Goal: Information Seeking & Learning: Learn about a topic

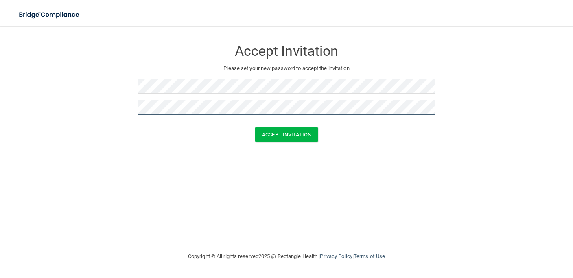
click at [255, 127] on button "Accept Invitation" at bounding box center [286, 134] width 63 height 15
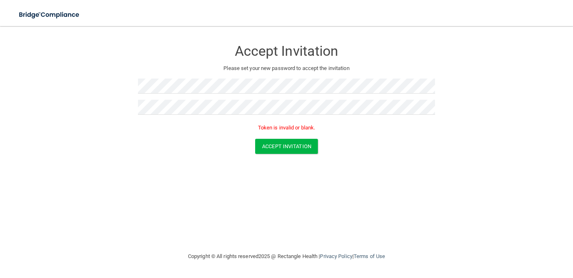
click at [333, 180] on div "Accept Invitation Please set your new password to accept the invitation Token i…" at bounding box center [286, 138] width 541 height 209
click at [301, 145] on button "Accept Invitation" at bounding box center [286, 146] width 63 height 15
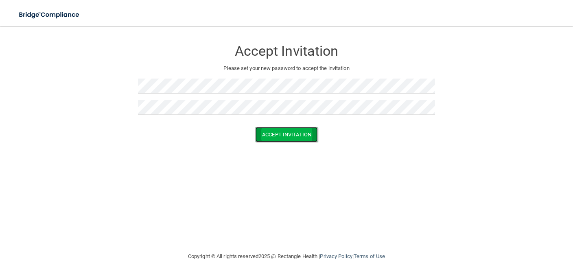
click at [286, 134] on button "Accept Invitation" at bounding box center [286, 134] width 63 height 15
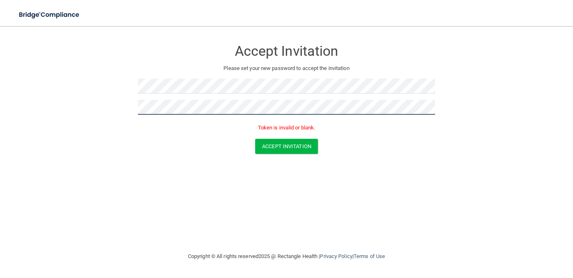
click at [255, 139] on button "Accept Invitation" at bounding box center [286, 146] width 63 height 15
click at [332, 231] on div "Accept Invitation Please set your new password to accept the invitation Token i…" at bounding box center [286, 138] width 541 height 209
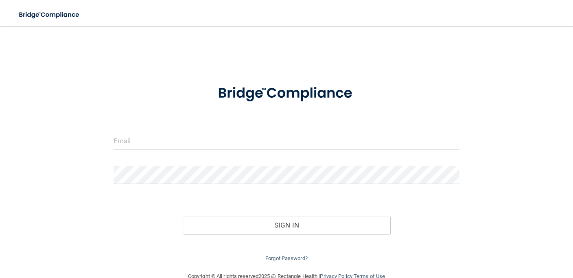
scroll to position [18, 0]
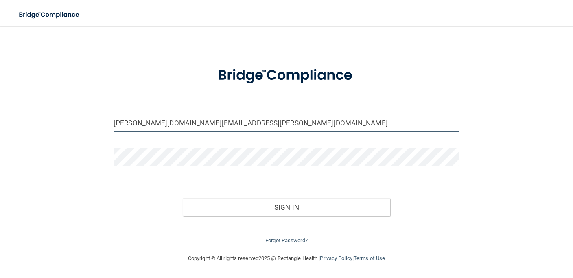
click at [253, 120] on input "adam.schmidt@omsp.com" at bounding box center [287, 123] width 346 height 18
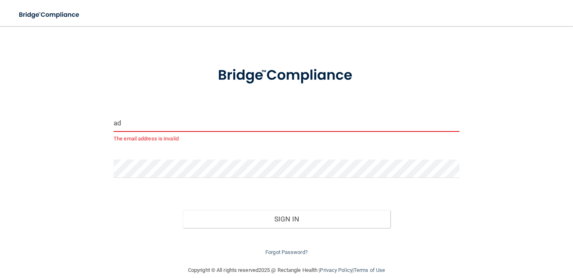
type input "a"
type input "mindy.schmidt@omsp.com"
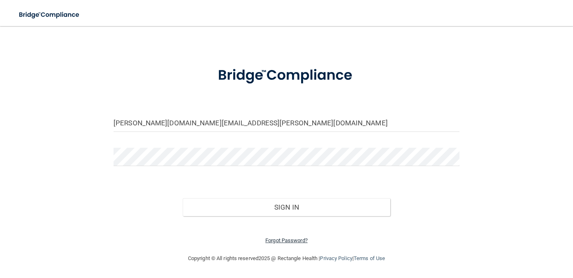
click at [278, 242] on link "Forgot Password?" at bounding box center [287, 240] width 42 height 6
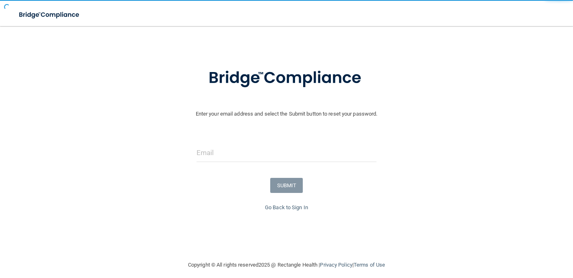
scroll to position [24, 0]
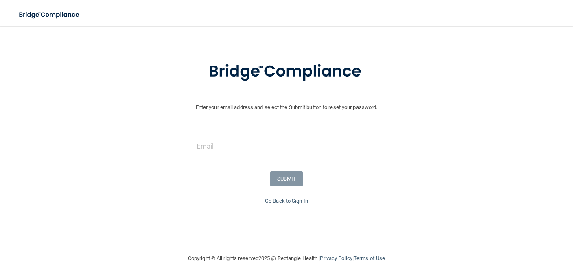
click at [259, 141] on input "email" at bounding box center [287, 146] width 180 height 18
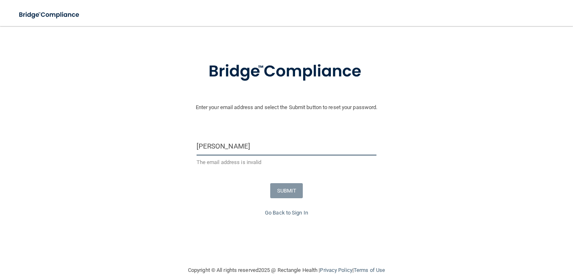
type input "[PERSON_NAME][DOMAIN_NAME][EMAIL_ADDRESS][PERSON_NAME][DOMAIN_NAME]"
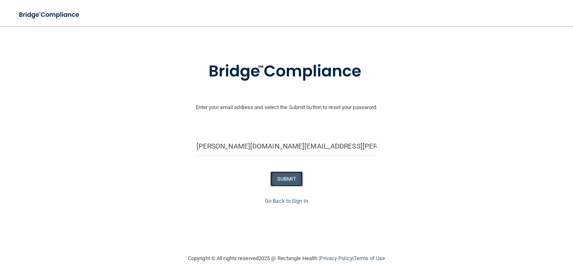
click at [286, 178] on button "SUBMIT" at bounding box center [286, 178] width 33 height 15
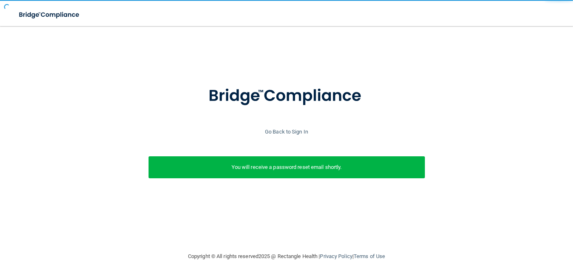
scroll to position [0, 0]
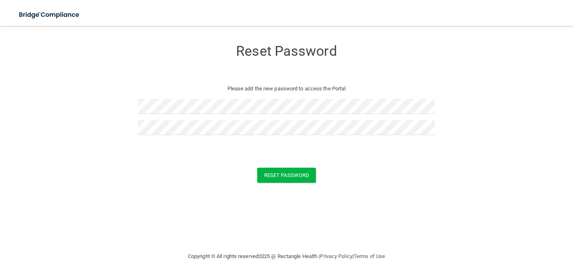
click at [345, 184] on form "Reset Password Please add the new password to access the Portal Reset Password …" at bounding box center [286, 113] width 541 height 158
click at [303, 177] on button "Reset Password" at bounding box center [286, 175] width 59 height 15
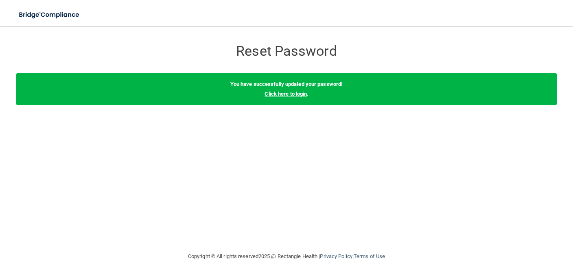
click at [299, 94] on link "Click here to login" at bounding box center [286, 94] width 42 height 6
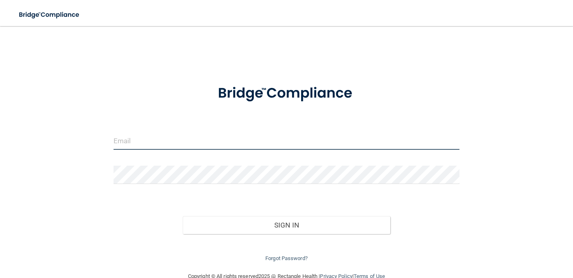
type input "adam.schmidt@omsp.com"
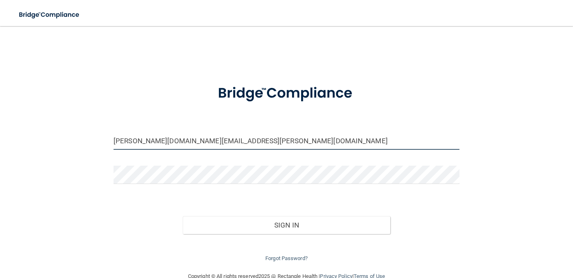
click at [241, 136] on input "adam.schmidt@omsp.com" at bounding box center [287, 141] width 346 height 18
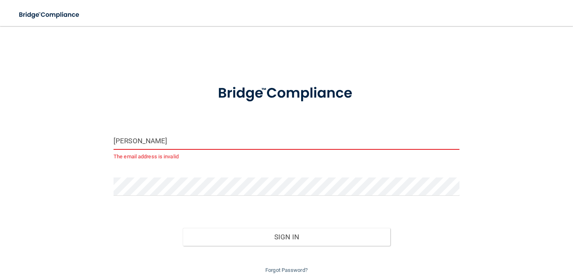
type input "[PERSON_NAME][DOMAIN_NAME][EMAIL_ADDRESS][PERSON_NAME][DOMAIN_NAME]"
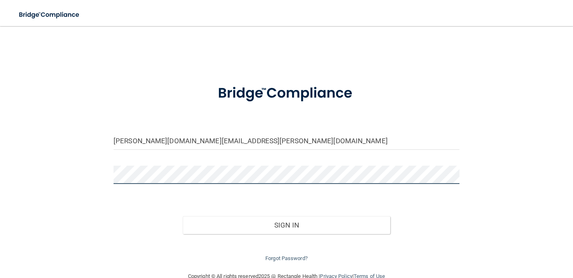
click at [183, 216] on button "Sign In" at bounding box center [287, 225] width 208 height 18
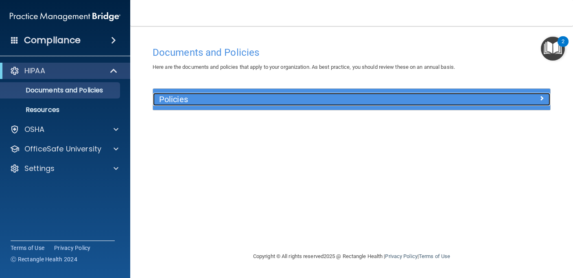
click at [215, 99] on h5 "Policies" at bounding box center [302, 99] width 286 height 9
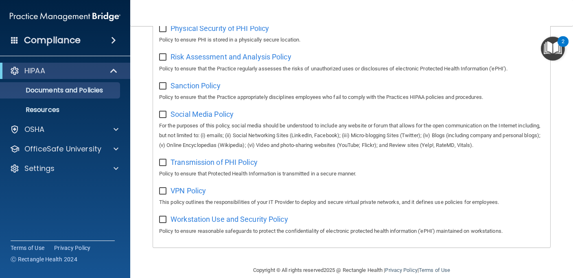
scroll to position [573, 0]
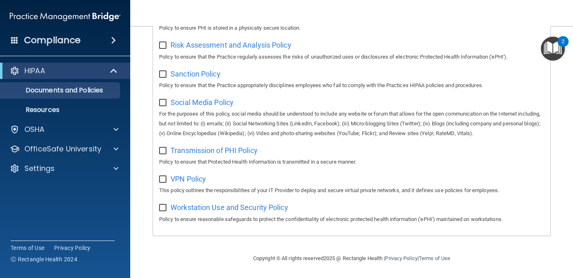
click at [111, 38] on span at bounding box center [113, 40] width 5 height 10
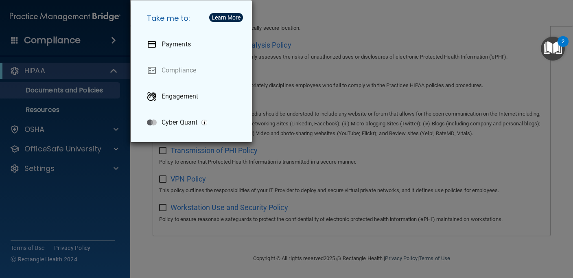
click at [73, 42] on div "Take me to: Payments Compliance Engagement Cyber Quant" at bounding box center [286, 139] width 573 height 278
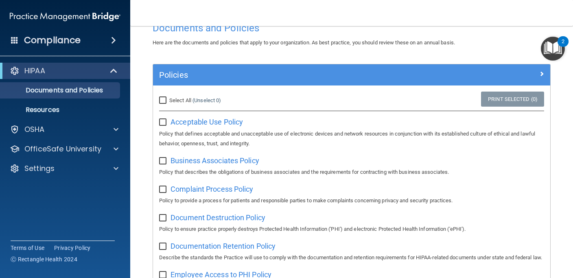
scroll to position [22, 0]
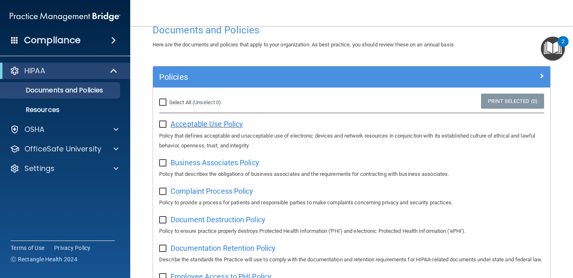
click at [207, 126] on span "Acceptable Use Policy" at bounding box center [207, 124] width 72 height 9
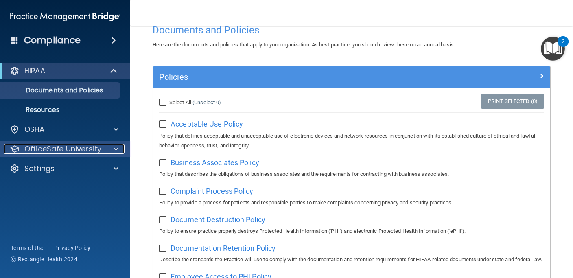
click at [94, 148] on p "OfficeSafe University" at bounding box center [62, 149] width 77 height 10
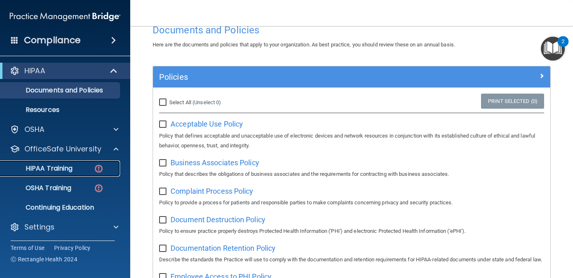
click at [82, 169] on div "HIPAA Training" at bounding box center [60, 169] width 111 height 8
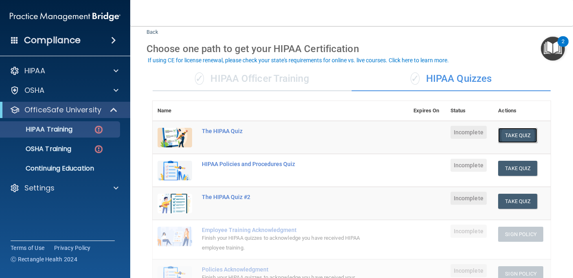
click at [517, 131] on button "Take Quiz" at bounding box center [518, 135] width 39 height 15
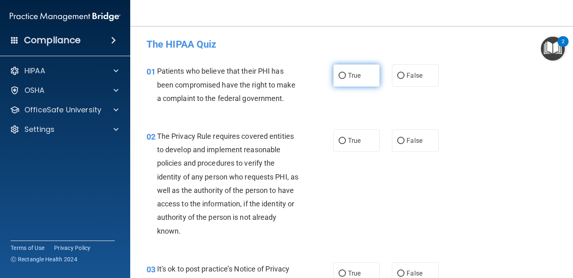
click at [346, 79] on label "True" at bounding box center [357, 75] width 46 height 22
click at [346, 79] on input "True" at bounding box center [342, 76] width 7 height 6
radio input "true"
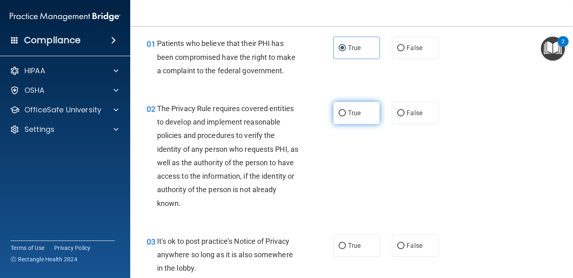
scroll to position [28, 0]
click at [346, 112] on input "True" at bounding box center [342, 113] width 7 height 6
radio input "true"
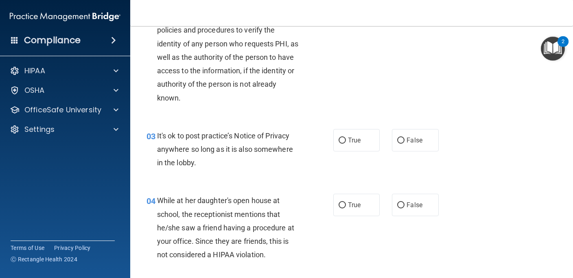
scroll to position [134, 0]
click at [347, 141] on label "True" at bounding box center [357, 140] width 46 height 22
click at [346, 141] on input "True" at bounding box center [342, 140] width 7 height 6
radio input "true"
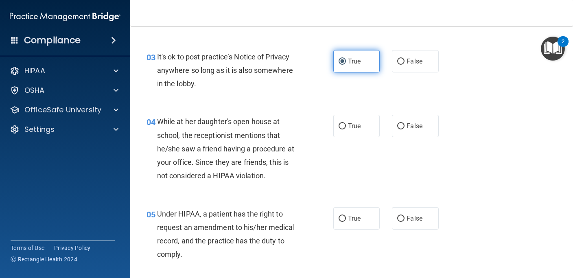
scroll to position [213, 0]
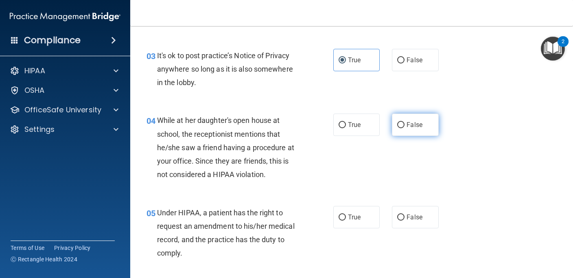
click at [400, 125] on input "False" at bounding box center [401, 125] width 7 height 6
radio input "true"
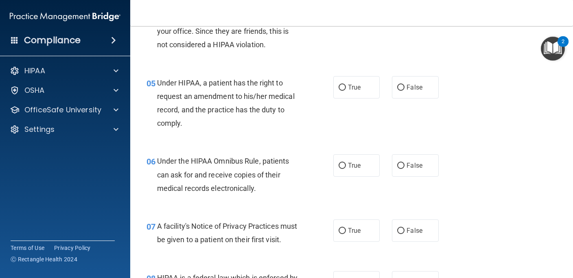
scroll to position [345, 0]
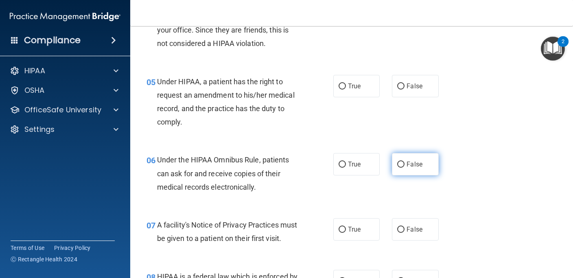
click at [414, 165] on span "False" at bounding box center [415, 164] width 16 height 8
click at [405, 165] on input "False" at bounding box center [401, 165] width 7 height 6
radio input "true"
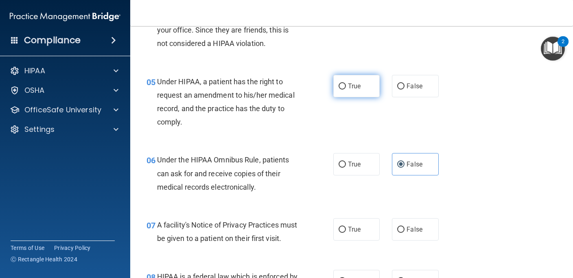
click at [351, 89] on span "True" at bounding box center [354, 86] width 13 height 8
click at [346, 89] on input "True" at bounding box center [342, 86] width 7 height 6
radio input "true"
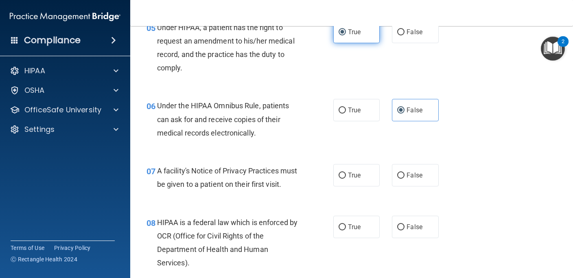
scroll to position [401, 0]
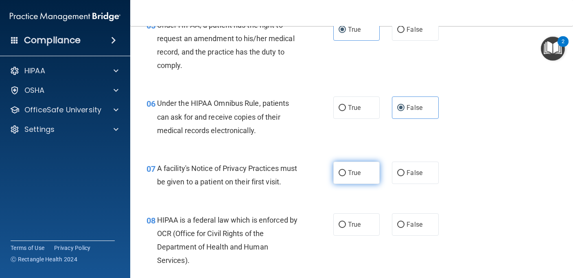
click at [346, 172] on input "True" at bounding box center [342, 173] width 7 height 6
radio input "true"
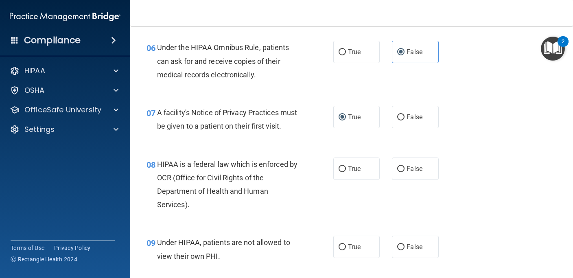
scroll to position [461, 0]
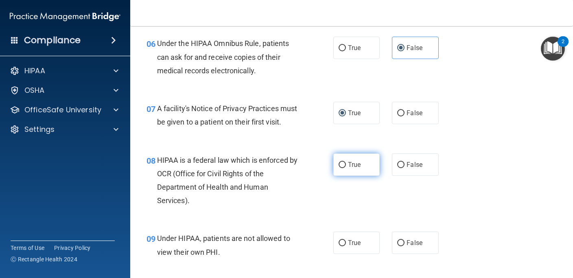
click at [346, 164] on label "True" at bounding box center [357, 165] width 46 height 22
click at [346, 164] on input "True" at bounding box center [342, 165] width 7 height 6
radio input "true"
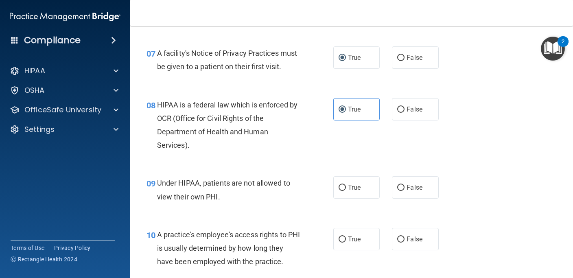
scroll to position [518, 0]
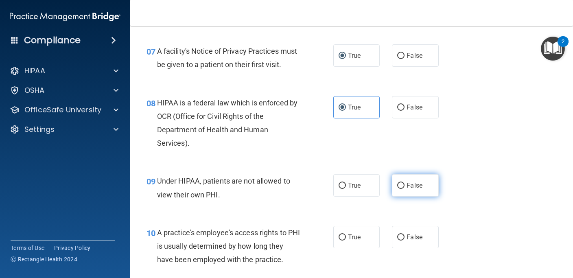
click at [407, 184] on span "False" at bounding box center [415, 186] width 16 height 8
click at [405, 184] on input "False" at bounding box center [401, 186] width 7 height 6
radio input "true"
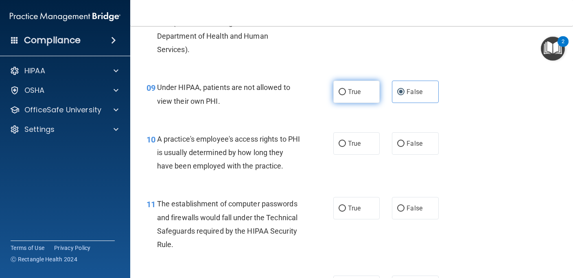
scroll to position [613, 0]
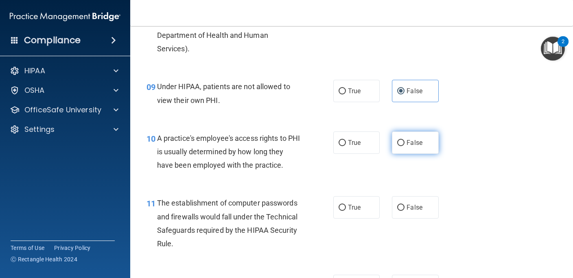
click at [404, 138] on label "False" at bounding box center [415, 143] width 46 height 22
click at [404, 140] on input "False" at bounding box center [401, 143] width 7 height 6
radio input "true"
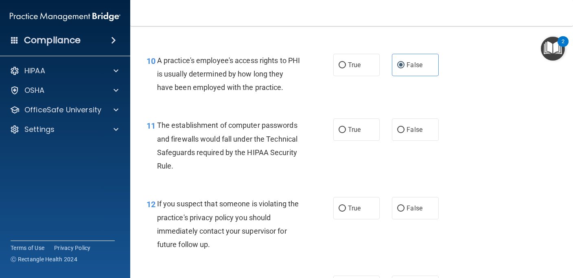
scroll to position [697, 0]
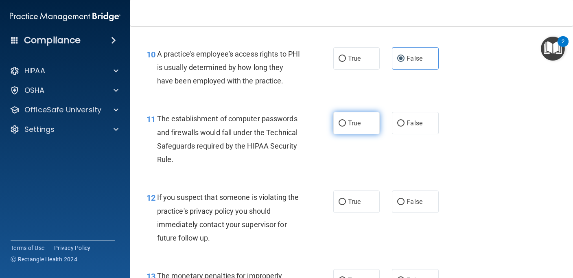
click at [353, 123] on span "True" at bounding box center [354, 123] width 13 height 8
click at [346, 123] on input "True" at bounding box center [342, 124] width 7 height 6
radio input "true"
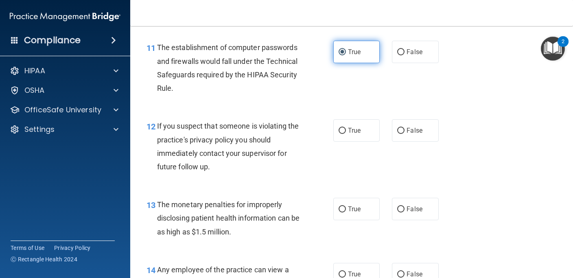
scroll to position [770, 0]
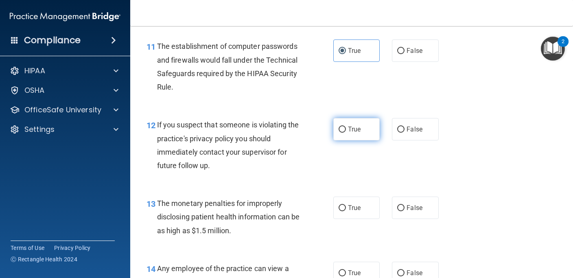
click at [358, 132] on span "True" at bounding box center [354, 129] width 13 height 8
click at [346, 132] on input "True" at bounding box center [342, 130] width 7 height 6
radio input "true"
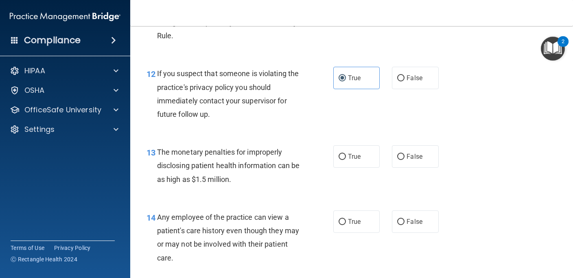
scroll to position [822, 0]
click at [348, 155] on span "True" at bounding box center [354, 156] width 13 height 8
click at [346, 155] on input "True" at bounding box center [342, 157] width 7 height 6
radio input "true"
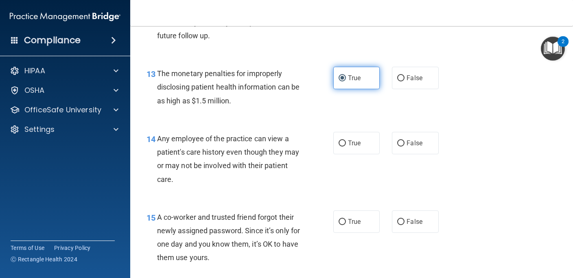
scroll to position [905, 0]
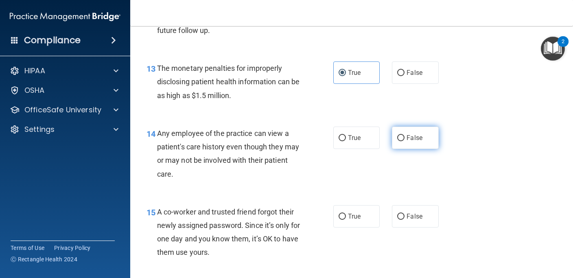
click at [404, 140] on input "False" at bounding box center [401, 138] width 7 height 6
radio input "true"
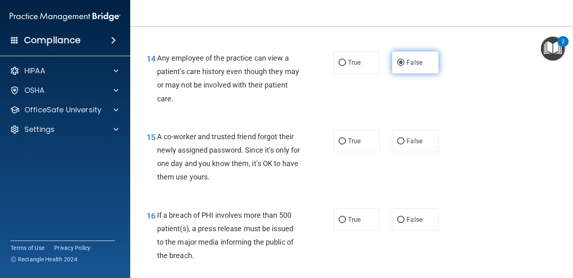
scroll to position [981, 0]
click at [404, 140] on input "False" at bounding box center [401, 141] width 7 height 6
radio input "true"
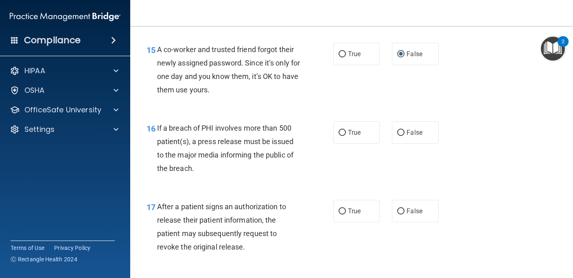
scroll to position [1069, 0]
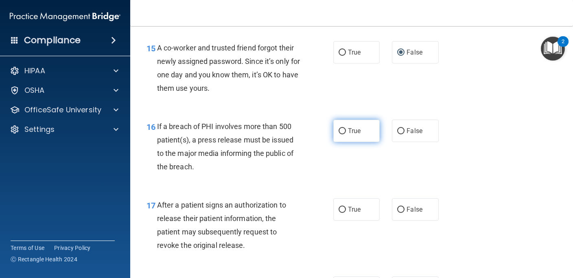
click at [351, 128] on span "True" at bounding box center [354, 131] width 13 height 8
click at [346, 128] on input "True" at bounding box center [342, 131] width 7 height 6
radio input "true"
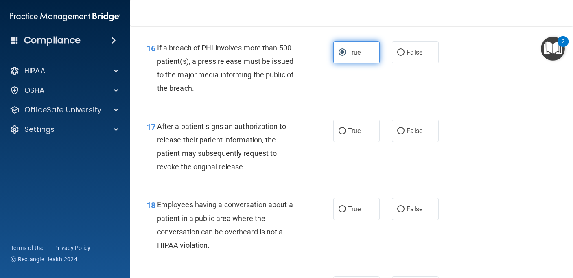
scroll to position [1149, 0]
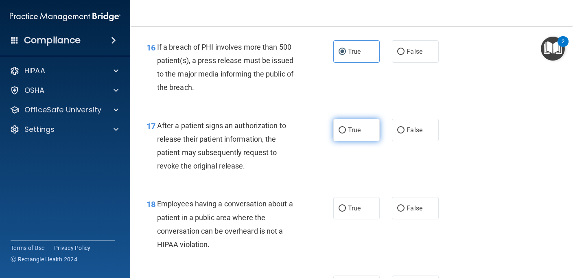
click at [353, 128] on span "True" at bounding box center [354, 130] width 13 height 8
click at [346, 128] on input "True" at bounding box center [342, 130] width 7 height 6
radio input "true"
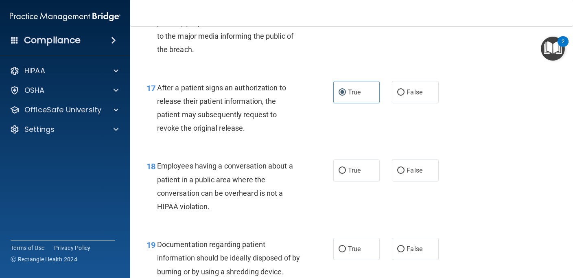
scroll to position [1188, 0]
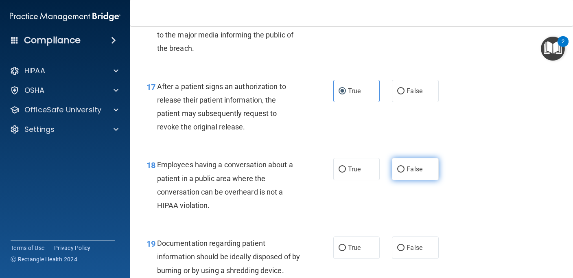
click at [401, 168] on input "False" at bounding box center [401, 170] width 7 height 6
radio input "true"
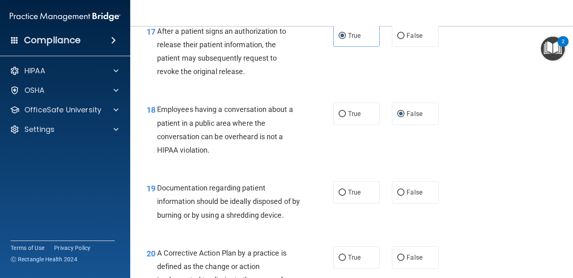
scroll to position [1245, 0]
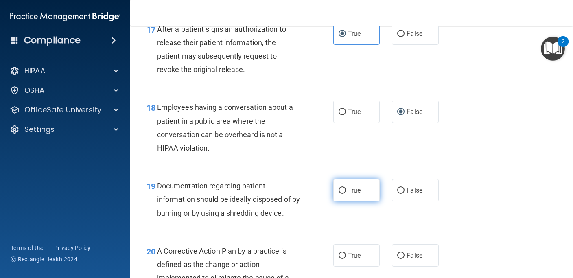
click at [354, 192] on span "True" at bounding box center [354, 191] width 13 height 8
click at [346, 192] on input "True" at bounding box center [342, 191] width 7 height 6
radio input "true"
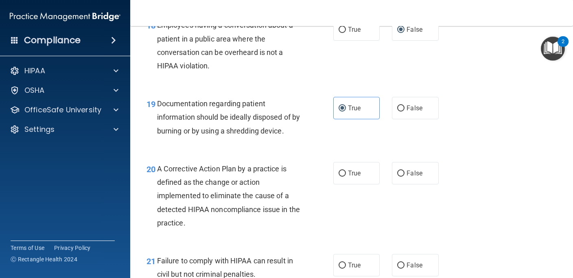
scroll to position [1327, 0]
click at [349, 182] on label "True" at bounding box center [357, 174] width 46 height 22
click at [346, 177] on input "True" at bounding box center [342, 174] width 7 height 6
radio input "true"
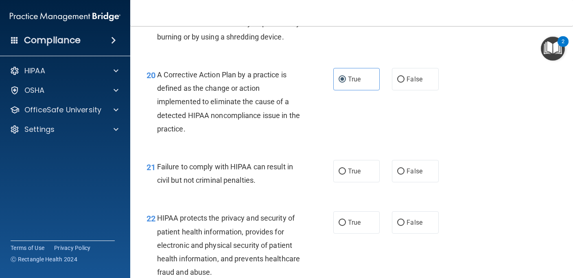
scroll to position [1424, 0]
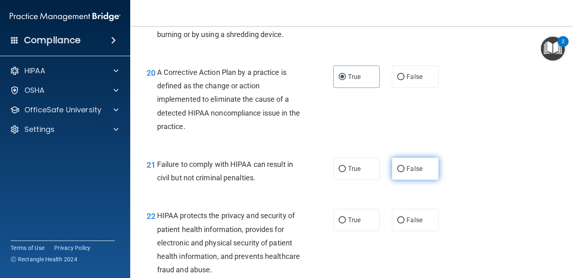
click at [411, 170] on span "False" at bounding box center [415, 169] width 16 height 8
click at [405, 170] on input "False" at bounding box center [401, 169] width 7 height 6
radio input "true"
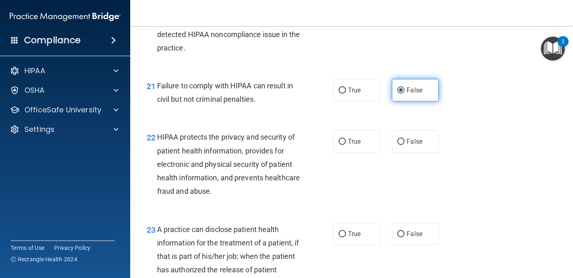
scroll to position [1504, 0]
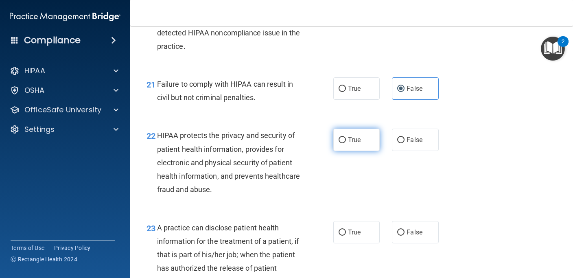
click at [367, 143] on label "True" at bounding box center [357, 140] width 46 height 22
click at [346, 143] on input "True" at bounding box center [342, 140] width 7 height 6
radio input "true"
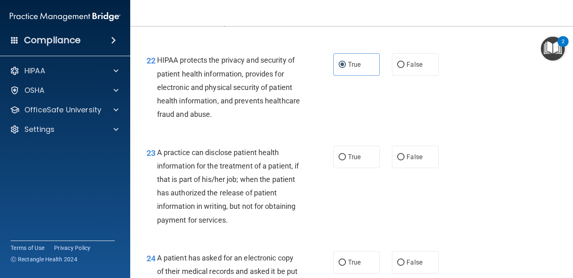
scroll to position [1580, 0]
click at [363, 155] on label "True" at bounding box center [357, 156] width 46 height 22
click at [346, 155] on input "True" at bounding box center [342, 157] width 7 height 6
radio input "true"
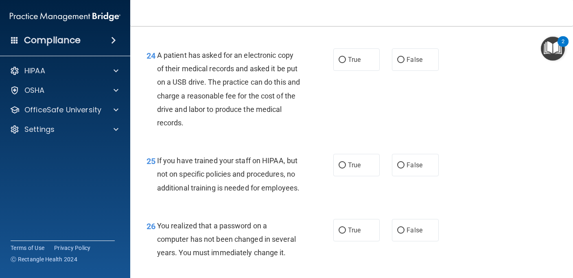
scroll to position [1786, 0]
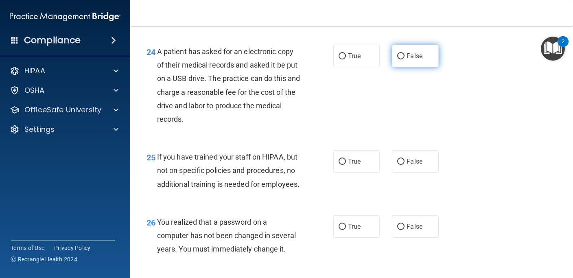
click at [402, 54] on input "False" at bounding box center [401, 56] width 7 height 6
radio input "true"
click at [401, 164] on input "False" at bounding box center [401, 162] width 7 height 6
radio input "true"
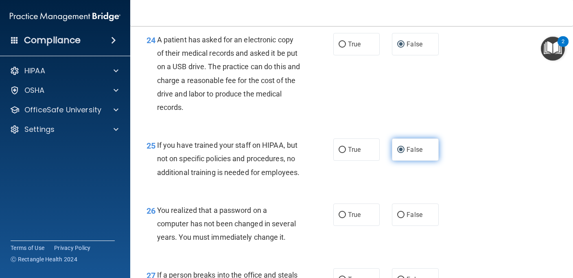
scroll to position [1797, 0]
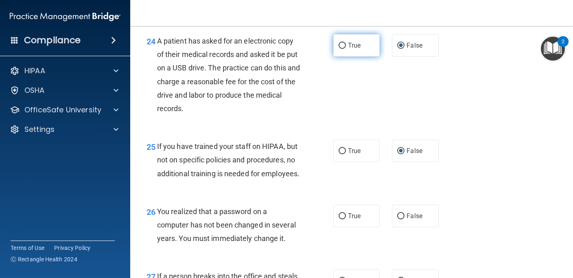
click at [360, 46] on span "True" at bounding box center [354, 46] width 13 height 8
click at [346, 46] on input "True" at bounding box center [342, 46] width 7 height 6
radio input "true"
radio input "false"
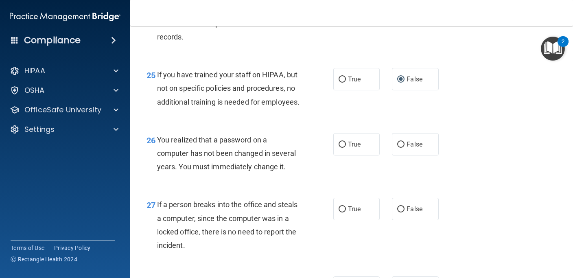
scroll to position [1873, 0]
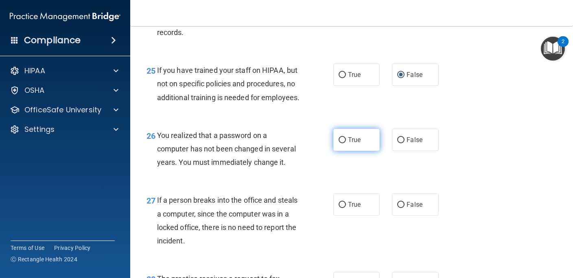
click at [349, 144] on span "True" at bounding box center [354, 140] width 13 height 8
click at [346, 143] on input "True" at bounding box center [342, 140] width 7 height 6
radio input "true"
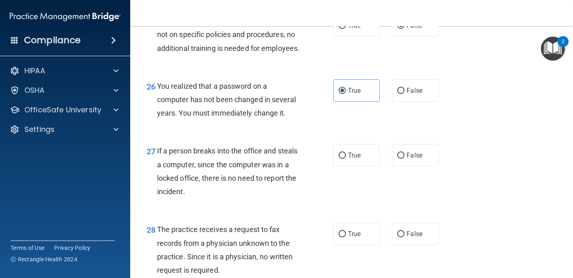
scroll to position [1923, 0]
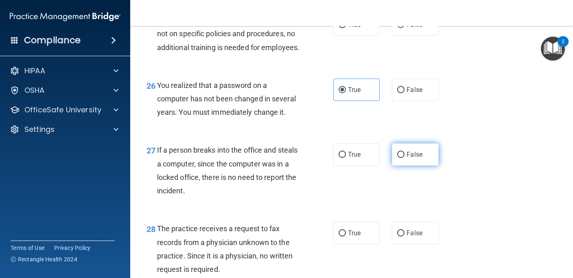
click at [402, 158] on input "False" at bounding box center [401, 155] width 7 height 6
radio input "true"
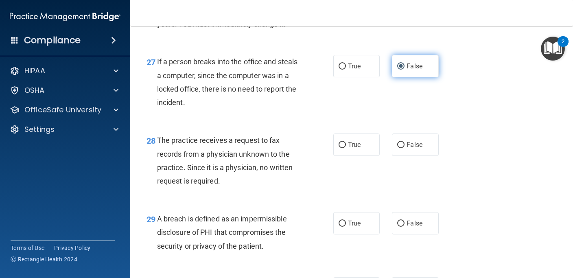
scroll to position [2012, 0]
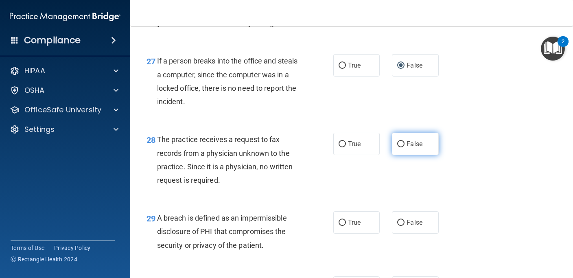
click at [406, 154] on label "False" at bounding box center [415, 144] width 46 height 22
click at [405, 147] on input "False" at bounding box center [401, 144] width 7 height 6
radio input "true"
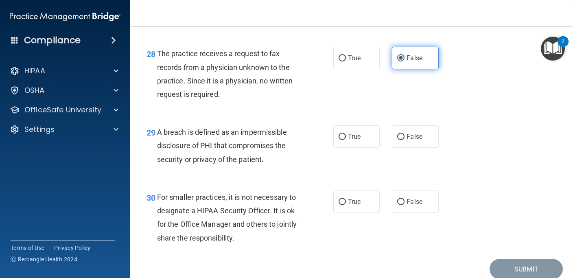
scroll to position [2100, 0]
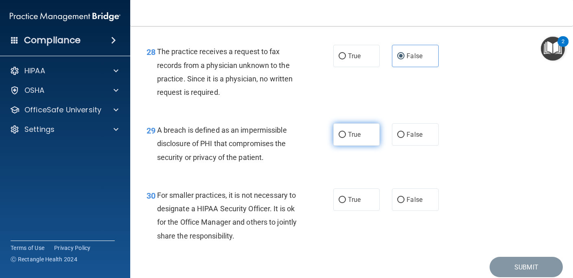
click at [365, 146] on label "True" at bounding box center [357, 134] width 46 height 22
click at [346, 138] on input "True" at bounding box center [342, 135] width 7 height 6
radio input "true"
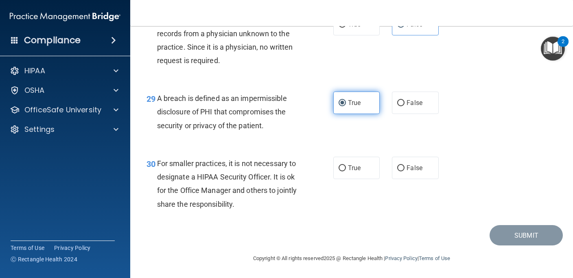
scroll to position [2146, 0]
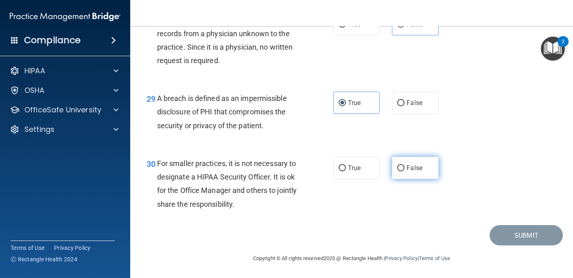
click at [421, 171] on span "False" at bounding box center [415, 168] width 16 height 8
click at [405, 171] on input "False" at bounding box center [401, 168] width 7 height 6
radio input "true"
click at [404, 165] on label "False" at bounding box center [415, 168] width 46 height 22
click at [404, 165] on input "False" at bounding box center [401, 168] width 7 height 6
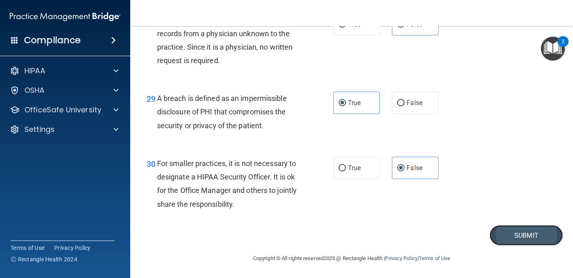
click at [523, 238] on button "Submit" at bounding box center [526, 235] width 73 height 21
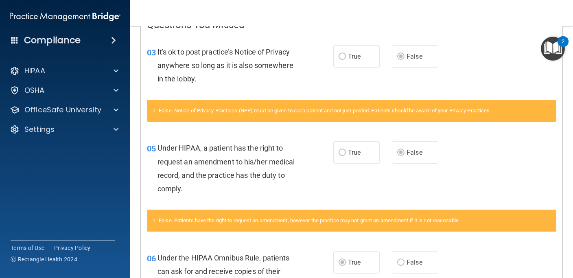
scroll to position [104, 0]
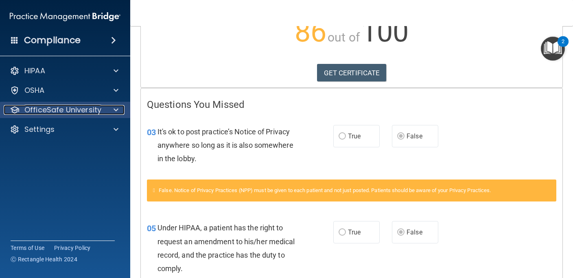
click at [119, 109] on div at bounding box center [115, 110] width 20 height 10
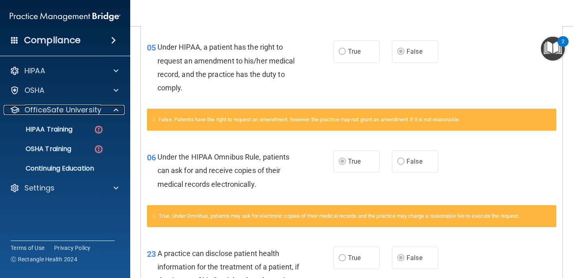
scroll to position [64, 0]
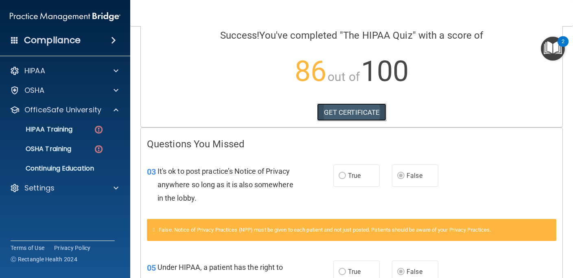
click at [345, 114] on link "GET CERTIFICATE" at bounding box center [352, 112] width 70 height 18
click at [90, 134] on link "HIPAA Training" at bounding box center [56, 129] width 128 height 16
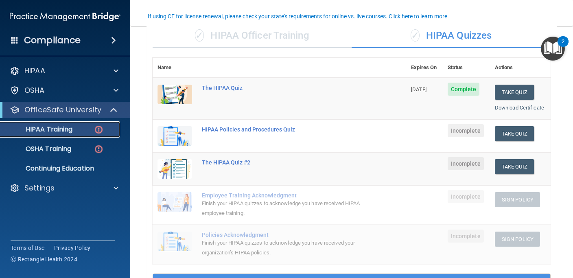
scroll to position [62, 0]
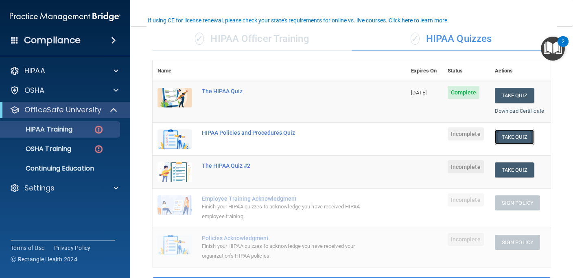
click at [513, 135] on button "Take Quiz" at bounding box center [514, 137] width 39 height 15
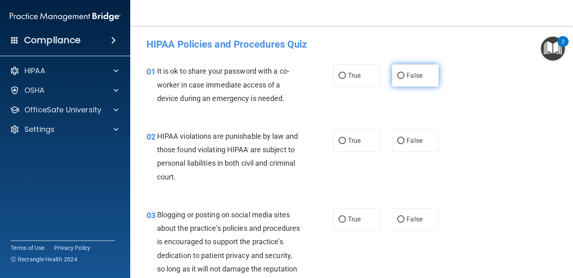
click at [403, 75] on input "False" at bounding box center [401, 76] width 7 height 6
radio input "true"
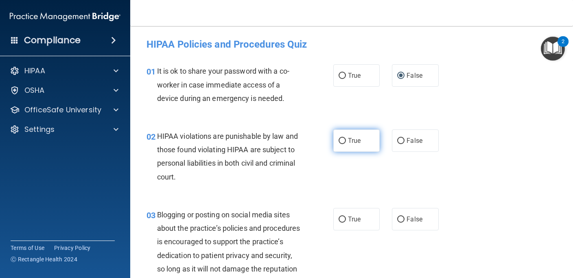
click at [354, 139] on span "True" at bounding box center [354, 141] width 13 height 8
click at [346, 139] on input "True" at bounding box center [342, 141] width 7 height 6
radio input "true"
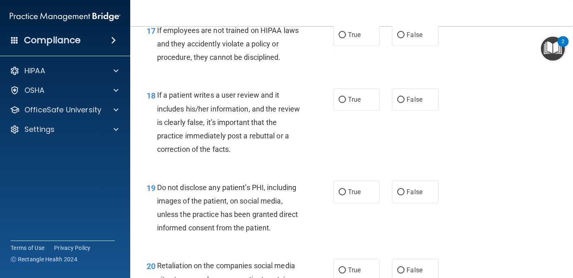
scroll to position [1235, 0]
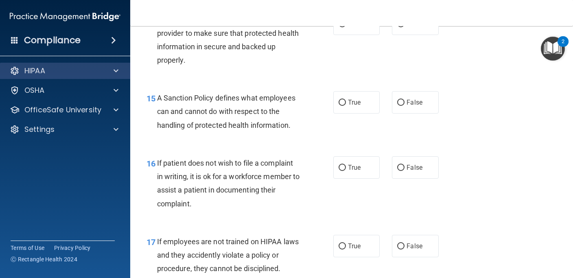
click at [92, 79] on div "HIPAA" at bounding box center [65, 71] width 131 height 16
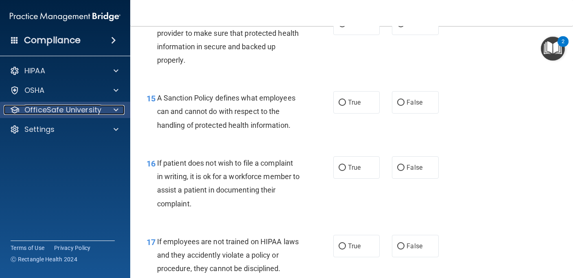
click at [88, 110] on p "OfficeSafe University" at bounding box center [62, 110] width 77 height 10
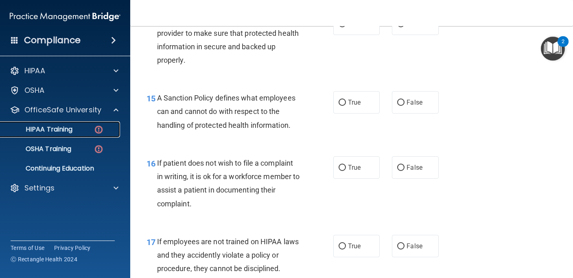
click at [88, 129] on div "HIPAA Training" at bounding box center [60, 129] width 111 height 8
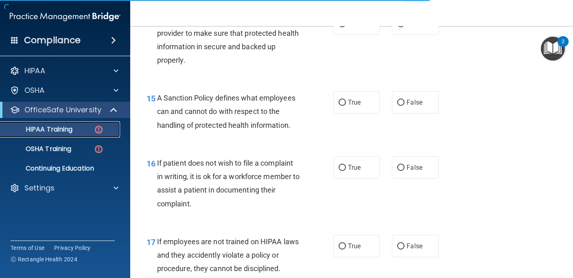
scroll to position [314, 0]
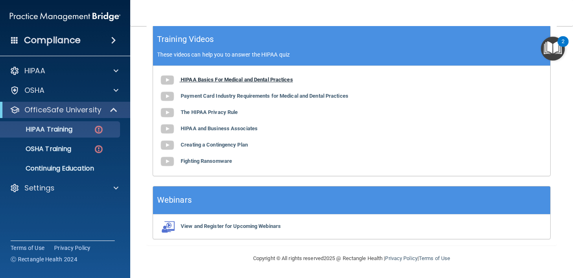
click at [168, 81] on img at bounding box center [167, 80] width 16 height 16
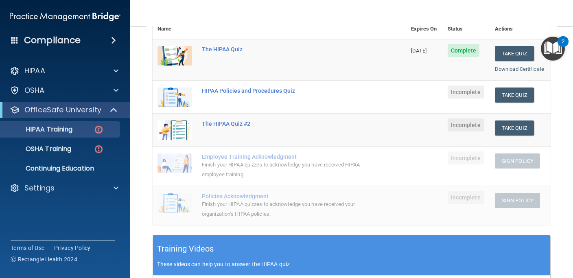
scroll to position [97, 0]
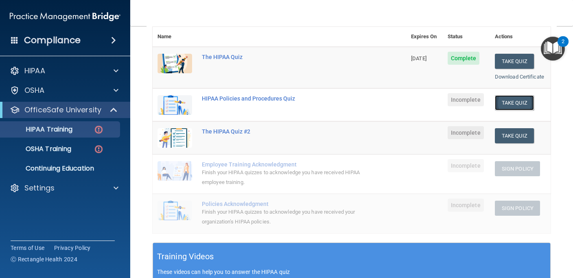
click at [518, 96] on button "Take Quiz" at bounding box center [514, 102] width 39 height 15
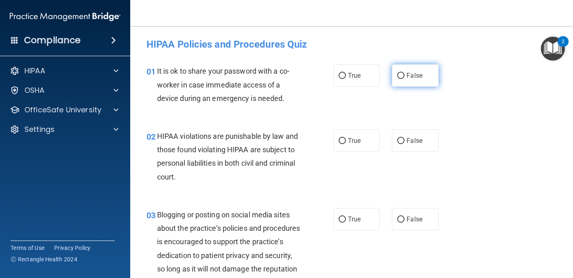
click at [408, 75] on span "False" at bounding box center [415, 76] width 16 height 8
click at [405, 75] on input "False" at bounding box center [401, 76] width 7 height 6
radio input "true"
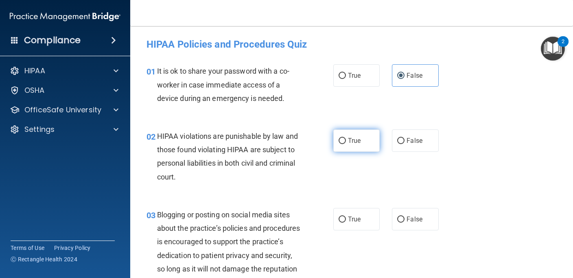
click at [354, 143] on span "True" at bounding box center [354, 141] width 13 height 8
click at [346, 143] on input "True" at bounding box center [342, 141] width 7 height 6
radio input "true"
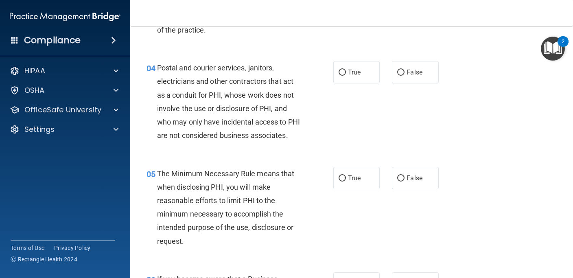
scroll to position [253, 0]
click at [353, 182] on span "True" at bounding box center [354, 178] width 13 height 8
click at [346, 181] on input "True" at bounding box center [342, 178] width 7 height 6
radio input "true"
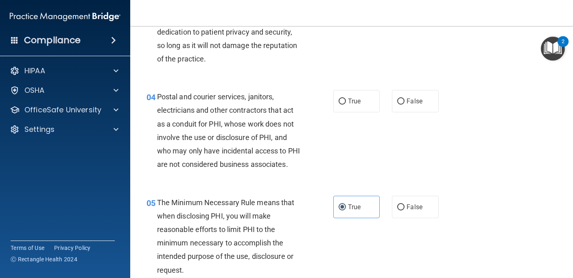
scroll to position [223, 0]
click at [419, 101] on span "False" at bounding box center [415, 102] width 16 height 8
click at [405, 101] on input "False" at bounding box center [401, 102] width 7 height 6
radio input "true"
click at [342, 100] on input "True" at bounding box center [342, 102] width 7 height 6
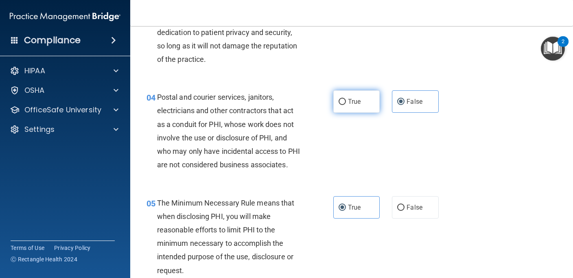
radio input "true"
radio input "false"
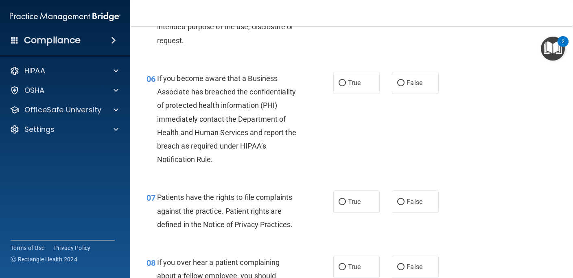
scroll to position [456, 0]
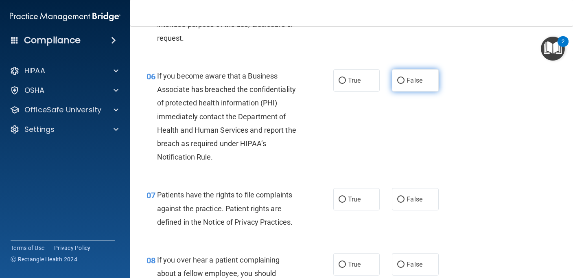
click at [406, 92] on label "False" at bounding box center [415, 80] width 46 height 22
click at [405, 84] on input "False" at bounding box center [401, 81] width 7 height 6
radio input "true"
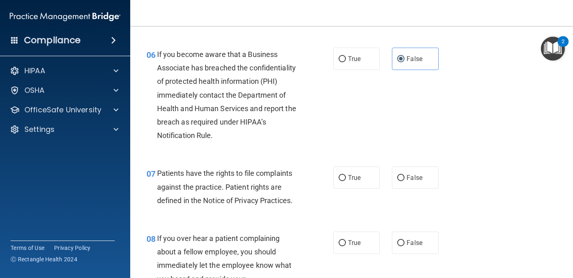
scroll to position [478, 0]
click at [340, 62] on input "True" at bounding box center [342, 59] width 7 height 6
radio input "true"
radio input "false"
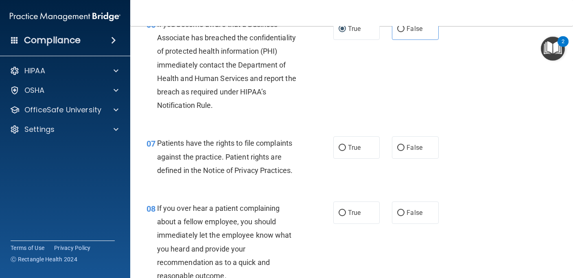
scroll to position [510, 0]
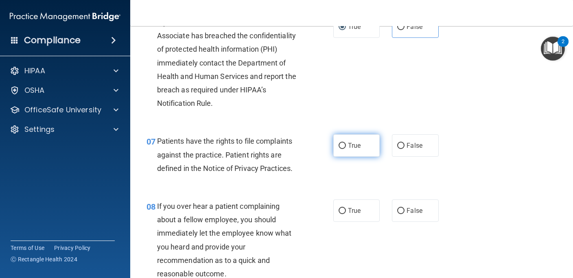
click at [343, 149] on input "True" at bounding box center [342, 146] width 7 height 6
radio input "true"
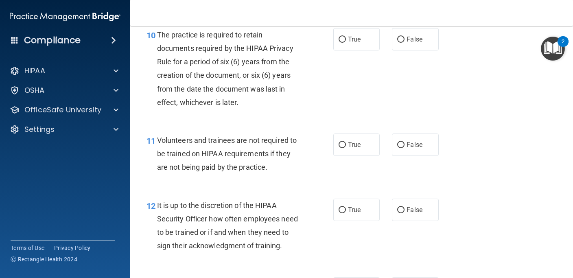
scroll to position [902, 0]
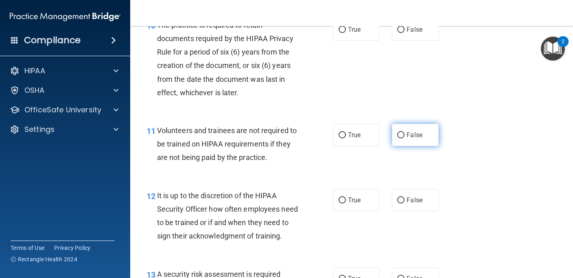
click at [410, 139] on span "False" at bounding box center [415, 135] width 16 height 8
click at [405, 138] on input "False" at bounding box center [401, 135] width 7 height 6
radio input "true"
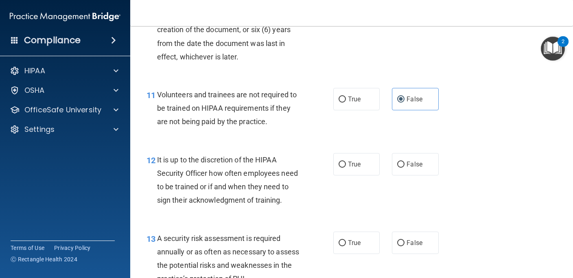
scroll to position [939, 0]
click at [416, 167] on span "False" at bounding box center [415, 164] width 16 height 8
click at [405, 167] on input "False" at bounding box center [401, 164] width 7 height 6
radio input "true"
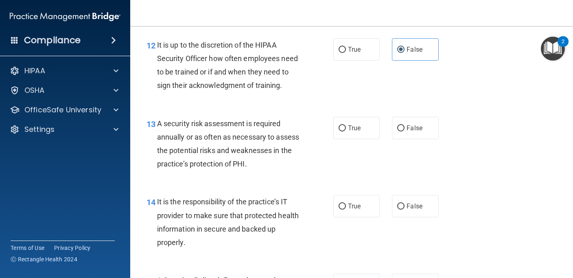
scroll to position [1067, 0]
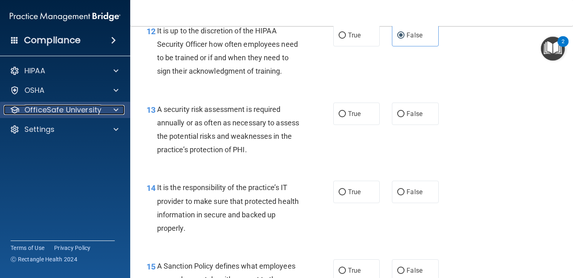
click at [96, 106] on p "OfficeSafe University" at bounding box center [62, 110] width 77 height 10
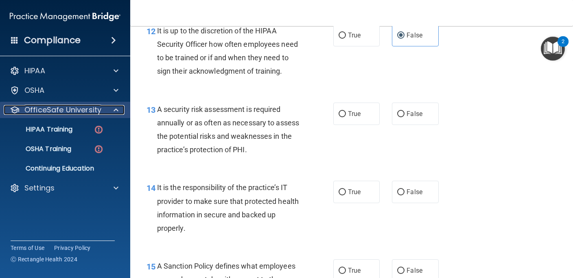
click at [96, 106] on p "OfficeSafe University" at bounding box center [62, 110] width 77 height 10
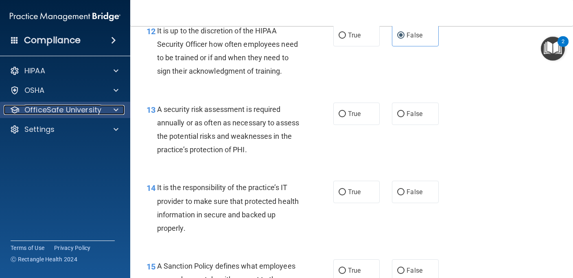
click at [96, 106] on p "OfficeSafe University" at bounding box center [62, 110] width 77 height 10
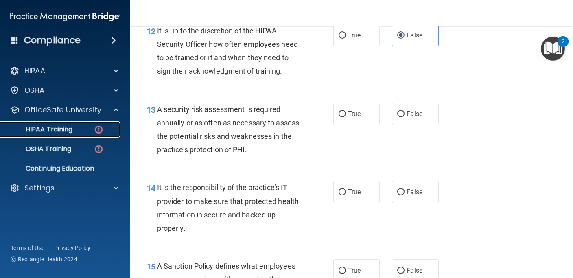
click at [79, 128] on div "HIPAA Training" at bounding box center [60, 129] width 111 height 8
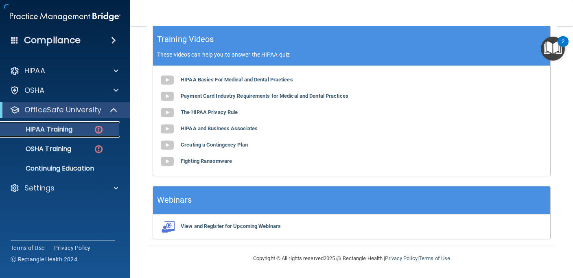
scroll to position [314, 0]
click at [221, 112] on b "The HIPAA Privacy Rule" at bounding box center [209, 112] width 57 height 6
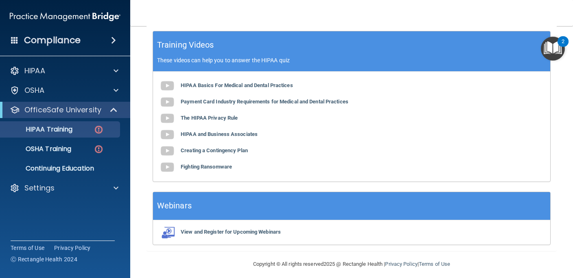
scroll to position [309, 0]
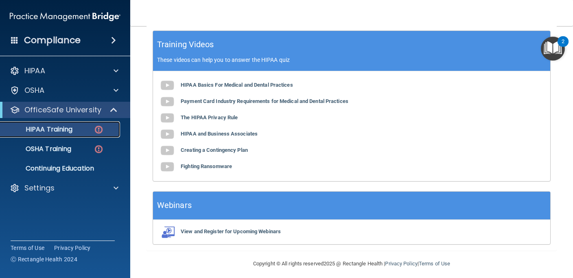
click at [86, 128] on div "HIPAA Training" at bounding box center [60, 129] width 111 height 8
click at [98, 131] on img at bounding box center [99, 130] width 10 height 10
click at [64, 130] on p "HIPAA Training" at bounding box center [38, 129] width 67 height 8
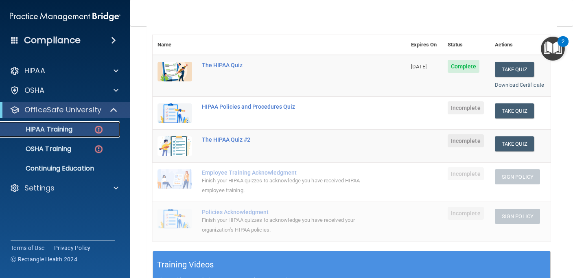
scroll to position [86, 0]
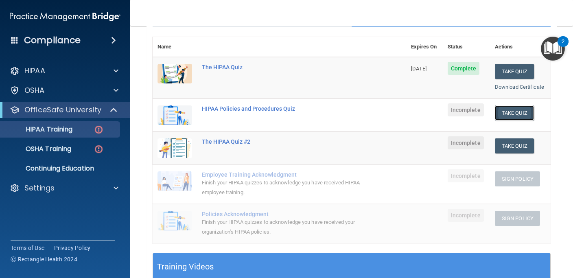
click at [517, 110] on button "Take Quiz" at bounding box center [514, 112] width 39 height 15
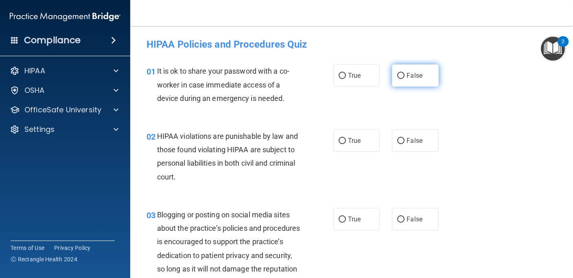
click at [404, 76] on input "False" at bounding box center [401, 76] width 7 height 6
radio input "true"
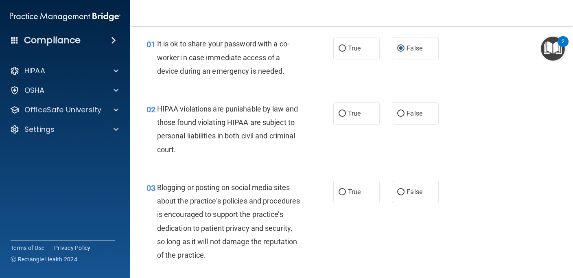
scroll to position [30, 0]
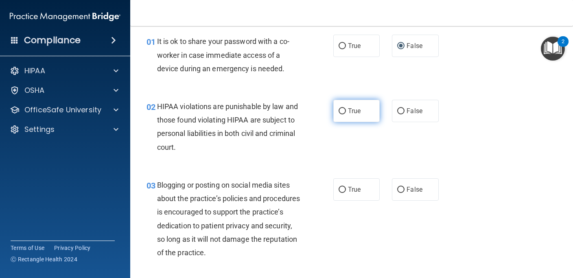
click at [361, 113] on span "True" at bounding box center [354, 111] width 13 height 8
click at [346, 113] on input "True" at bounding box center [342, 111] width 7 height 6
radio input "true"
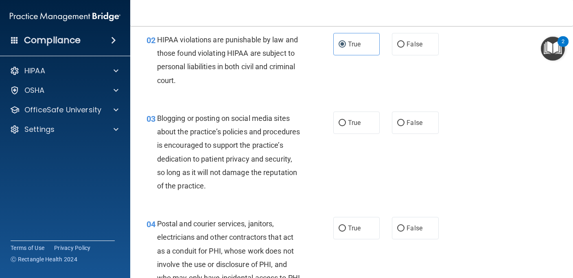
scroll to position [100, 0]
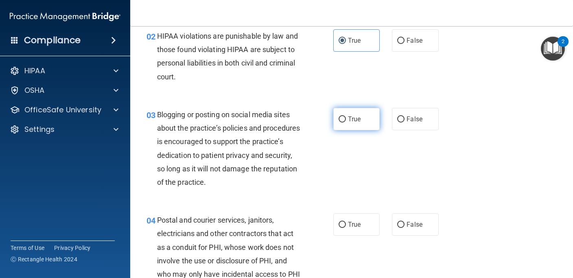
click at [361, 121] on span "True" at bounding box center [354, 119] width 13 height 8
click at [346, 121] on input "True" at bounding box center [342, 119] width 7 height 6
radio input "true"
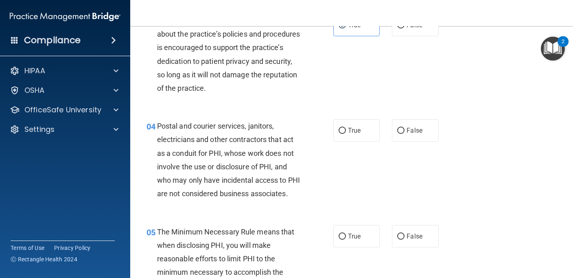
scroll to position [207, 0]
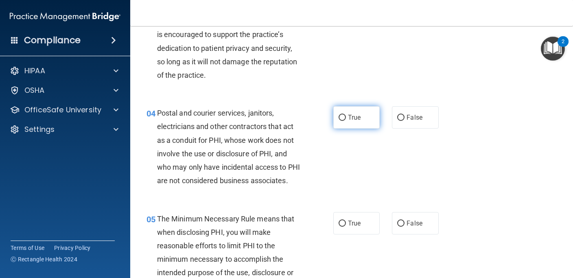
click at [355, 117] on span "True" at bounding box center [354, 118] width 13 height 8
click at [346, 117] on input "True" at bounding box center [342, 118] width 7 height 6
radio input "true"
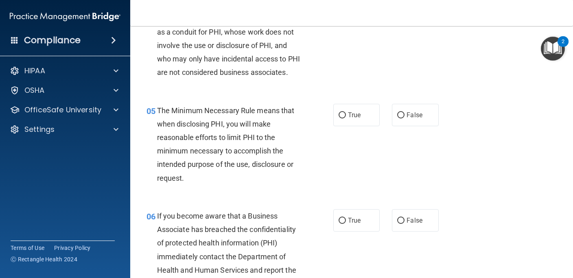
scroll to position [316, 0]
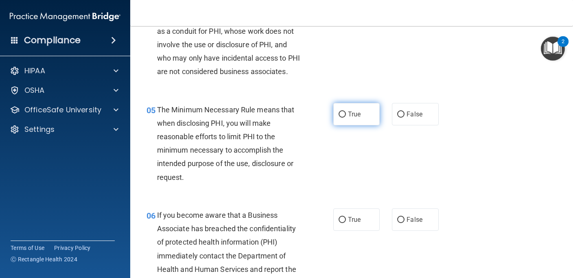
click at [351, 118] on span "True" at bounding box center [354, 114] width 13 height 8
click at [346, 118] on input "True" at bounding box center [342, 115] width 7 height 6
radio input "true"
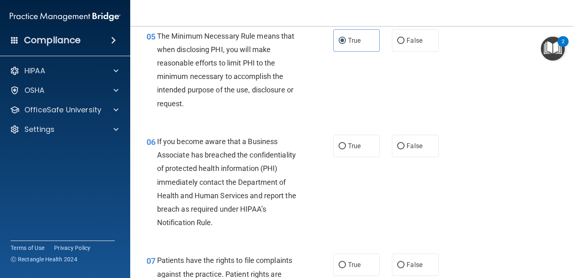
scroll to position [391, 0]
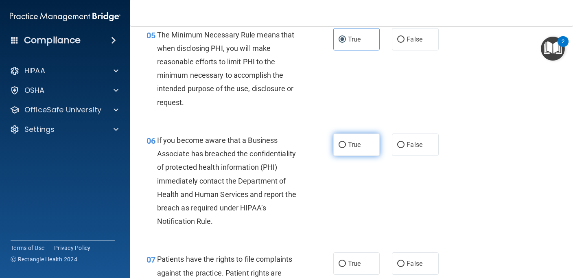
click at [354, 149] on span "True" at bounding box center [354, 145] width 13 height 8
click at [346, 148] on input "True" at bounding box center [342, 145] width 7 height 6
radio input "true"
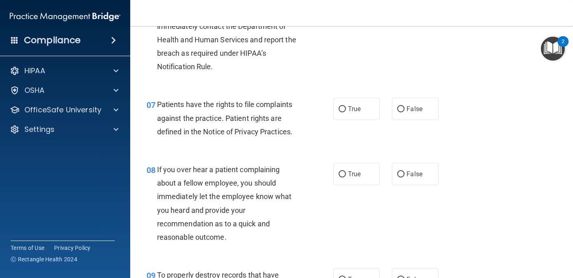
scroll to position [547, 0]
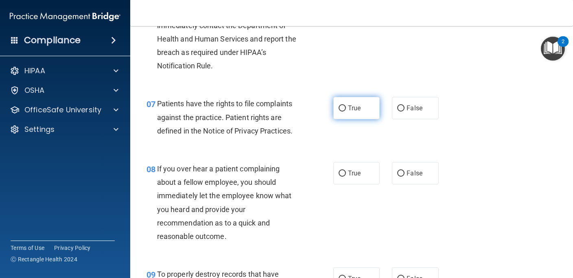
click at [351, 112] on span "True" at bounding box center [354, 108] width 13 height 8
click at [346, 112] on input "True" at bounding box center [342, 108] width 7 height 6
radio input "true"
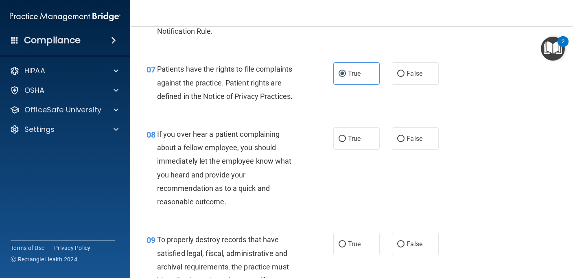
scroll to position [584, 0]
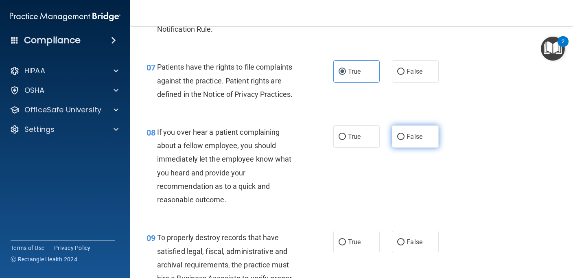
click at [413, 141] on span "False" at bounding box center [415, 137] width 16 height 8
click at [405, 140] on input "False" at bounding box center [401, 137] width 7 height 6
radio input "true"
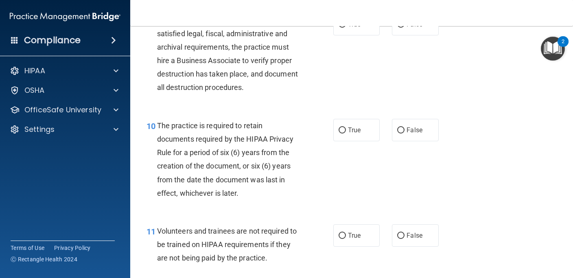
scroll to position [804, 0]
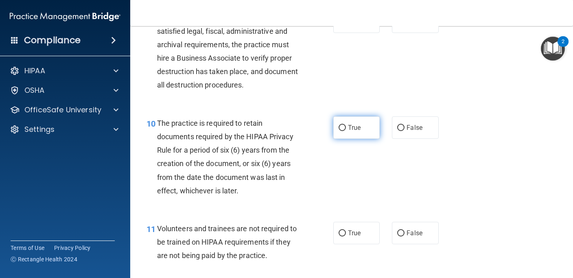
click at [349, 137] on label "True" at bounding box center [357, 127] width 46 height 22
click at [346, 131] on input "True" at bounding box center [342, 128] width 7 height 6
radio input "true"
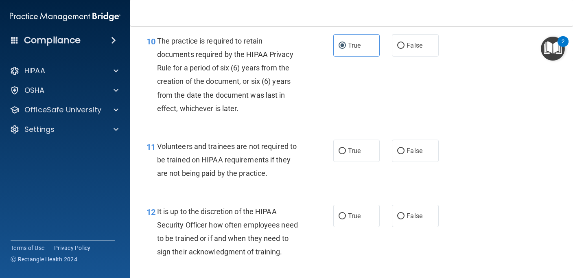
scroll to position [897, 0]
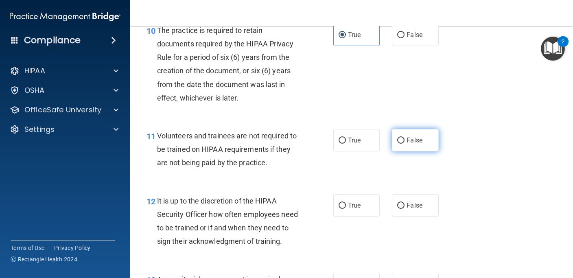
click at [415, 144] on span "False" at bounding box center [415, 140] width 16 height 8
click at [405, 144] on input "False" at bounding box center [401, 141] width 7 height 6
radio input "true"
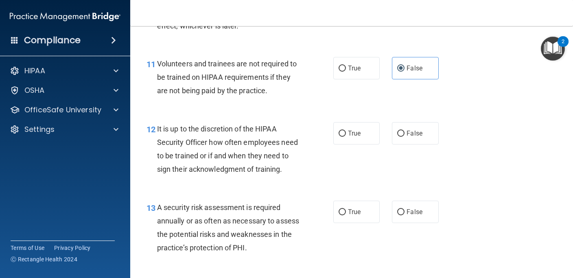
scroll to position [971, 0]
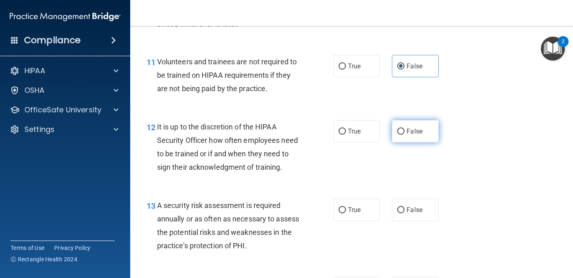
click at [409, 135] on span "False" at bounding box center [415, 131] width 16 height 8
click at [405, 135] on input "False" at bounding box center [401, 132] width 7 height 6
radio input "true"
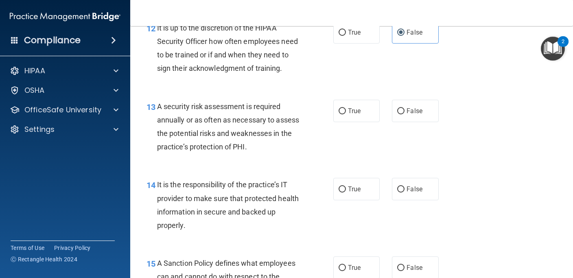
scroll to position [1070, 0]
click at [357, 114] on span "True" at bounding box center [354, 111] width 13 height 8
click at [346, 114] on input "True" at bounding box center [342, 111] width 7 height 6
radio input "true"
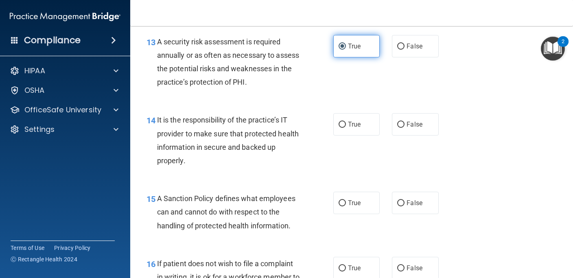
scroll to position [1136, 0]
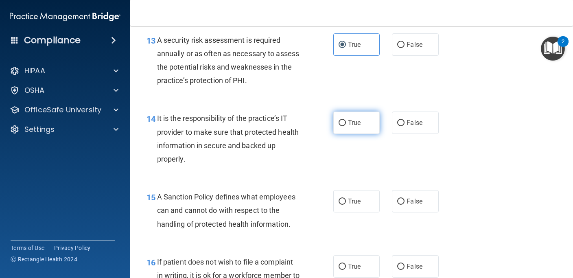
click at [362, 134] on label "True" at bounding box center [357, 123] width 46 height 22
click at [346, 126] on input "True" at bounding box center [342, 123] width 7 height 6
radio input "true"
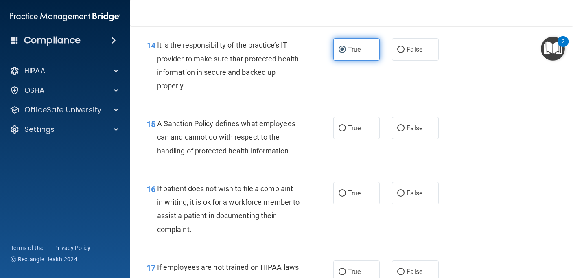
scroll to position [1210, 0]
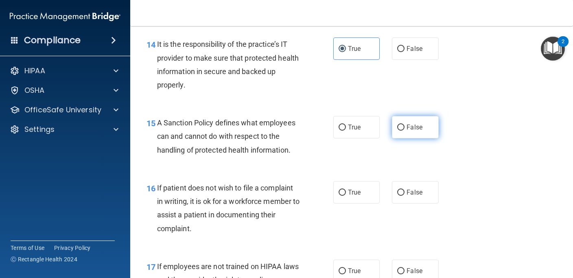
click at [403, 136] on label "False" at bounding box center [415, 127] width 46 height 22
click at [403, 131] on input "False" at bounding box center [401, 128] width 7 height 6
radio input "true"
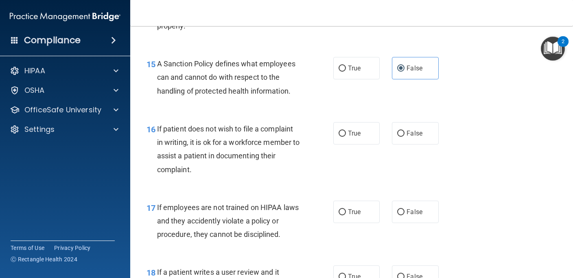
scroll to position [1269, 0]
click at [402, 137] on input "False" at bounding box center [401, 134] width 7 height 6
radio input "true"
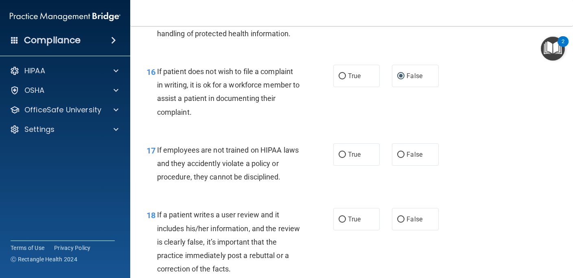
scroll to position [1327, 0]
click at [403, 158] on input "False" at bounding box center [401, 155] width 7 height 6
radio input "true"
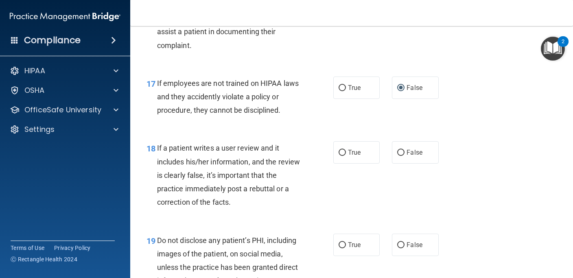
scroll to position [1395, 0]
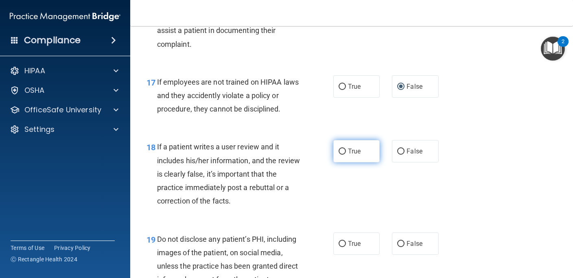
click at [365, 163] on label "True" at bounding box center [357, 151] width 46 height 22
click at [346, 155] on input "True" at bounding box center [342, 152] width 7 height 6
radio input "true"
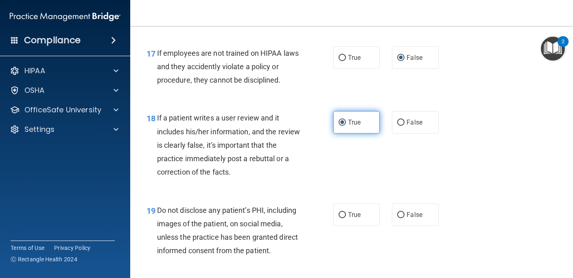
scroll to position [1425, 0]
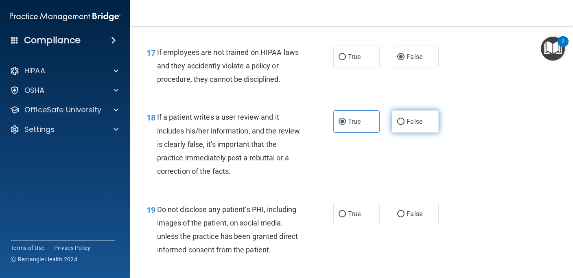
click at [409, 125] on span "False" at bounding box center [415, 122] width 16 height 8
click at [405, 125] on input "False" at bounding box center [401, 122] width 7 height 6
radio input "true"
radio input "false"
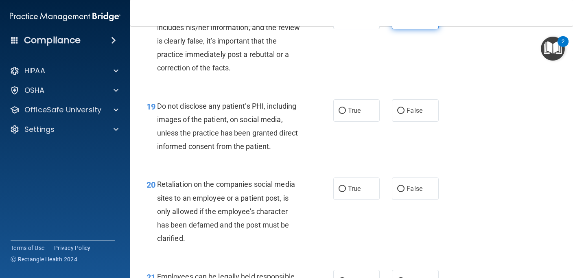
scroll to position [1528, 0]
click at [348, 115] on span "True" at bounding box center [354, 111] width 13 height 8
click at [346, 114] on input "True" at bounding box center [342, 111] width 7 height 6
radio input "true"
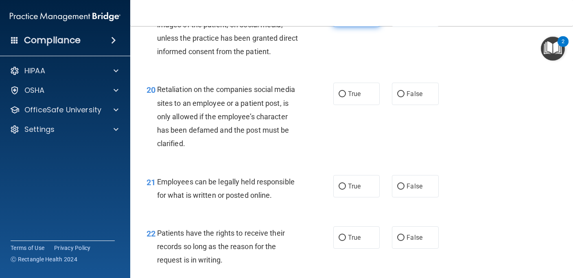
scroll to position [1627, 0]
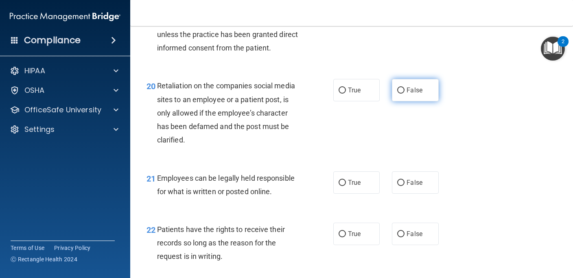
click at [404, 94] on input "False" at bounding box center [401, 91] width 7 height 6
radio input "true"
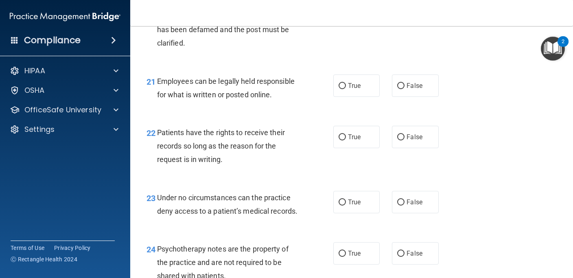
scroll to position [1724, 0]
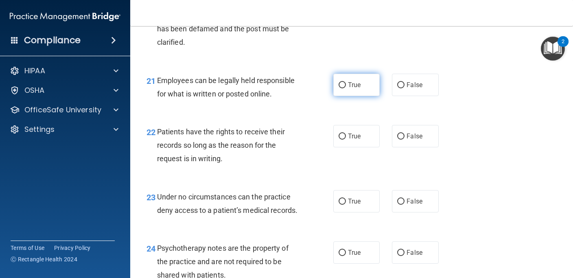
click at [353, 89] on span "True" at bounding box center [354, 85] width 13 height 8
click at [346, 88] on input "True" at bounding box center [342, 85] width 7 height 6
radio input "true"
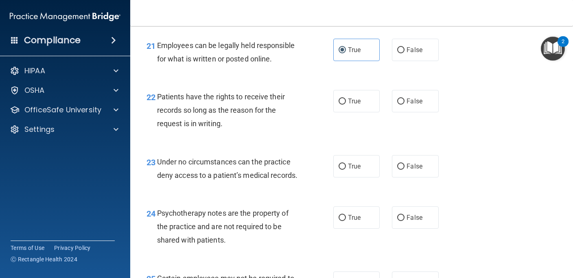
scroll to position [1760, 0]
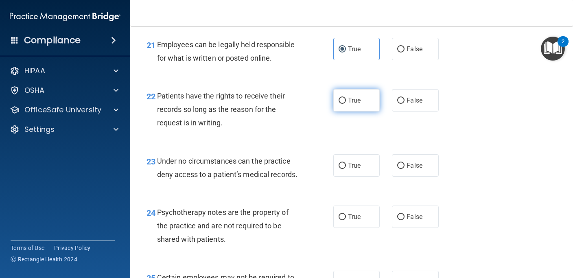
click at [357, 104] on span "True" at bounding box center [354, 101] width 13 height 8
click at [346, 104] on input "True" at bounding box center [342, 101] width 7 height 6
radio input "true"
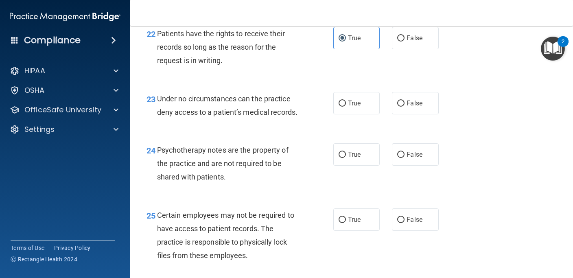
scroll to position [1823, 0]
click at [404, 114] on label "False" at bounding box center [415, 103] width 46 height 22
click at [404, 106] on input "False" at bounding box center [401, 103] width 7 height 6
radio input "true"
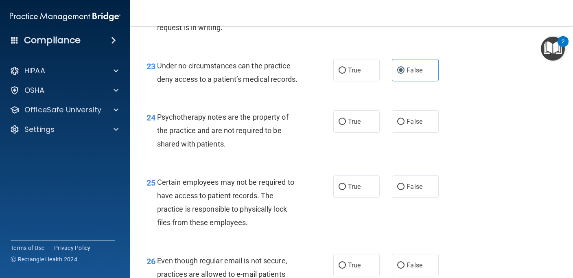
scroll to position [1866, 0]
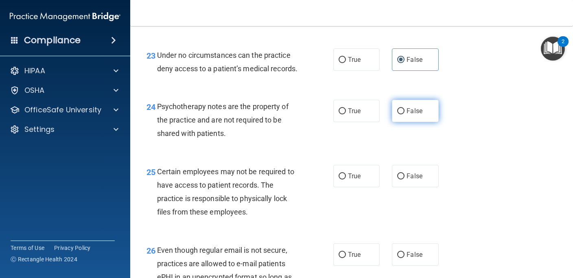
click at [402, 114] on input "False" at bounding box center [401, 111] width 7 height 6
radio input "true"
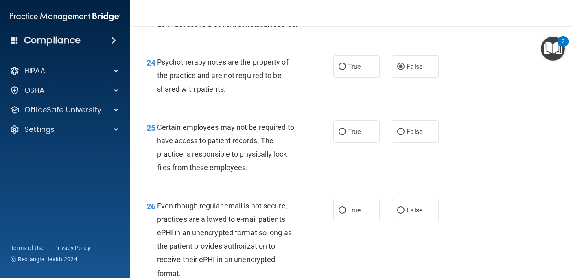
scroll to position [1914, 0]
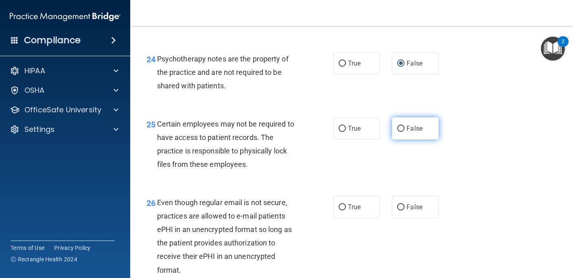
click at [410, 140] on label "False" at bounding box center [415, 128] width 46 height 22
click at [405, 132] on input "False" at bounding box center [401, 129] width 7 height 6
radio input "true"
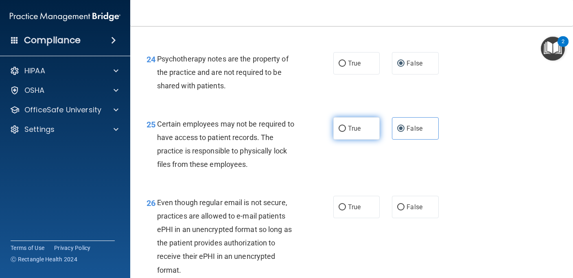
click at [356, 132] on span "True" at bounding box center [354, 129] width 13 height 8
click at [346, 132] on input "True" at bounding box center [342, 129] width 7 height 6
radio input "true"
radio input "false"
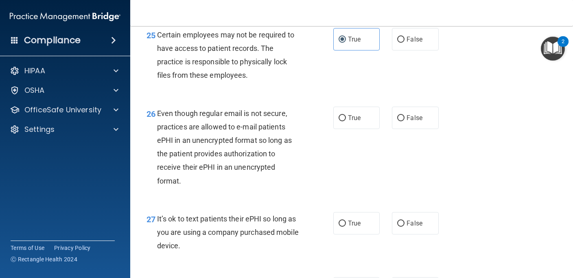
scroll to position [2010, 0]
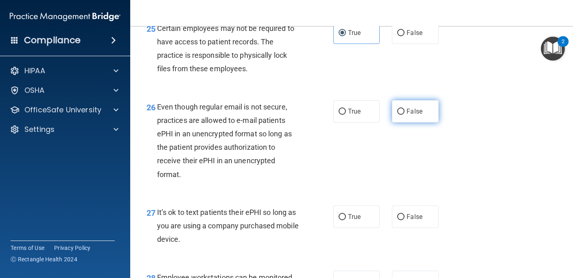
click at [417, 115] on span "False" at bounding box center [415, 112] width 16 height 8
click at [405, 115] on input "False" at bounding box center [401, 112] width 7 height 6
radio input "true"
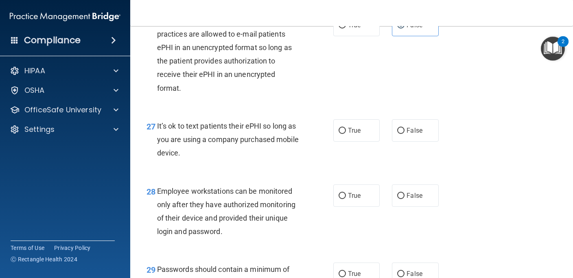
scroll to position [2106, 0]
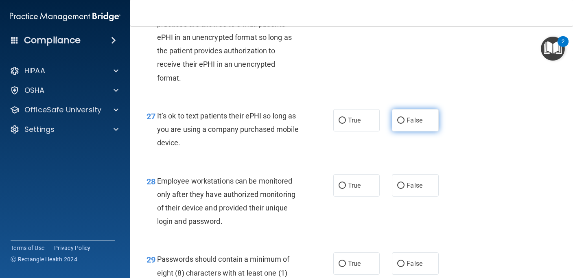
click at [403, 124] on input "False" at bounding box center [401, 121] width 7 height 6
radio input "true"
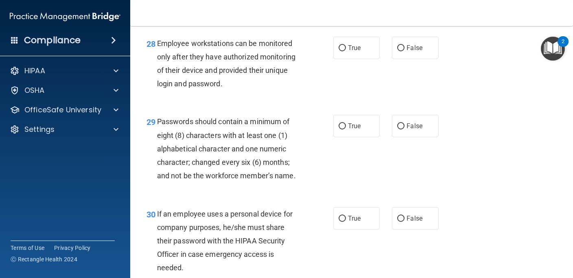
scroll to position [2248, 0]
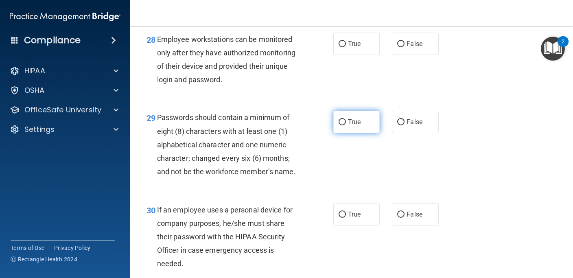
click at [347, 133] on label "True" at bounding box center [357, 122] width 46 height 22
click at [346, 125] on input "True" at bounding box center [342, 122] width 7 height 6
radio input "true"
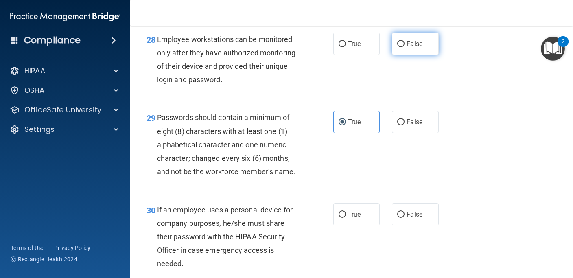
click at [409, 48] on span "False" at bounding box center [415, 44] width 16 height 8
click at [405, 47] on input "False" at bounding box center [401, 44] width 7 height 6
radio input "true"
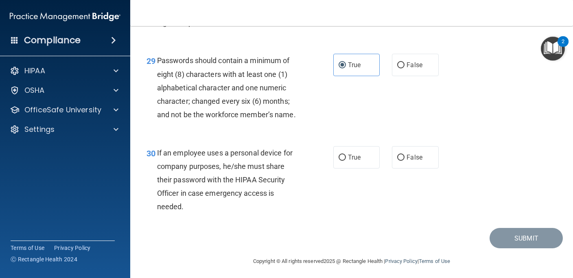
scroll to position [2320, 0]
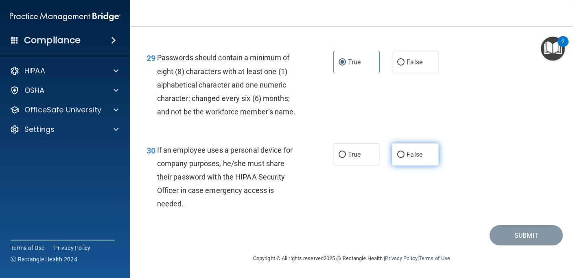
click at [412, 158] on span "False" at bounding box center [415, 155] width 16 height 8
click at [405, 158] on input "False" at bounding box center [401, 155] width 7 height 6
radio input "true"
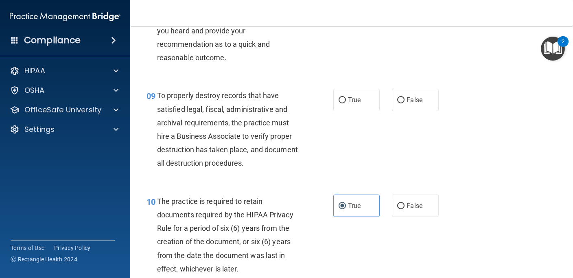
scroll to position [725, 0]
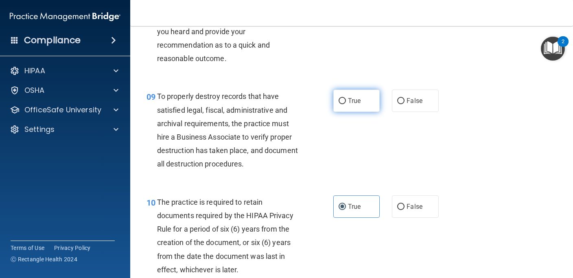
click at [348, 112] on label "True" at bounding box center [357, 101] width 46 height 22
click at [346, 104] on input "True" at bounding box center [342, 101] width 7 height 6
radio input "true"
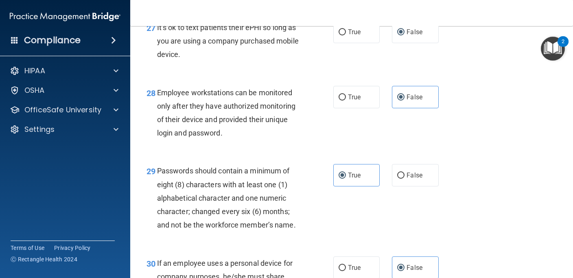
scroll to position [2322, 0]
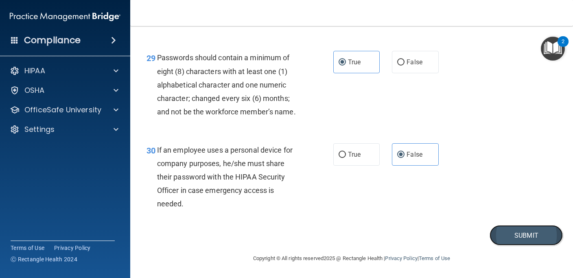
click at [529, 239] on button "Submit" at bounding box center [526, 235] width 73 height 21
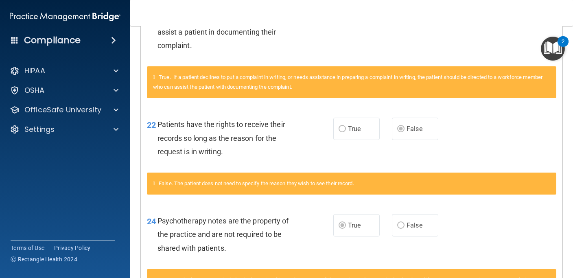
scroll to position [765, 0]
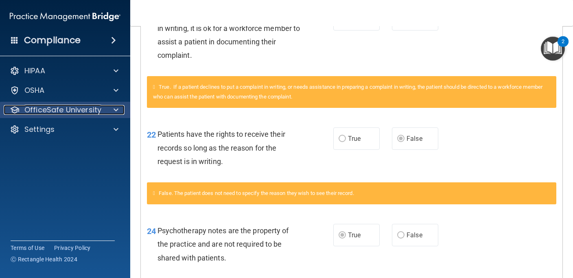
click at [116, 112] on span at bounding box center [116, 110] width 5 height 10
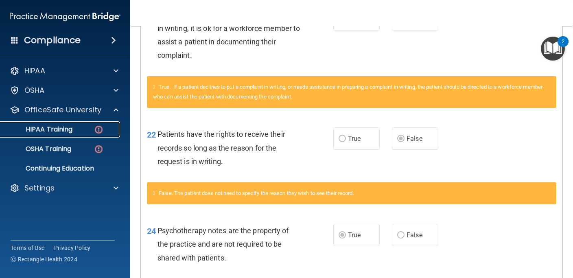
click at [86, 135] on link "HIPAA Training" at bounding box center [56, 129] width 128 height 16
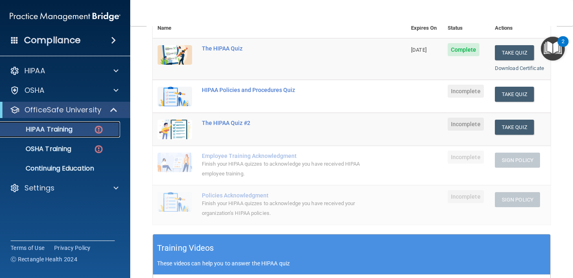
scroll to position [94, 0]
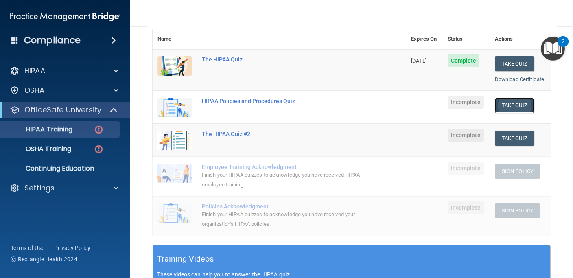
click at [511, 104] on button "Take Quiz" at bounding box center [514, 105] width 39 height 15
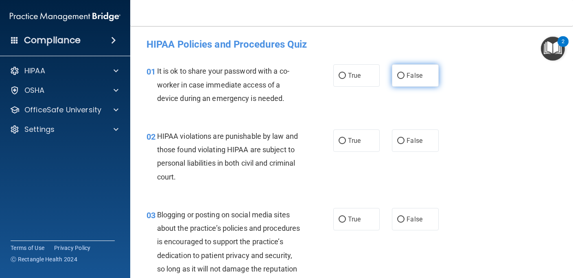
click at [402, 77] on input "False" at bounding box center [401, 76] width 7 height 6
radio input "true"
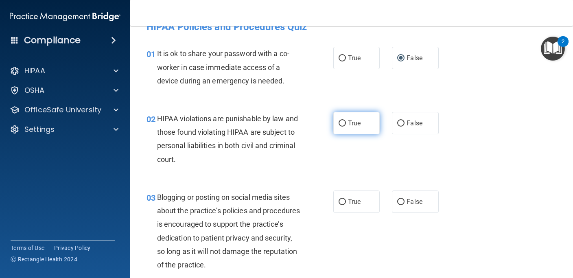
click at [348, 123] on span "True" at bounding box center [354, 123] width 13 height 8
click at [346, 123] on input "True" at bounding box center [342, 124] width 7 height 6
radio input "true"
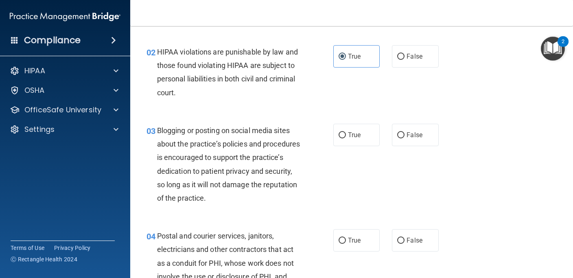
scroll to position [86, 0]
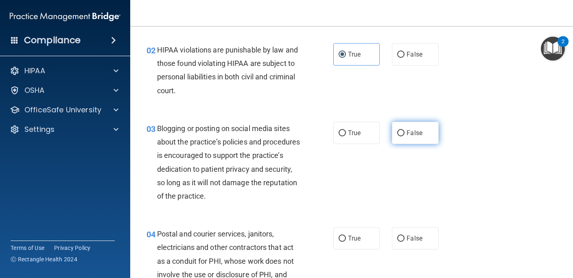
click at [412, 131] on span "False" at bounding box center [415, 133] width 16 height 8
click at [405, 131] on input "False" at bounding box center [401, 133] width 7 height 6
radio input "true"
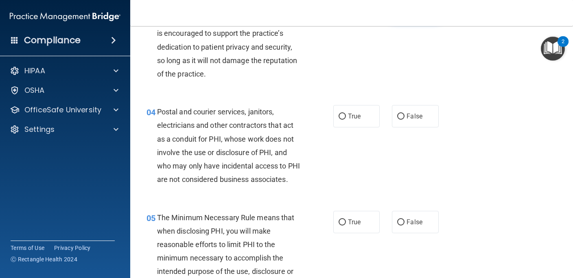
scroll to position [211, 0]
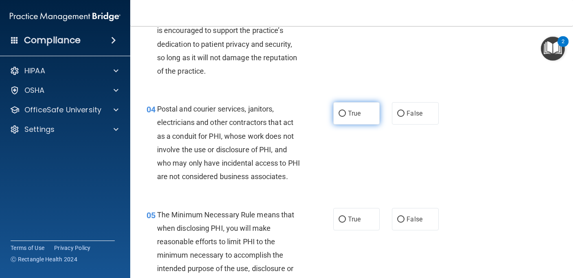
click at [347, 112] on label "True" at bounding box center [357, 113] width 46 height 22
click at [346, 112] on input "True" at bounding box center [342, 114] width 7 height 6
radio input "true"
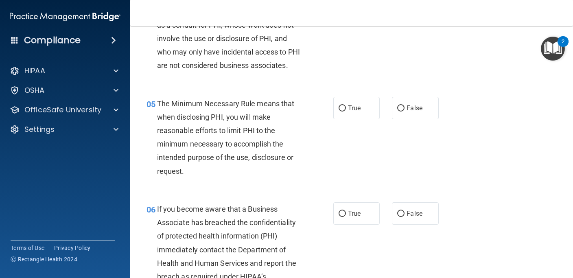
scroll to position [323, 0]
click at [347, 119] on label "True" at bounding box center [357, 107] width 46 height 22
click at [346, 111] on input "True" at bounding box center [342, 108] width 7 height 6
radio input "true"
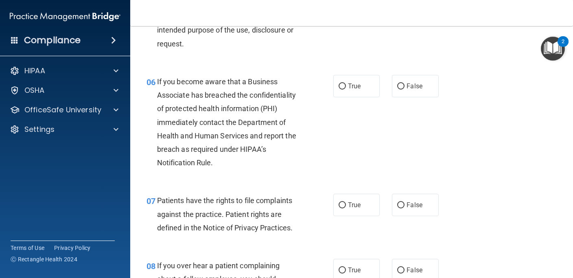
scroll to position [451, 0]
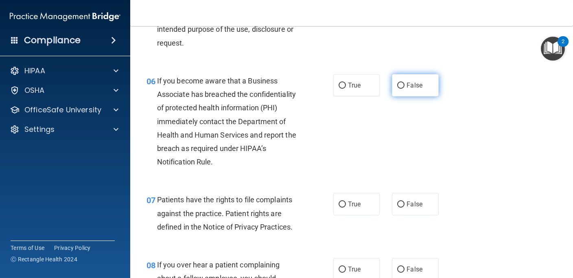
click at [404, 97] on label "False" at bounding box center [415, 85] width 46 height 22
click at [404, 89] on input "False" at bounding box center [401, 86] width 7 height 6
radio input "true"
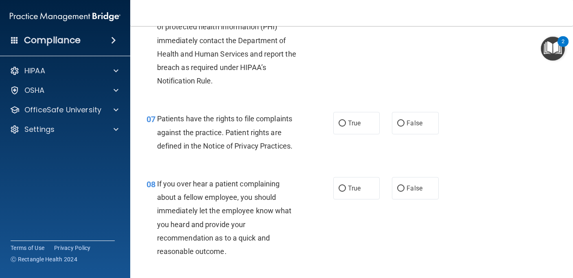
scroll to position [536, 0]
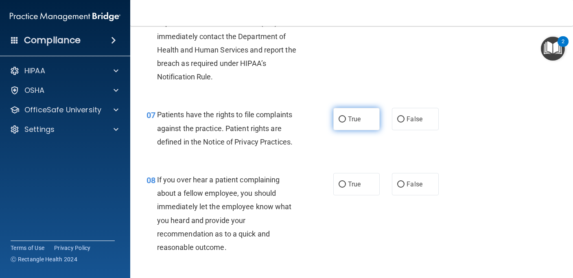
click at [351, 123] on span "True" at bounding box center [354, 119] width 13 height 8
click at [346, 123] on input "True" at bounding box center [342, 119] width 7 height 6
radio input "true"
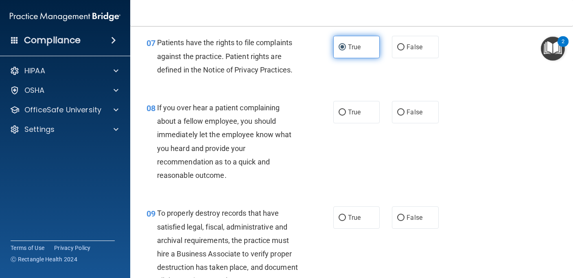
scroll to position [608, 0]
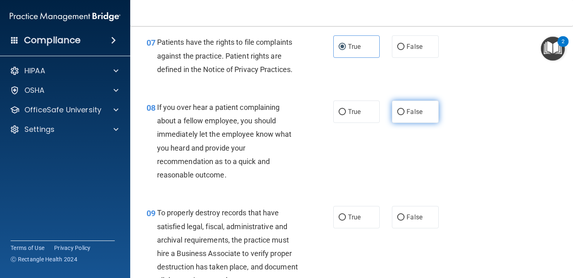
click at [407, 116] on span "False" at bounding box center [415, 112] width 16 height 8
click at [405, 115] on input "False" at bounding box center [401, 112] width 7 height 6
radio input "true"
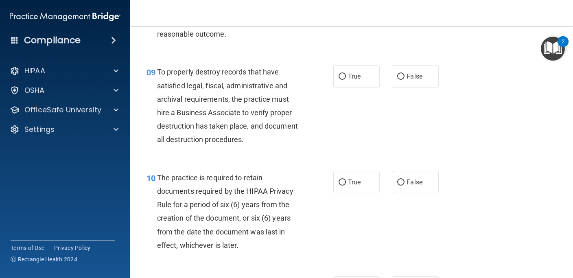
scroll to position [753, 0]
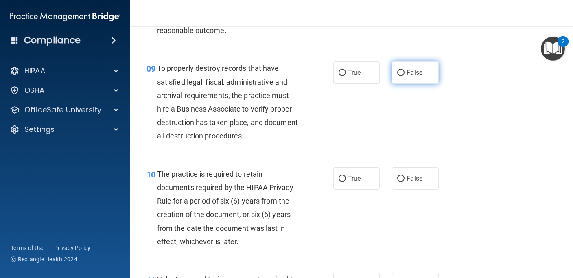
click at [409, 84] on label "False" at bounding box center [415, 73] width 46 height 22
click at [405, 76] on input "False" at bounding box center [401, 73] width 7 height 6
radio input "true"
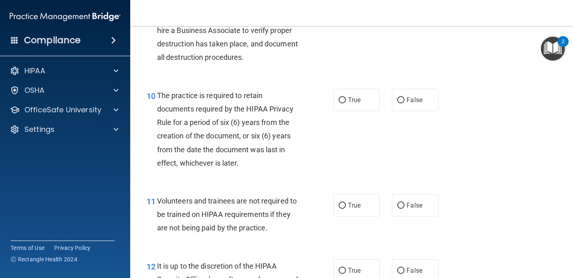
scroll to position [831, 0]
click at [354, 104] on span "True" at bounding box center [354, 101] width 13 height 8
click at [346, 104] on input "True" at bounding box center [342, 101] width 7 height 6
radio input "true"
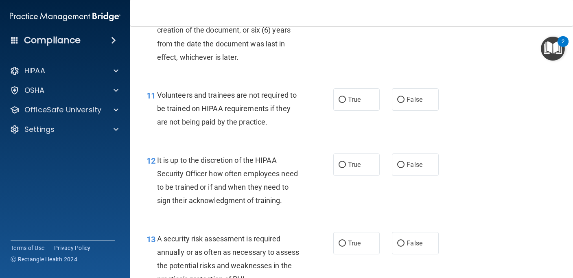
scroll to position [938, 0]
click at [402, 103] on input "False" at bounding box center [401, 100] width 7 height 6
radio input "true"
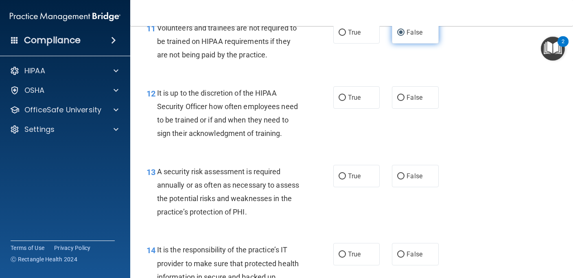
scroll to position [1008, 0]
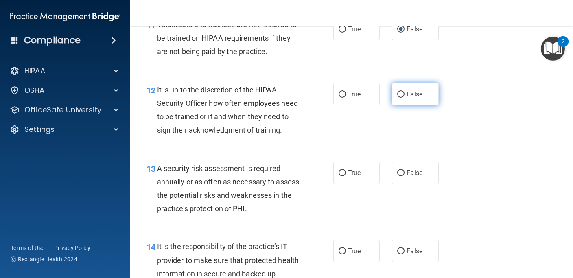
click at [409, 98] on span "False" at bounding box center [415, 94] width 16 height 8
click at [405, 98] on input "False" at bounding box center [401, 95] width 7 height 6
radio input "true"
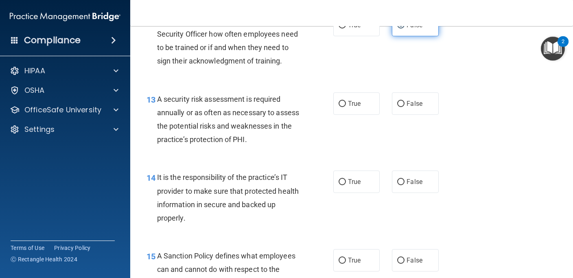
scroll to position [1083, 0]
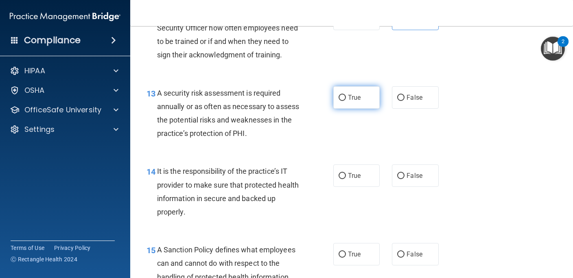
click at [355, 101] on span "True" at bounding box center [354, 98] width 13 height 8
click at [346, 101] on input "True" at bounding box center [342, 98] width 7 height 6
radio input "true"
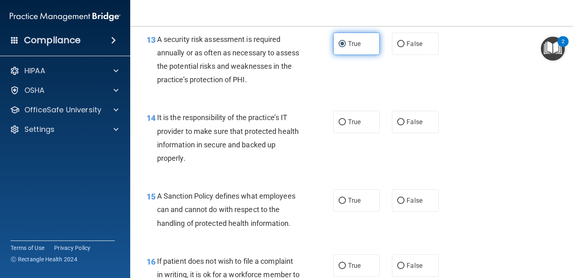
scroll to position [1138, 0]
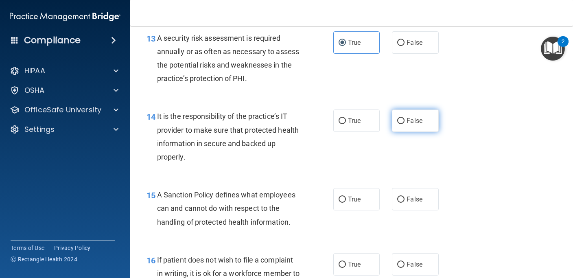
click at [413, 125] on span "False" at bounding box center [415, 121] width 16 height 8
click at [405, 124] on input "False" at bounding box center [401, 121] width 7 height 6
radio input "true"
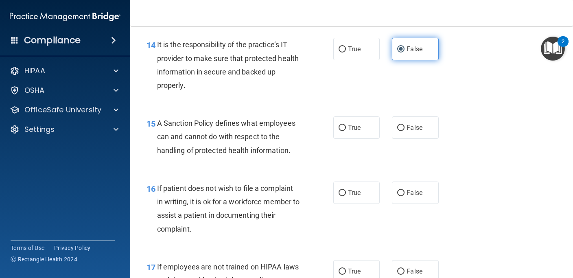
scroll to position [1214, 0]
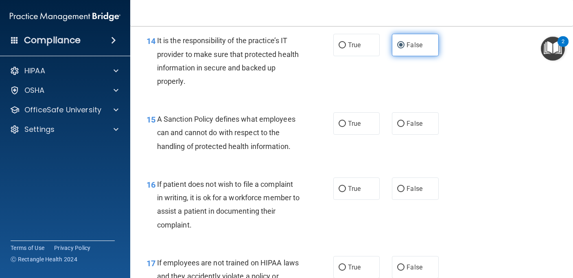
click at [413, 127] on span "False" at bounding box center [415, 124] width 16 height 8
click at [405, 127] on input "False" at bounding box center [401, 124] width 7 height 6
radio input "true"
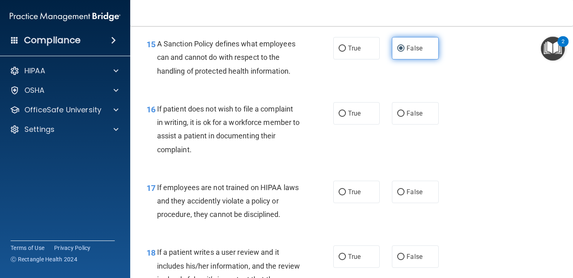
scroll to position [1297, 0]
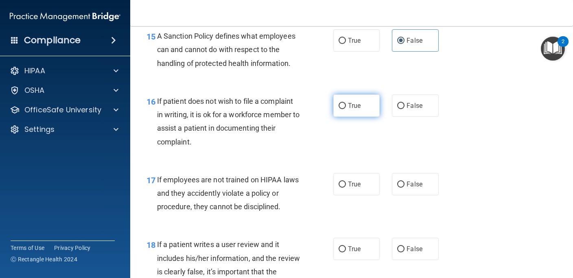
click at [363, 117] on label "True" at bounding box center [357, 105] width 46 height 22
click at [346, 109] on input "True" at bounding box center [342, 106] width 7 height 6
radio input "true"
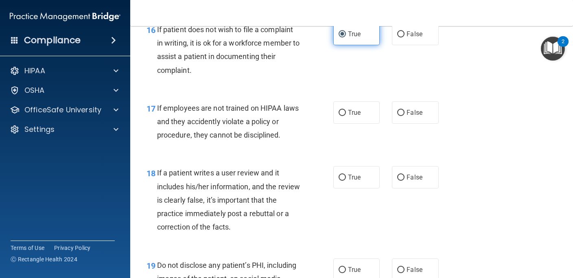
scroll to position [1369, 0]
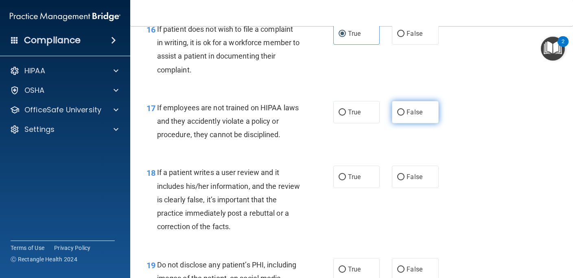
click at [411, 116] on span "False" at bounding box center [415, 112] width 16 height 8
click at [405, 116] on input "False" at bounding box center [401, 113] width 7 height 6
radio input "true"
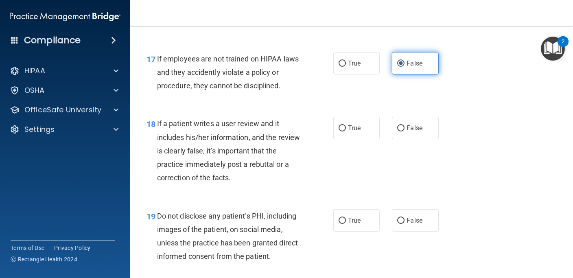
scroll to position [1421, 0]
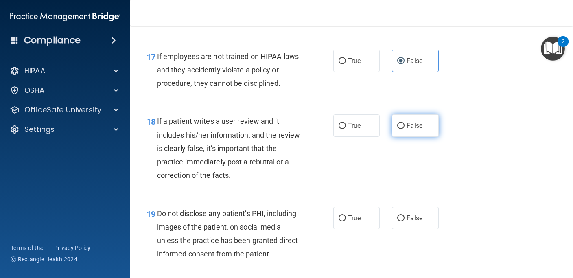
click at [393, 137] on label "False" at bounding box center [415, 125] width 46 height 22
click at [398, 129] on input "False" at bounding box center [401, 126] width 7 height 6
radio input "true"
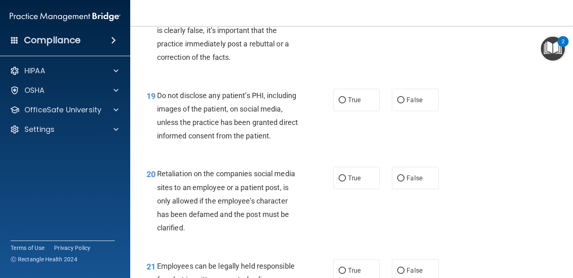
scroll to position [1538, 0]
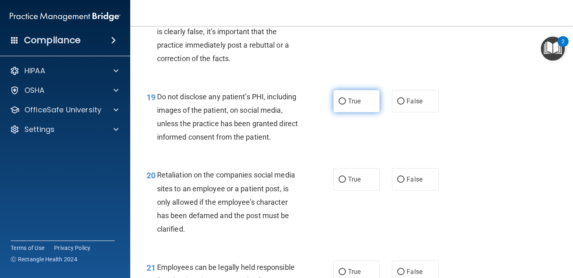
click at [359, 110] on label "True" at bounding box center [357, 101] width 46 height 22
click at [346, 105] on input "True" at bounding box center [342, 102] width 7 height 6
radio input "true"
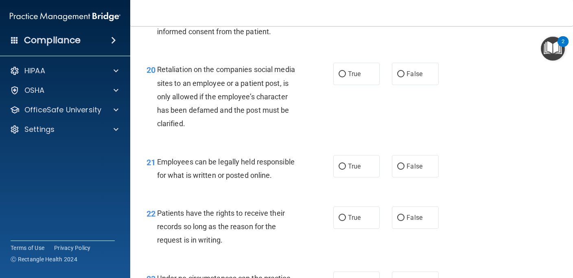
scroll to position [1644, 0]
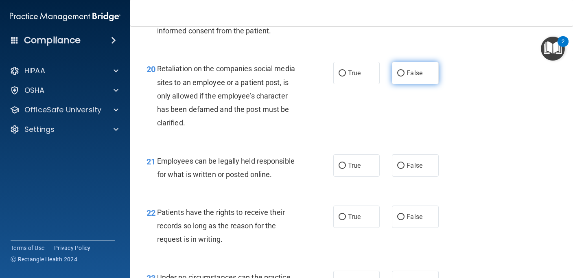
click at [413, 77] on span "False" at bounding box center [415, 73] width 16 height 8
click at [405, 77] on input "False" at bounding box center [401, 73] width 7 height 6
radio input "true"
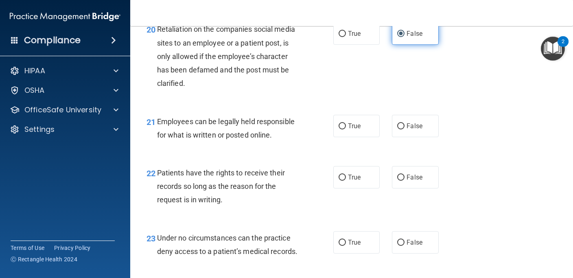
scroll to position [1687, 0]
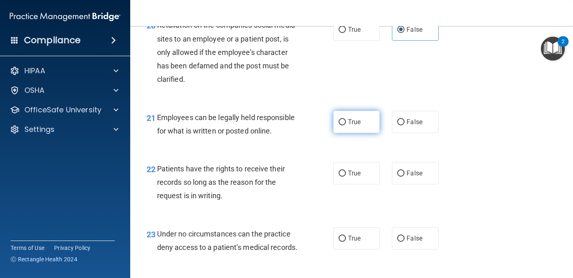
click at [363, 133] on label "True" at bounding box center [357, 122] width 46 height 22
click at [346, 125] on input "True" at bounding box center [342, 122] width 7 height 6
radio input "true"
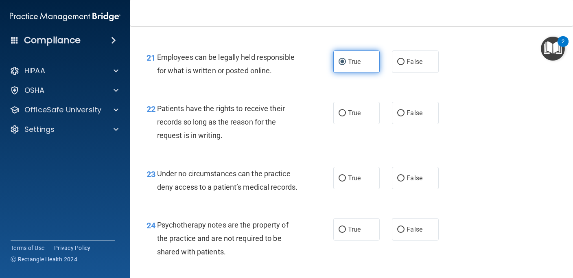
scroll to position [1748, 0]
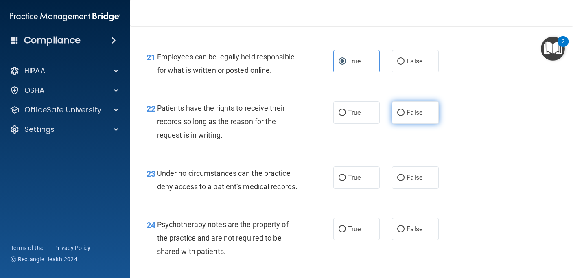
click at [412, 124] on label "False" at bounding box center [415, 112] width 46 height 22
click at [405, 116] on input "False" at bounding box center [401, 113] width 7 height 6
radio input "true"
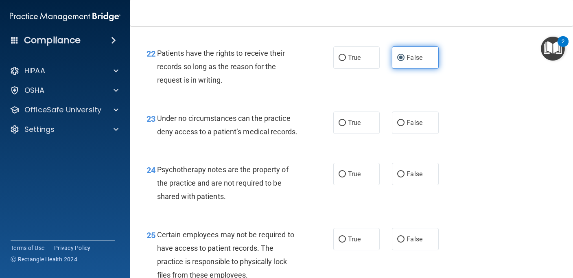
scroll to position [1803, 0]
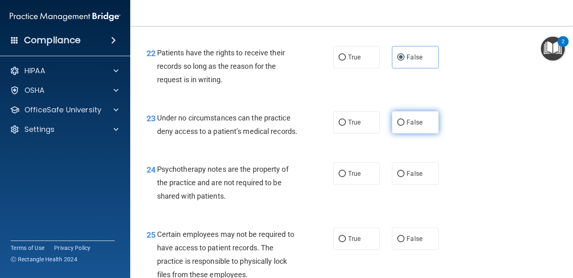
click at [412, 134] on label "False" at bounding box center [415, 122] width 46 height 22
click at [405, 126] on input "False" at bounding box center [401, 123] width 7 height 6
radio input "true"
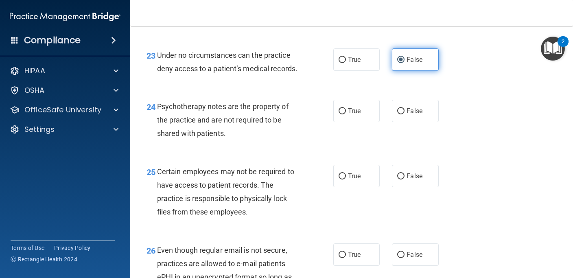
scroll to position [1873, 0]
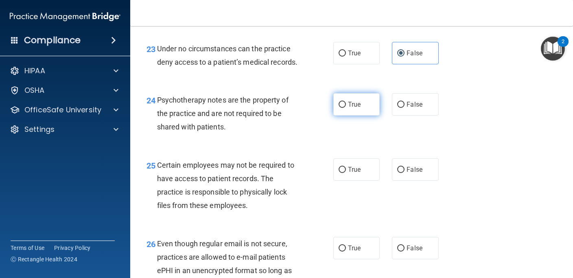
click at [357, 108] on span "True" at bounding box center [354, 105] width 13 height 8
click at [346, 108] on input "True" at bounding box center [342, 105] width 7 height 6
radio input "true"
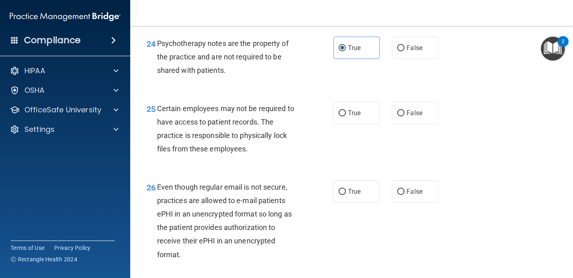
scroll to position [1931, 0]
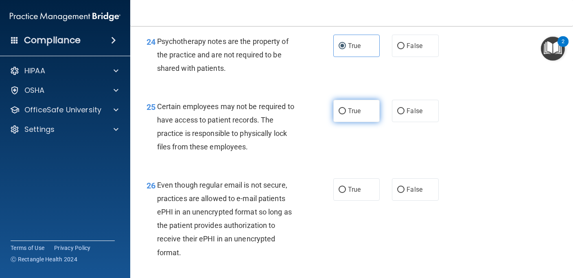
click at [358, 122] on label "True" at bounding box center [357, 111] width 46 height 22
click at [346, 114] on input "True" at bounding box center [342, 111] width 7 height 6
radio input "true"
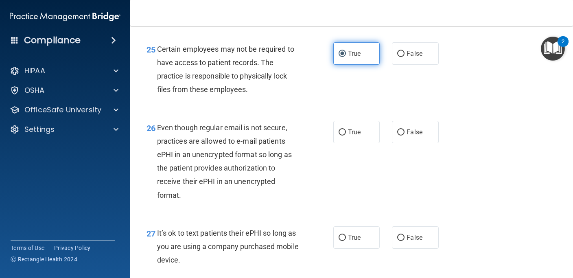
scroll to position [1994, 0]
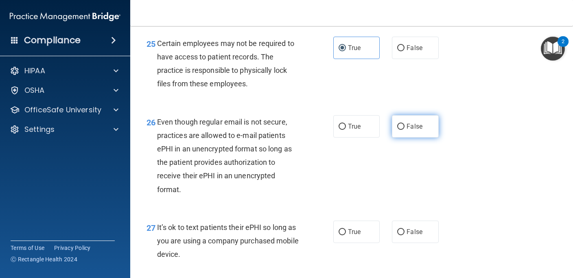
click at [401, 130] on input "False" at bounding box center [401, 127] width 7 height 6
radio input "true"
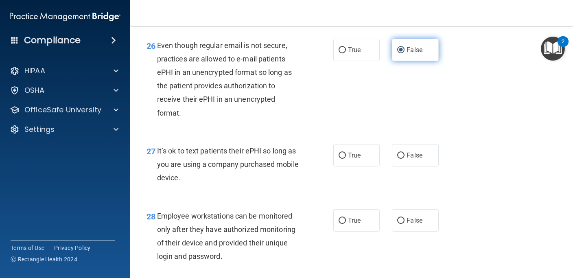
scroll to position [2072, 0]
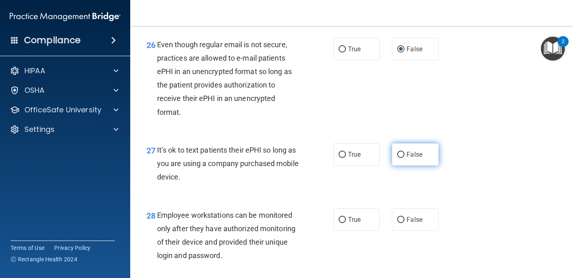
click at [405, 166] on label "False" at bounding box center [415, 154] width 46 height 22
click at [405, 158] on input "False" at bounding box center [401, 155] width 7 height 6
radio input "true"
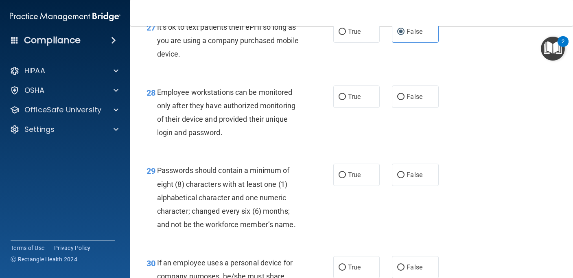
scroll to position [2195, 0]
click at [415, 100] on span "False" at bounding box center [415, 96] width 16 height 8
click at [405, 100] on input "False" at bounding box center [401, 97] width 7 height 6
radio input "true"
click at [347, 184] on label "True" at bounding box center [357, 174] width 46 height 22
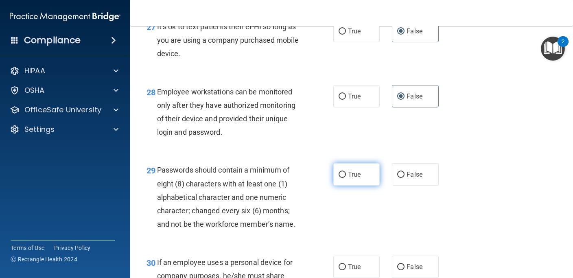
click at [346, 178] on input "True" at bounding box center [342, 175] width 7 height 6
radio input "true"
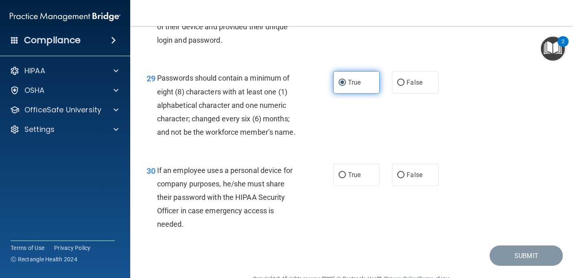
scroll to position [2289, 0]
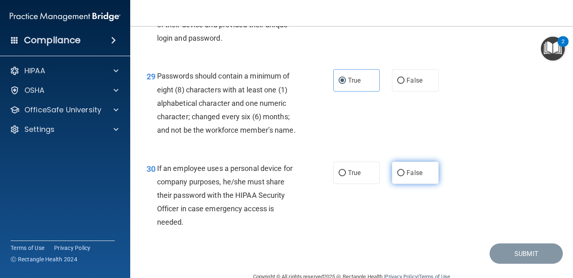
click at [402, 181] on label "False" at bounding box center [415, 173] width 46 height 22
click at [402, 176] on input "False" at bounding box center [401, 173] width 7 height 6
radio input "true"
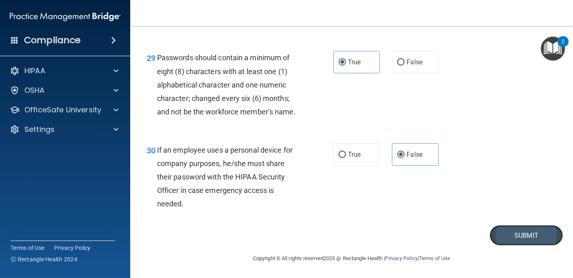
click at [523, 237] on button "Submit" at bounding box center [526, 235] width 73 height 21
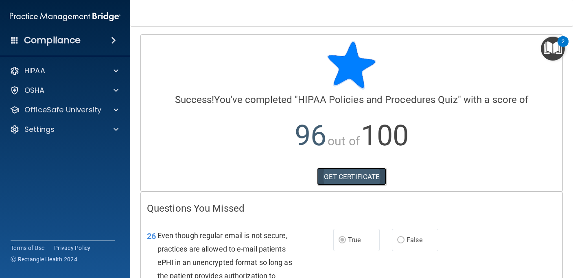
click at [360, 173] on link "GET CERTIFICATE" at bounding box center [352, 177] width 70 height 18
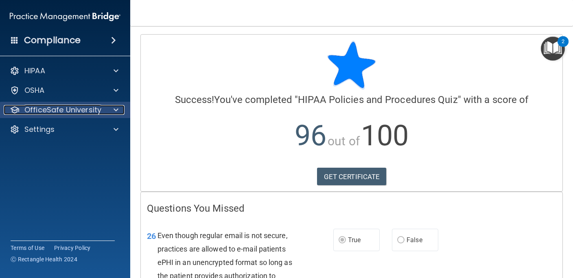
click at [105, 106] on div at bounding box center [115, 110] width 20 height 10
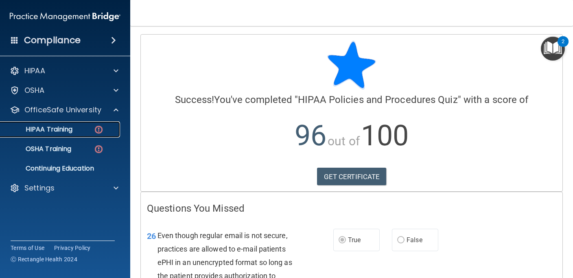
click at [77, 132] on div "HIPAA Training" at bounding box center [60, 129] width 111 height 8
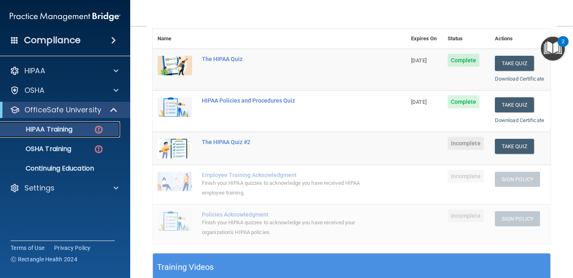
scroll to position [95, 0]
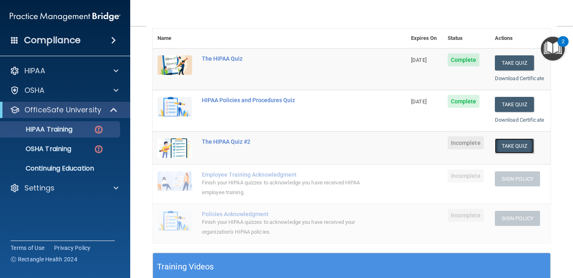
click at [520, 147] on button "Take Quiz" at bounding box center [514, 145] width 39 height 15
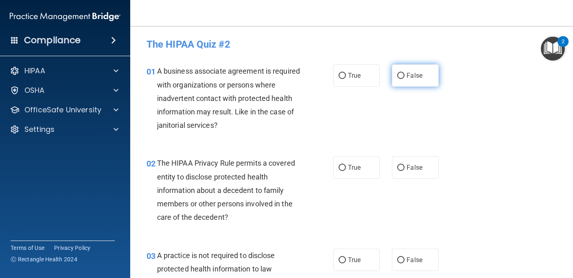
click at [409, 75] on span "False" at bounding box center [415, 76] width 16 height 8
click at [405, 75] on input "False" at bounding box center [401, 76] width 7 height 6
radio input "true"
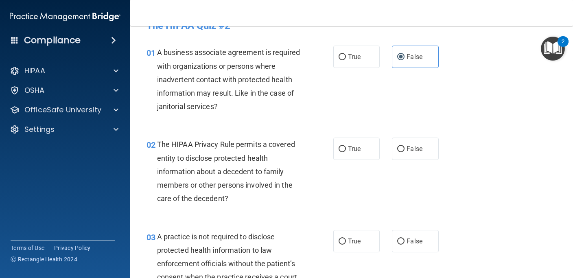
scroll to position [22, 0]
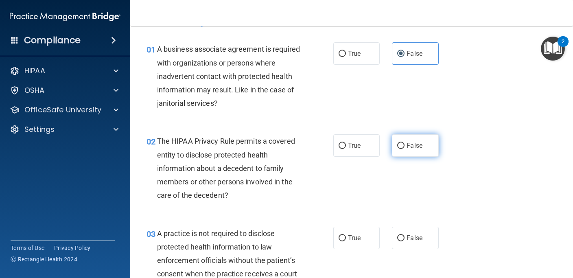
click at [415, 151] on label "False" at bounding box center [415, 145] width 46 height 22
click at [405, 149] on input "False" at bounding box center [401, 146] width 7 height 6
radio input "true"
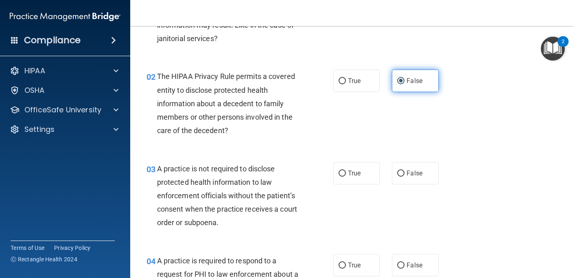
scroll to position [92, 0]
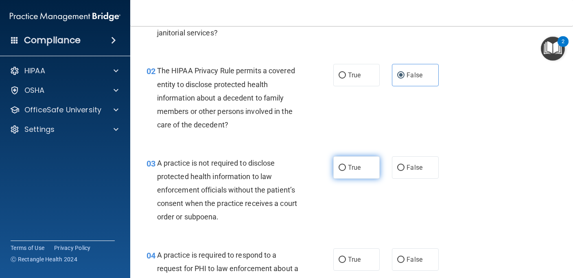
click at [339, 169] on input "True" at bounding box center [342, 168] width 7 height 6
radio input "true"
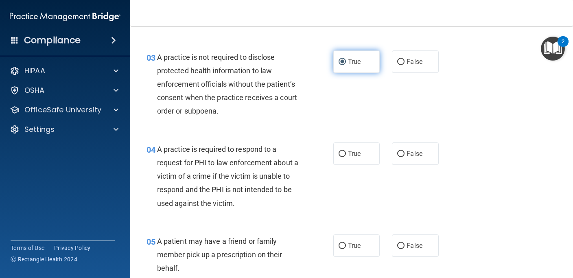
scroll to position [203, 0]
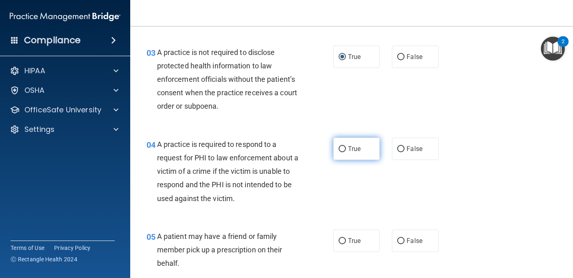
click at [360, 149] on span "True" at bounding box center [354, 149] width 13 height 8
click at [346, 149] on input "True" at bounding box center [342, 149] width 7 height 6
radio input "true"
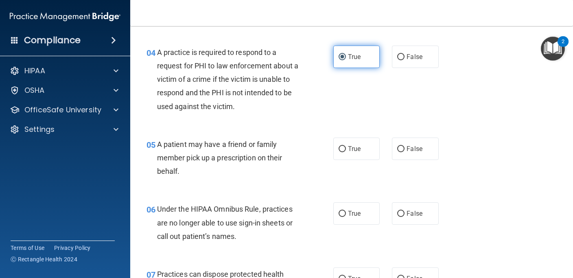
scroll to position [296, 0]
click at [360, 149] on span "True" at bounding box center [354, 148] width 13 height 8
click at [346, 149] on input "True" at bounding box center [342, 148] width 7 height 6
radio input "true"
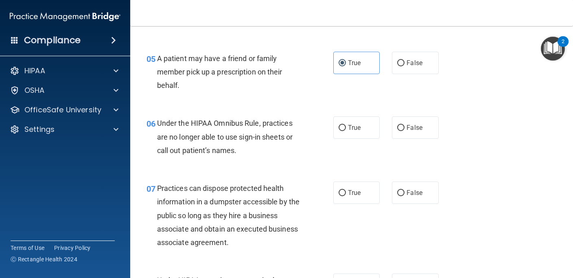
scroll to position [381, 0]
click at [401, 127] on input "False" at bounding box center [401, 128] width 7 height 6
radio input "true"
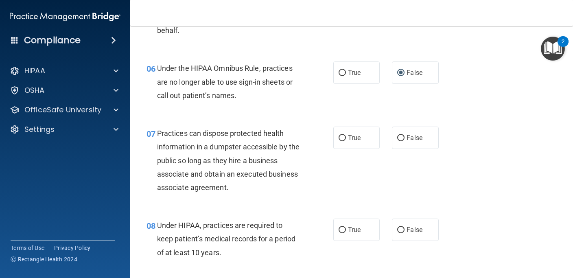
scroll to position [437, 0]
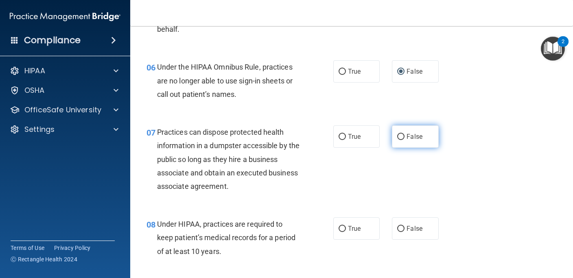
click at [409, 138] on span "False" at bounding box center [415, 137] width 16 height 8
click at [405, 138] on input "False" at bounding box center [401, 137] width 7 height 6
radio input "true"
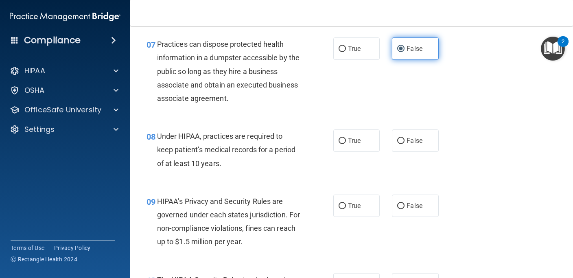
scroll to position [526, 0]
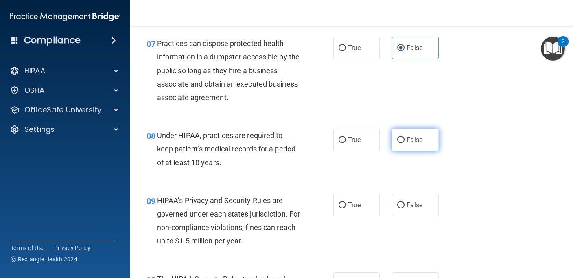
click at [423, 141] on label "False" at bounding box center [415, 140] width 46 height 22
click at [405, 141] on input "False" at bounding box center [401, 140] width 7 height 6
radio input "true"
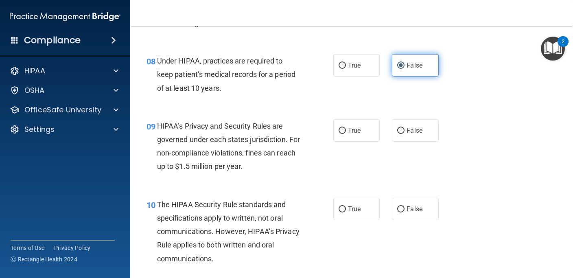
scroll to position [602, 0]
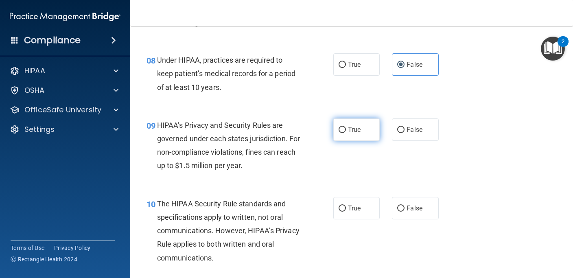
click at [354, 126] on span "True" at bounding box center [354, 130] width 13 height 8
click at [346, 127] on input "True" at bounding box center [342, 130] width 7 height 6
radio input "true"
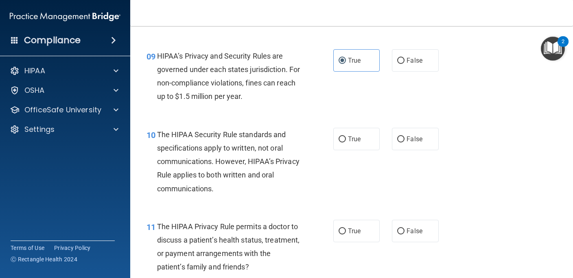
scroll to position [672, 0]
click at [348, 138] on span "True" at bounding box center [354, 138] width 13 height 8
click at [346, 138] on input "True" at bounding box center [342, 139] width 7 height 6
radio input "true"
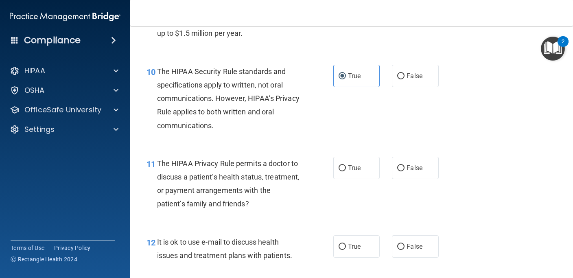
scroll to position [742, 0]
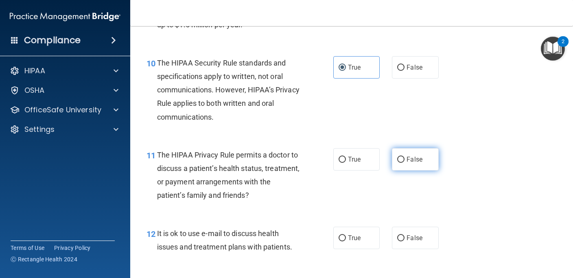
click at [404, 158] on input "False" at bounding box center [401, 160] width 7 height 6
radio input "true"
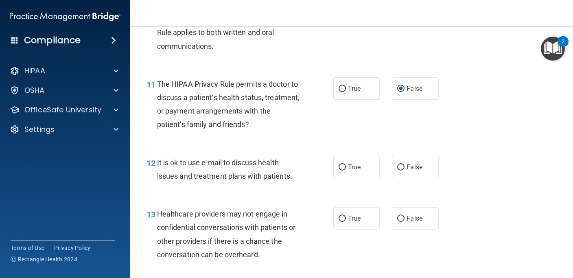
scroll to position [820, 0]
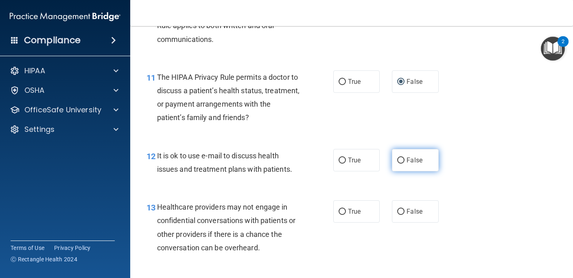
click at [404, 161] on input "False" at bounding box center [401, 161] width 7 height 6
radio input "true"
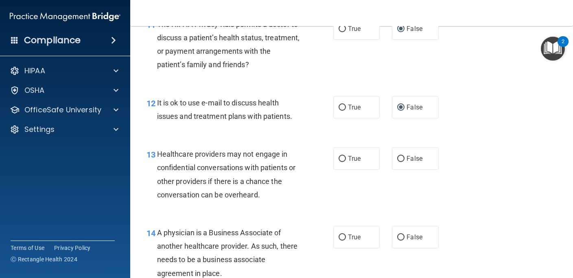
scroll to position [874, 0]
click at [350, 161] on span "True" at bounding box center [354, 158] width 13 height 8
click at [346, 161] on input "True" at bounding box center [342, 159] width 7 height 6
radio input "true"
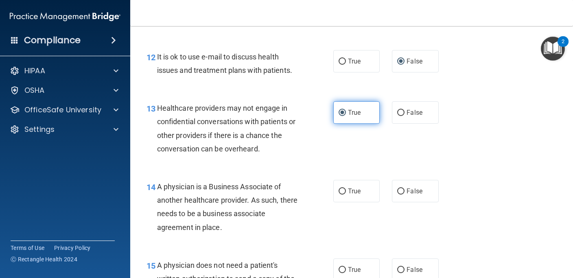
scroll to position [925, 0]
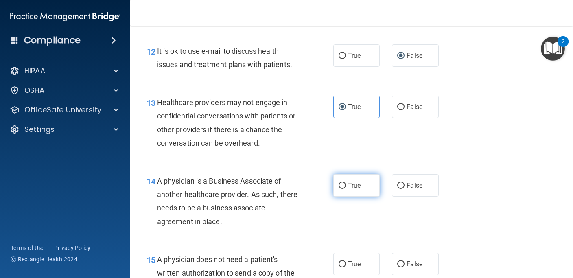
click at [354, 187] on span "True" at bounding box center [354, 186] width 13 height 8
click at [346, 187] on input "True" at bounding box center [342, 186] width 7 height 6
radio input "true"
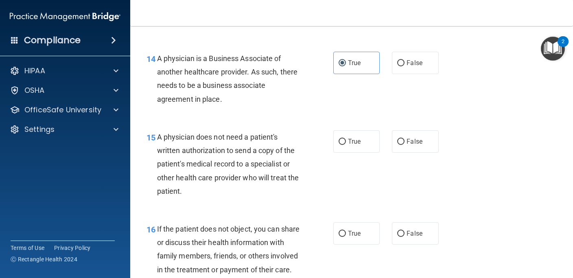
scroll to position [1046, 0]
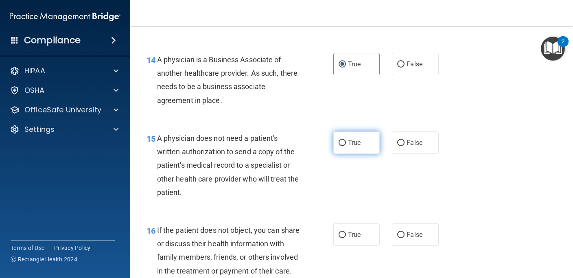
click at [351, 145] on span "True" at bounding box center [354, 143] width 13 height 8
click at [346, 145] on input "True" at bounding box center [342, 143] width 7 height 6
radio input "true"
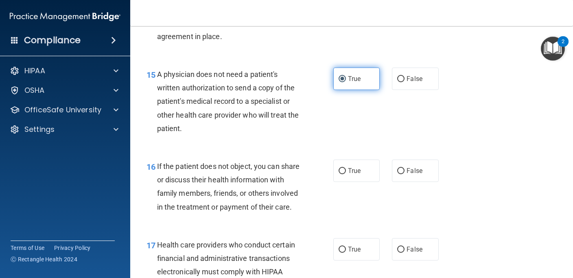
scroll to position [1112, 0]
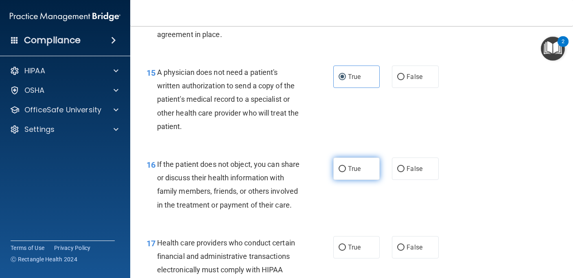
click at [353, 168] on span "True" at bounding box center [354, 169] width 13 height 8
click at [346, 168] on input "True" at bounding box center [342, 169] width 7 height 6
radio input "true"
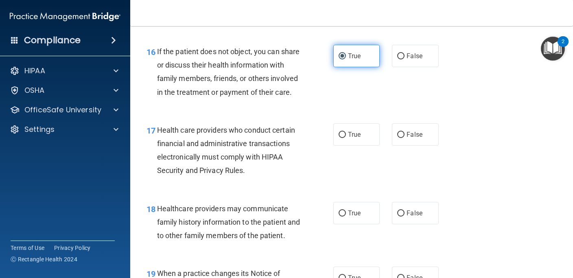
scroll to position [1227, 0]
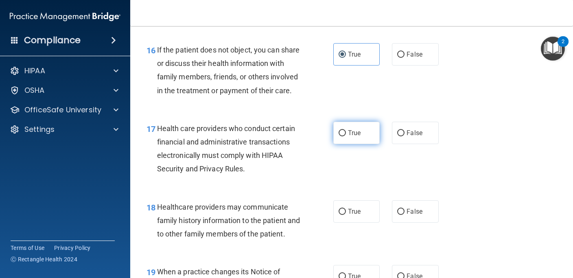
click at [358, 137] on span "True" at bounding box center [354, 133] width 13 height 8
click at [346, 136] on input "True" at bounding box center [342, 133] width 7 height 6
radio input "true"
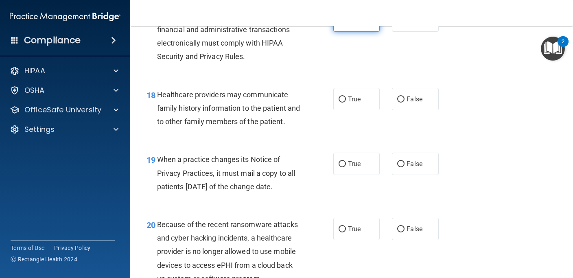
scroll to position [1338, 0]
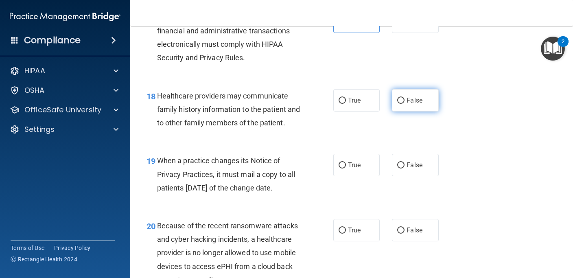
click at [403, 112] on label "False" at bounding box center [415, 100] width 46 height 22
click at [403, 104] on input "False" at bounding box center [401, 101] width 7 height 6
radio input "true"
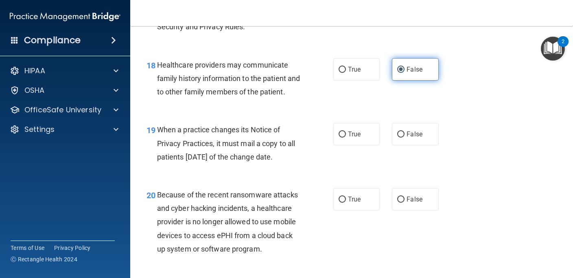
scroll to position [1387, 0]
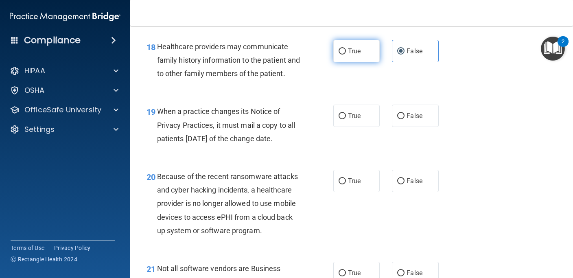
click at [352, 55] on span "True" at bounding box center [354, 51] width 13 height 8
click at [346, 55] on input "True" at bounding box center [342, 51] width 7 height 6
radio input "true"
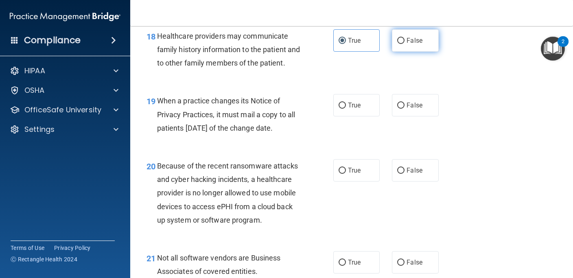
click at [410, 44] on span "False" at bounding box center [415, 41] width 16 height 8
click at [405, 44] on input "False" at bounding box center [401, 41] width 7 height 6
radio input "true"
radio input "false"
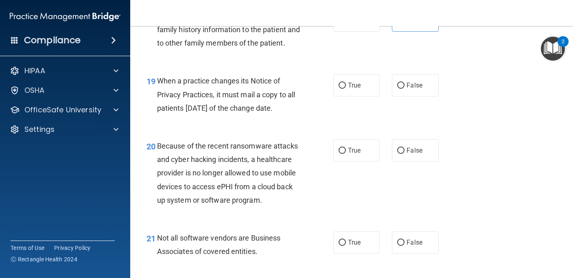
scroll to position [1418, 0]
click at [356, 96] on label "True" at bounding box center [357, 85] width 46 height 22
click at [346, 88] on input "True" at bounding box center [342, 85] width 7 height 6
radio input "true"
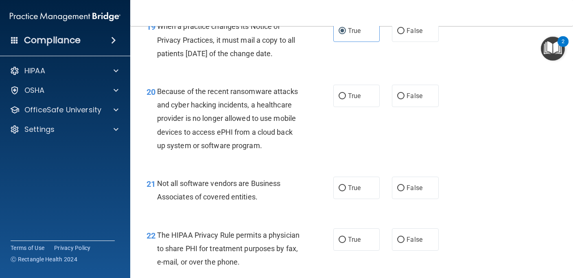
scroll to position [1473, 0]
click at [415, 107] on label "False" at bounding box center [415, 95] width 46 height 22
click at [405, 99] on input "False" at bounding box center [401, 96] width 7 height 6
radio input "true"
click at [357, 191] on span "True" at bounding box center [354, 188] width 13 height 8
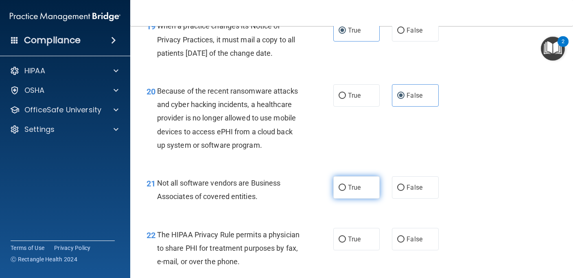
click at [346, 191] on input "True" at bounding box center [342, 188] width 7 height 6
radio input "true"
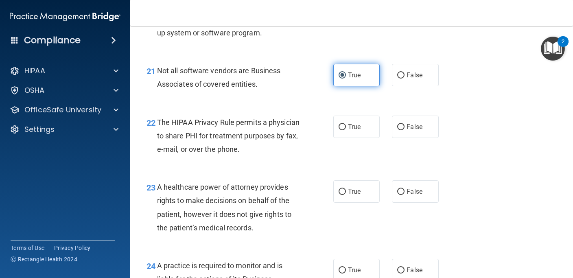
scroll to position [1586, 0]
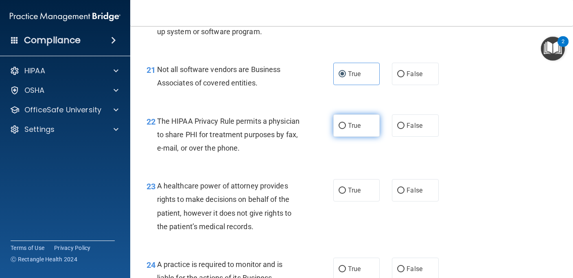
click at [349, 130] on span "True" at bounding box center [354, 126] width 13 height 8
click at [346, 129] on input "True" at bounding box center [342, 126] width 7 height 6
radio input "true"
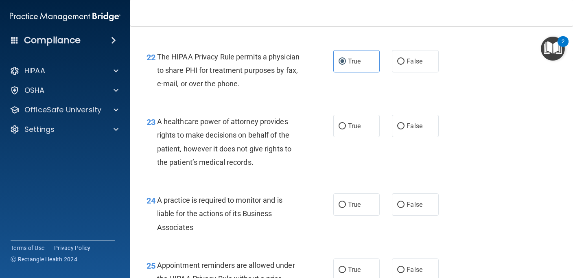
scroll to position [1656, 0]
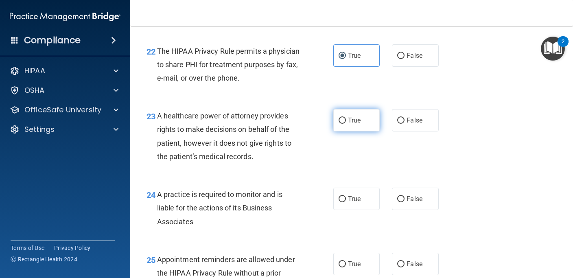
click at [362, 132] on label "True" at bounding box center [357, 120] width 46 height 22
click at [346, 124] on input "True" at bounding box center [342, 121] width 7 height 6
radio input "true"
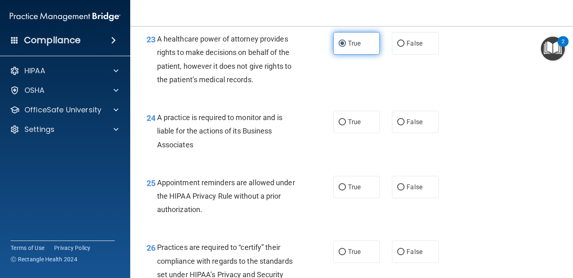
scroll to position [1735, 0]
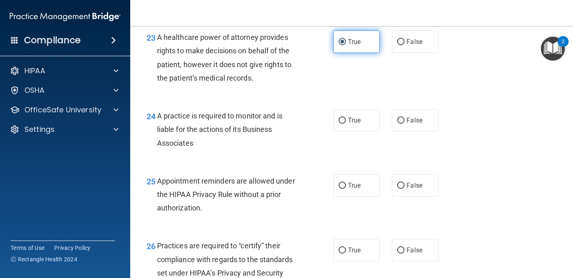
click at [362, 132] on label "True" at bounding box center [357, 120] width 46 height 22
click at [346, 124] on input "True" at bounding box center [342, 121] width 7 height 6
radio input "true"
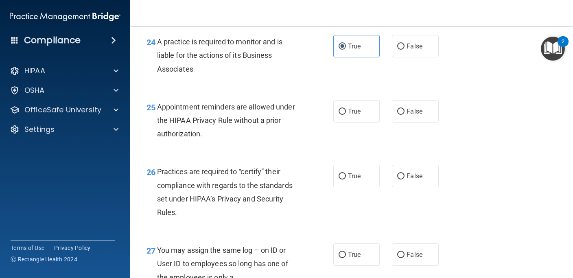
scroll to position [1812, 0]
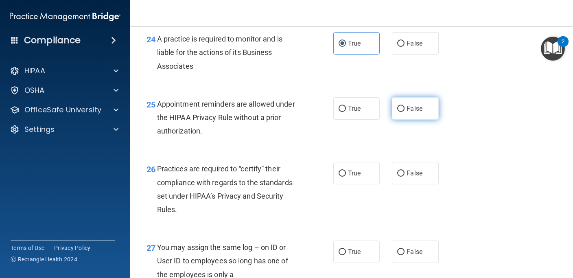
click at [409, 112] on span "False" at bounding box center [415, 109] width 16 height 8
click at [405, 112] on input "False" at bounding box center [401, 109] width 7 height 6
radio input "true"
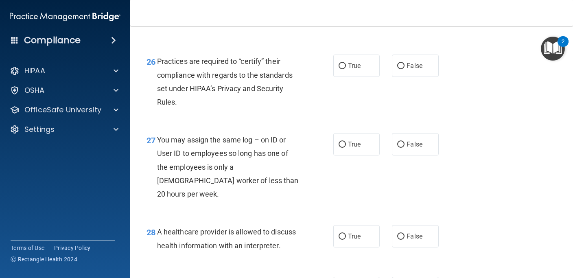
scroll to position [1921, 0]
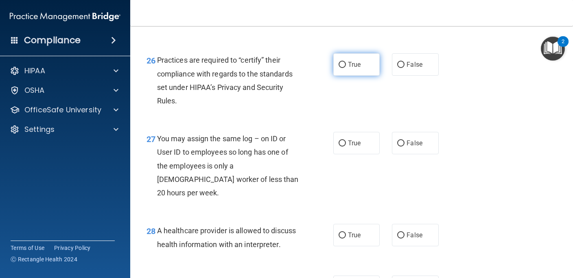
click at [352, 68] on span "True" at bounding box center [354, 65] width 13 height 8
click at [346, 68] on input "True" at bounding box center [342, 65] width 7 height 6
radio input "true"
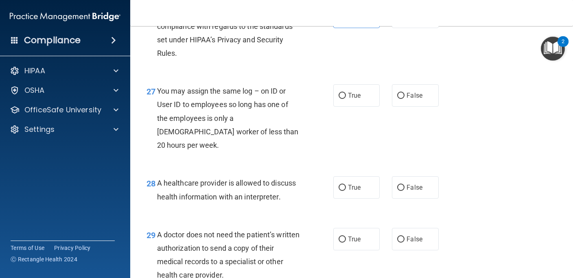
scroll to position [1969, 0]
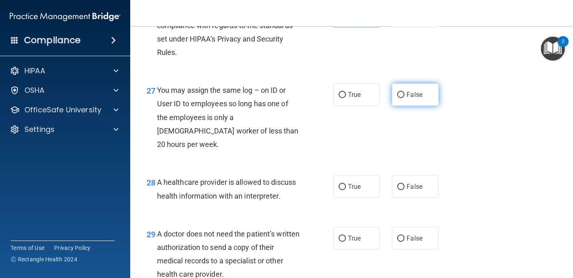
click at [404, 98] on input "False" at bounding box center [401, 95] width 7 height 6
radio input "true"
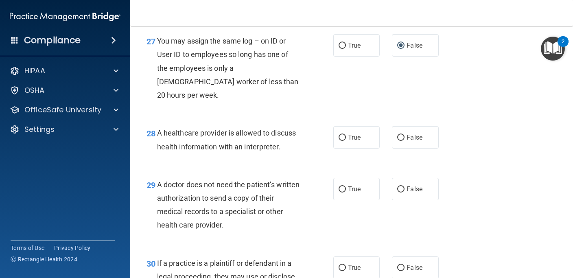
scroll to position [2024, 0]
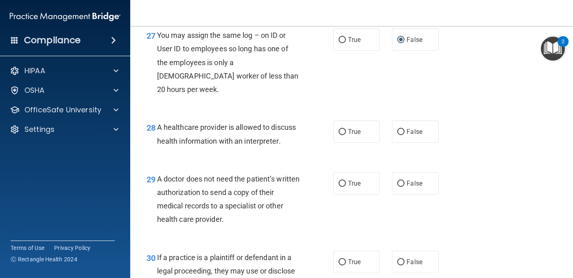
click at [350, 136] on label "True" at bounding box center [357, 132] width 46 height 22
click at [346, 135] on input "True" at bounding box center [342, 132] width 7 height 6
radio input "true"
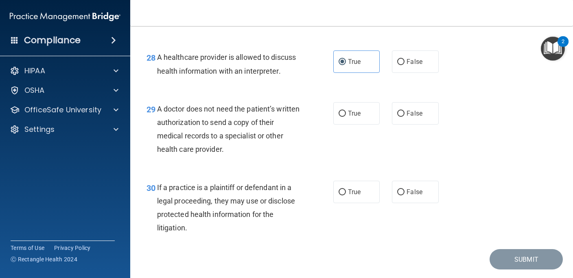
scroll to position [2097, 0]
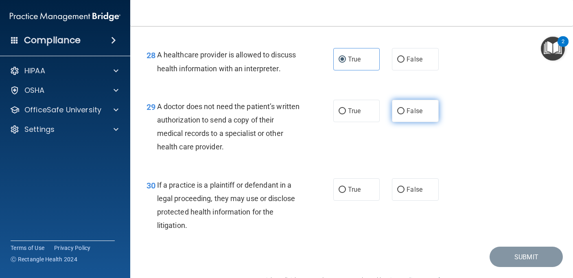
click at [409, 116] on label "False" at bounding box center [415, 111] width 46 height 22
click at [405, 114] on input "False" at bounding box center [401, 111] width 7 height 6
radio input "true"
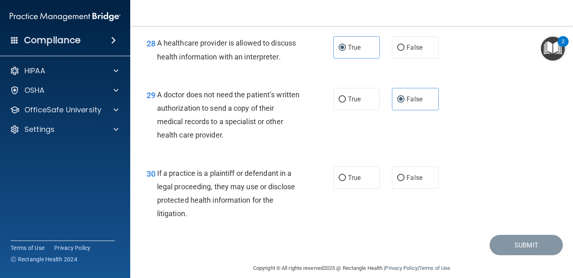
scroll to position [2109, 0]
click at [413, 184] on label "False" at bounding box center [415, 177] width 46 height 22
click at [405, 181] on input "False" at bounding box center [401, 178] width 7 height 6
radio input "true"
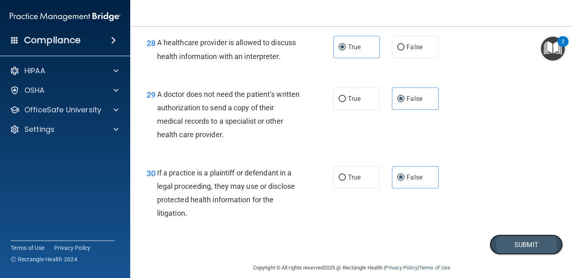
click at [518, 248] on button "Submit" at bounding box center [526, 245] width 73 height 21
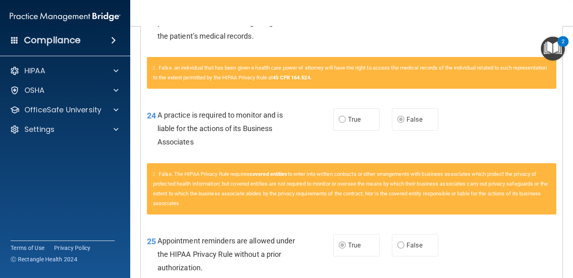
scroll to position [1223, 0]
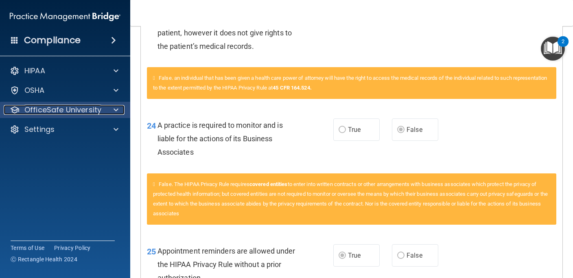
click at [101, 111] on div "OfficeSafe University" at bounding box center [54, 110] width 101 height 10
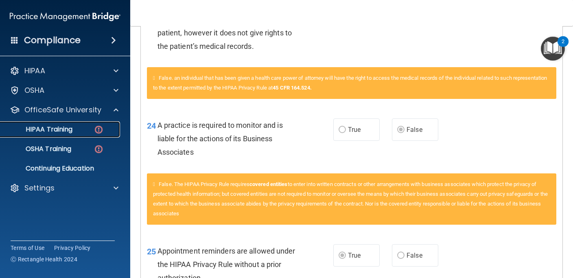
click at [74, 130] on div "HIPAA Training" at bounding box center [60, 129] width 111 height 8
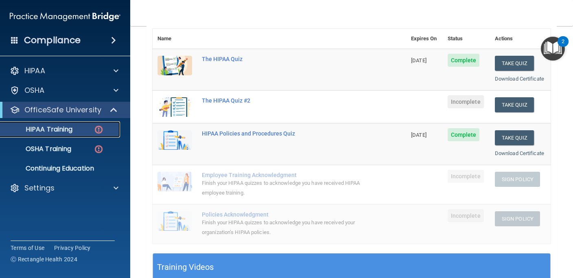
scroll to position [77, 0]
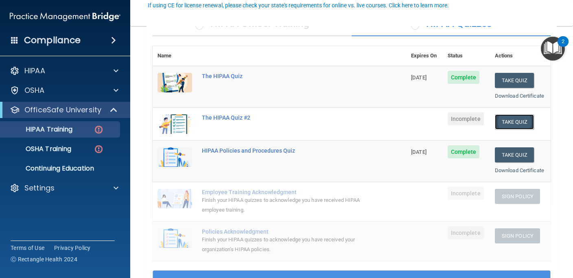
click at [514, 120] on button "Take Quiz" at bounding box center [514, 121] width 39 height 15
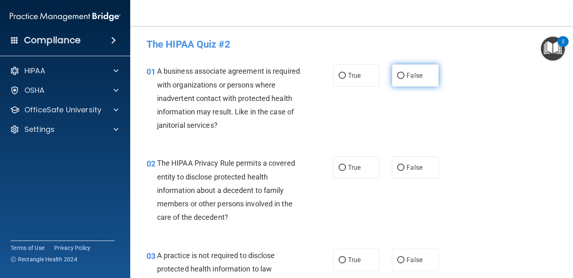
click at [403, 73] on input "False" at bounding box center [401, 76] width 7 height 6
radio input "true"
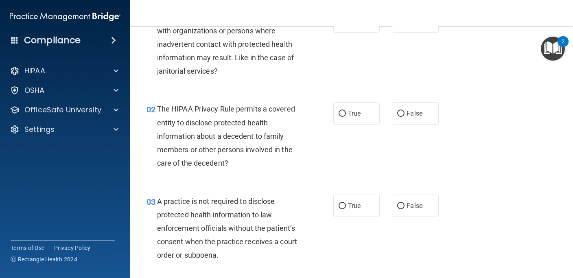
scroll to position [55, 0]
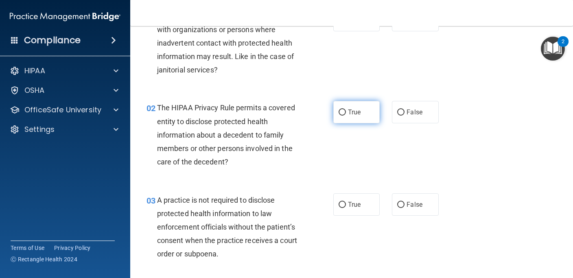
click at [348, 112] on span "True" at bounding box center [354, 112] width 13 height 8
click at [346, 112] on input "True" at bounding box center [342, 113] width 7 height 6
radio input "true"
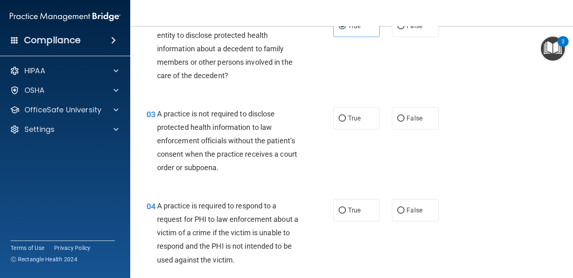
scroll to position [142, 0]
click at [403, 119] on input "False" at bounding box center [401, 119] width 7 height 6
radio input "true"
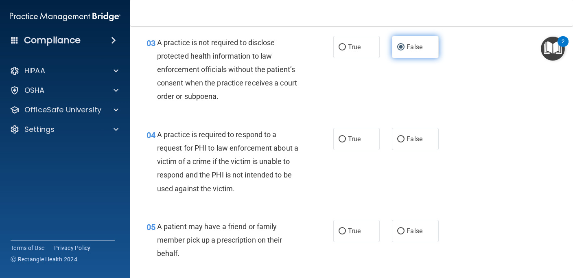
scroll to position [216, 0]
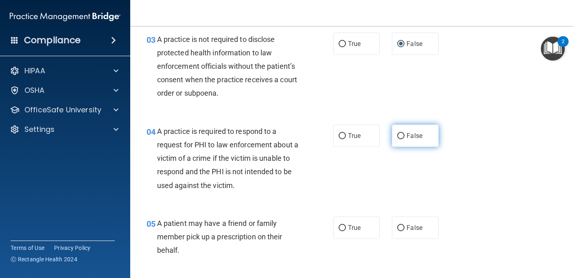
click at [405, 135] on input "False" at bounding box center [401, 136] width 7 height 6
radio input "true"
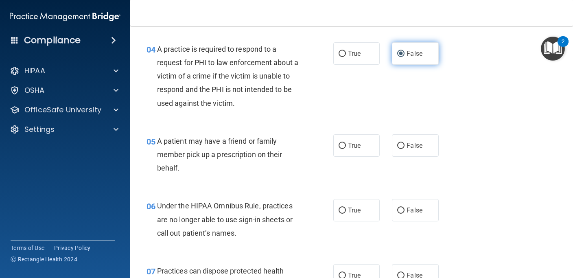
scroll to position [301, 0]
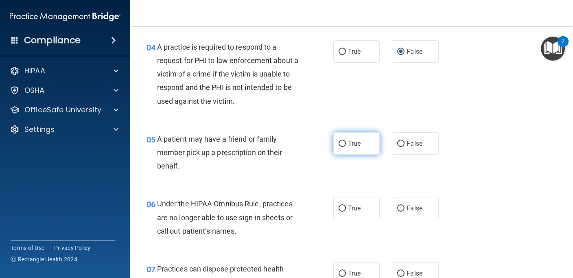
click at [355, 142] on span "True" at bounding box center [354, 144] width 13 height 8
click at [346, 142] on input "True" at bounding box center [342, 144] width 7 height 6
radio input "true"
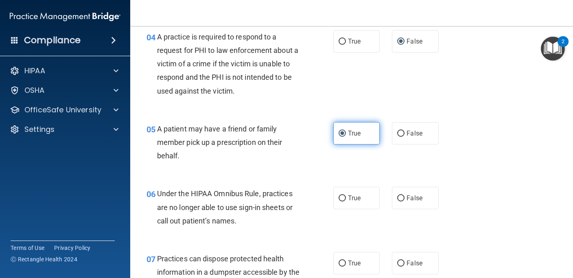
scroll to position [334, 0]
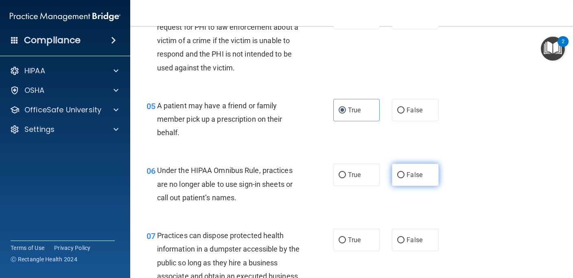
click at [410, 179] on span "False" at bounding box center [415, 175] width 16 height 8
click at [405, 178] on input "False" at bounding box center [401, 175] width 7 height 6
radio input "true"
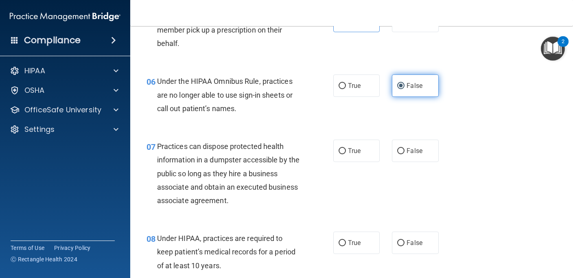
scroll to position [428, 0]
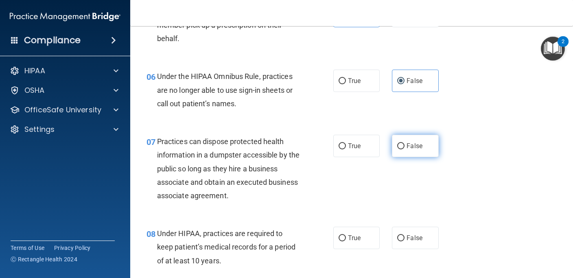
click at [420, 142] on label "False" at bounding box center [415, 146] width 46 height 22
click at [405, 143] on input "False" at bounding box center [401, 146] width 7 height 6
radio input "true"
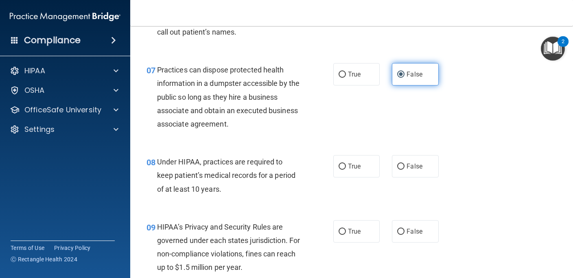
scroll to position [501, 0]
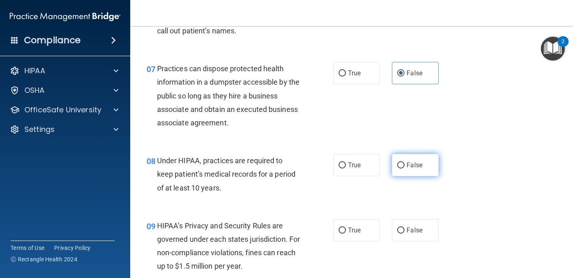
click at [406, 165] on label "False" at bounding box center [415, 165] width 46 height 22
click at [405, 165] on input "False" at bounding box center [401, 166] width 7 height 6
radio input "true"
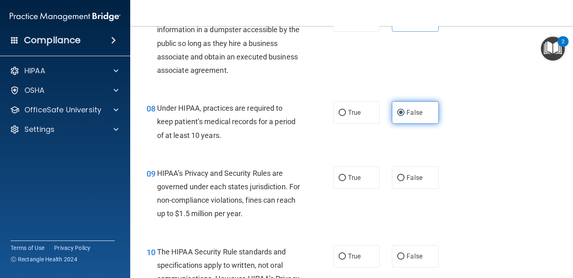
scroll to position [554, 0]
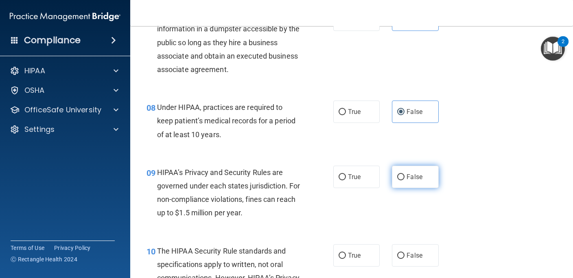
click at [407, 180] on span "False" at bounding box center [415, 177] width 16 height 8
click at [405, 180] on input "False" at bounding box center [401, 177] width 7 height 6
radio input "true"
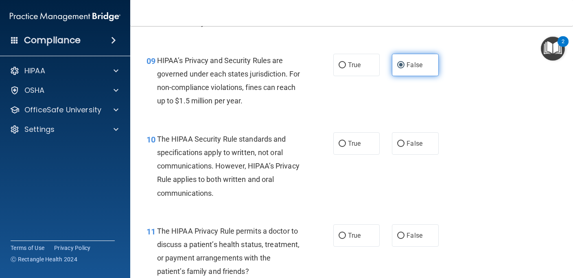
scroll to position [667, 0]
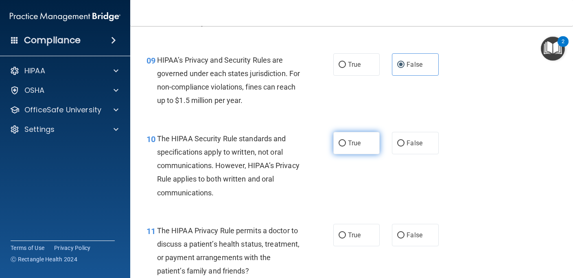
click at [367, 143] on label "True" at bounding box center [357, 143] width 46 height 22
click at [346, 143] on input "True" at bounding box center [342, 144] width 7 height 6
radio input "true"
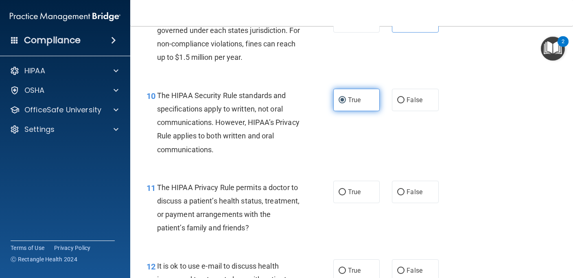
scroll to position [715, 0]
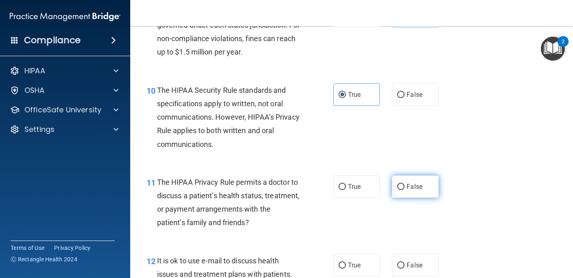
click at [403, 187] on input "False" at bounding box center [401, 187] width 7 height 6
radio input "true"
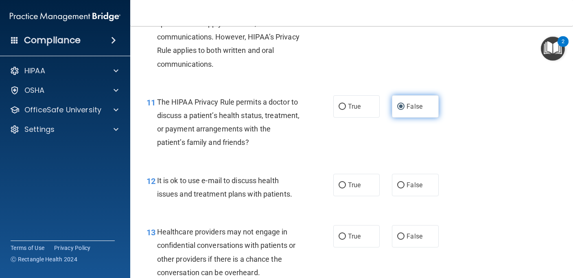
scroll to position [796, 0]
click at [403, 187] on input "False" at bounding box center [401, 185] width 7 height 6
radio input "true"
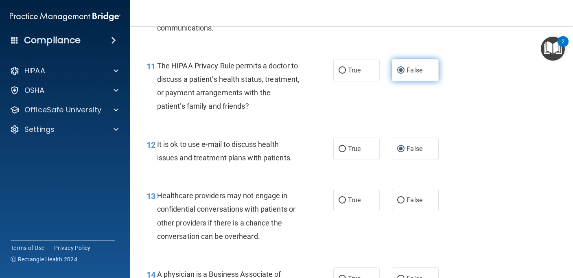
scroll to position [839, 0]
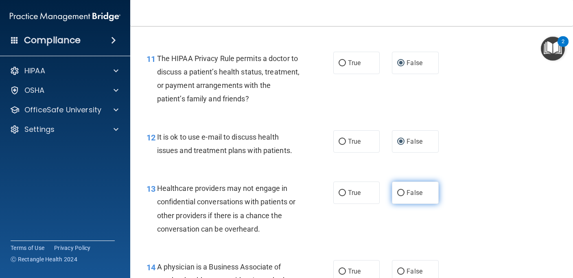
click at [409, 194] on span "False" at bounding box center [415, 193] width 16 height 8
click at [405, 194] on input "False" at bounding box center [401, 193] width 7 height 6
radio input "true"
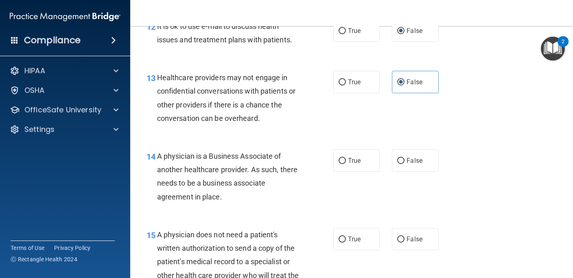
scroll to position [949, 0]
click at [404, 167] on label "False" at bounding box center [415, 161] width 46 height 22
click at [404, 165] on input "False" at bounding box center [401, 161] width 7 height 6
radio input "true"
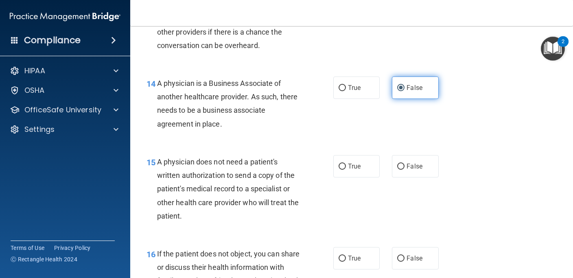
scroll to position [1024, 0]
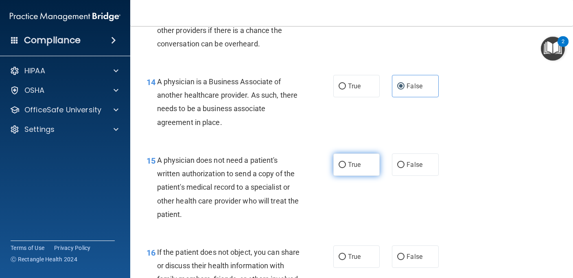
click at [362, 164] on label "True" at bounding box center [357, 165] width 46 height 22
click at [346, 164] on input "True" at bounding box center [342, 165] width 7 height 6
radio input "true"
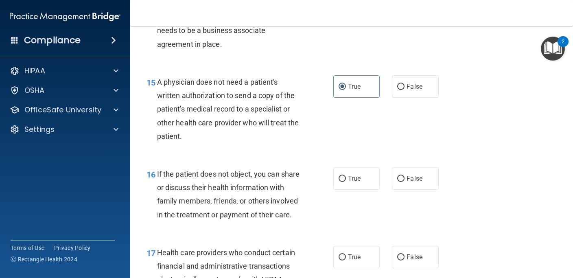
scroll to position [1103, 0]
click at [366, 183] on label "True" at bounding box center [357, 178] width 46 height 22
click at [346, 182] on input "True" at bounding box center [342, 179] width 7 height 6
radio input "true"
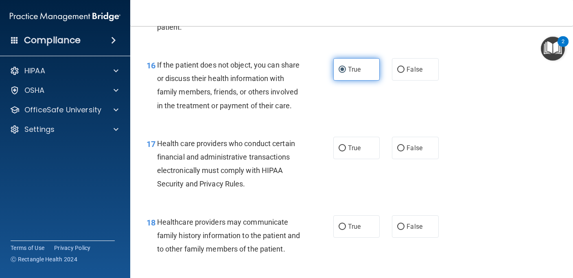
scroll to position [1211, 0]
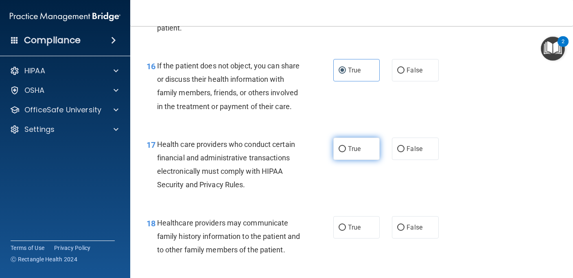
click at [355, 153] on span "True" at bounding box center [354, 149] width 13 height 8
click at [346, 152] on input "True" at bounding box center [342, 149] width 7 height 6
radio input "true"
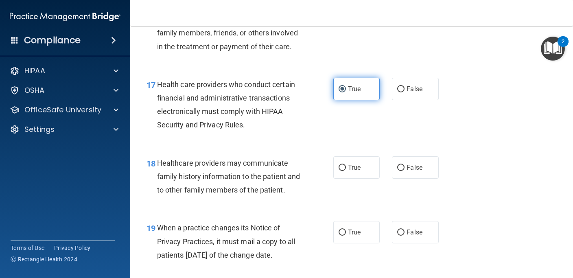
scroll to position [1270, 0]
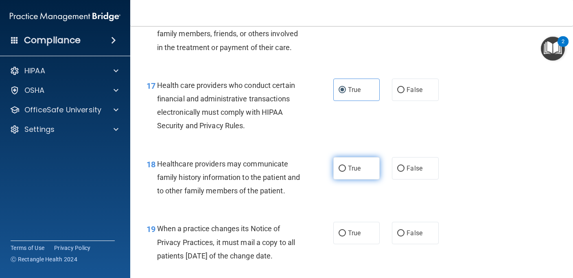
click at [358, 172] on span "True" at bounding box center [354, 169] width 13 height 8
click at [346, 172] on input "True" at bounding box center [342, 169] width 7 height 6
radio input "true"
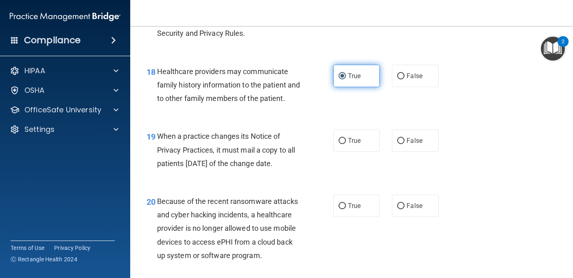
scroll to position [1364, 0]
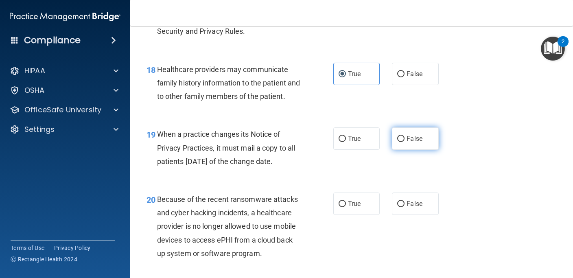
click at [410, 150] on label "False" at bounding box center [415, 138] width 46 height 22
click at [405, 142] on input "False" at bounding box center [401, 139] width 7 height 6
radio input "true"
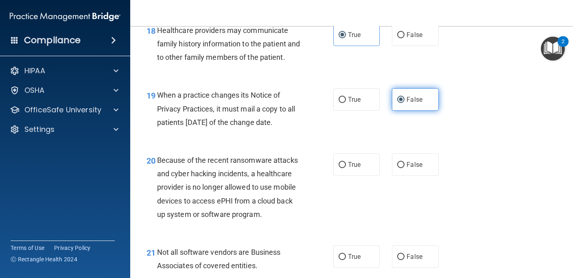
scroll to position [1405, 0]
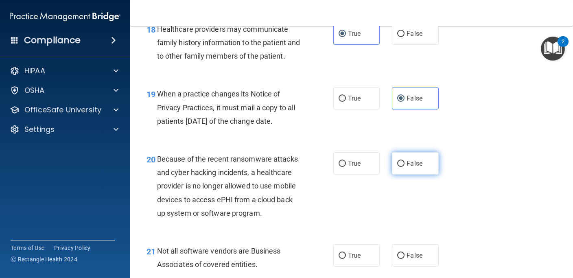
click at [411, 167] on span "False" at bounding box center [415, 164] width 16 height 8
click at [405, 167] on input "False" at bounding box center [401, 164] width 7 height 6
radio input "true"
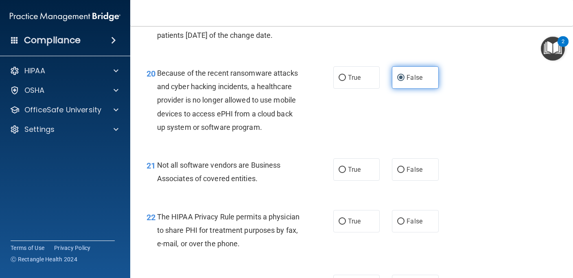
scroll to position [1494, 0]
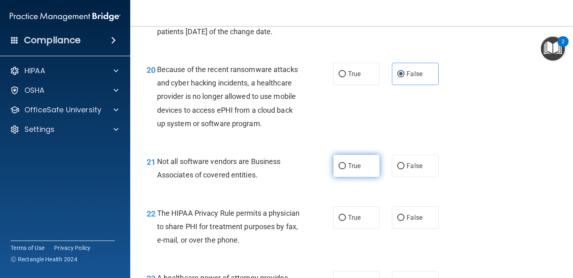
click at [362, 177] on label "True" at bounding box center [357, 166] width 46 height 22
click at [346, 169] on input "True" at bounding box center [342, 166] width 7 height 6
radio input "true"
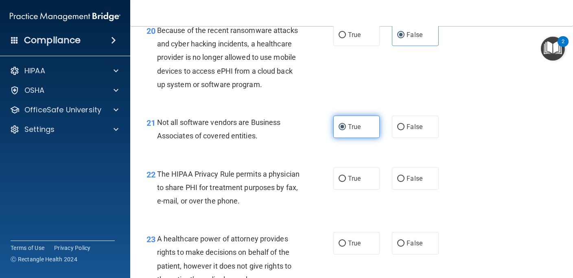
scroll to position [1535, 0]
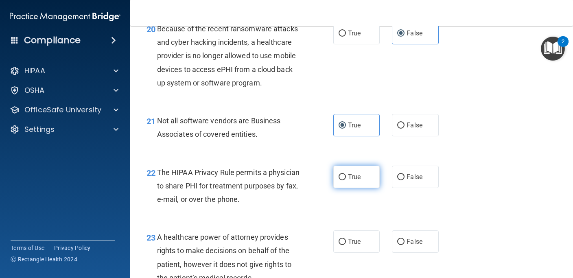
click at [360, 181] on span "True" at bounding box center [354, 177] width 13 height 8
click at [346, 180] on input "True" at bounding box center [342, 177] width 7 height 6
radio input "true"
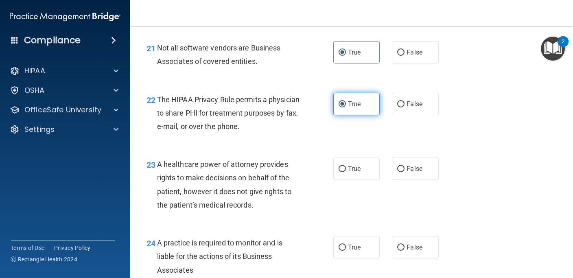
scroll to position [1609, 0]
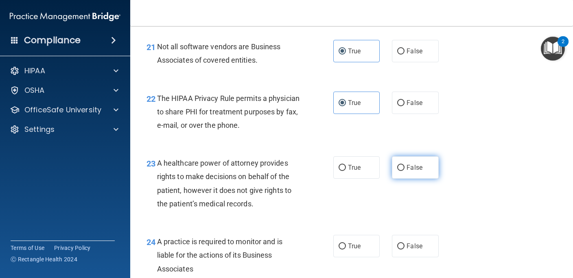
click at [408, 171] on span "False" at bounding box center [415, 168] width 16 height 8
click at [405, 171] on input "False" at bounding box center [401, 168] width 7 height 6
radio input "true"
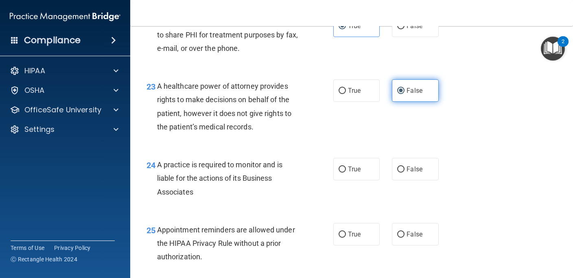
scroll to position [1687, 0]
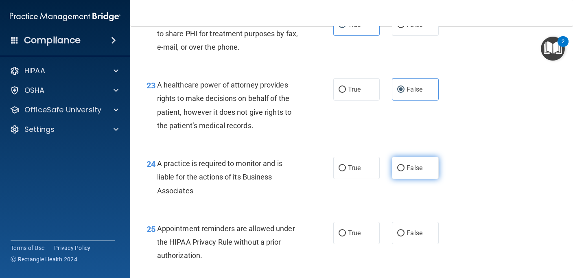
click at [402, 171] on input "False" at bounding box center [401, 168] width 7 height 6
radio input "true"
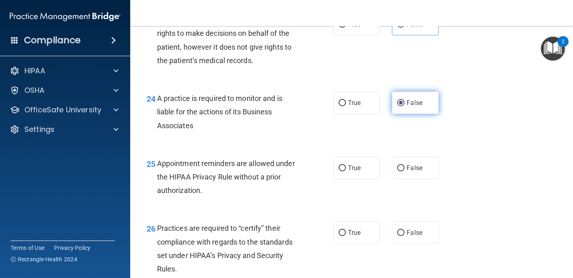
scroll to position [1751, 0]
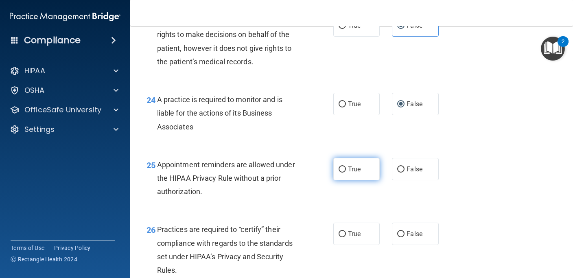
click at [364, 178] on label "True" at bounding box center [357, 169] width 46 height 22
click at [346, 173] on input "True" at bounding box center [342, 170] width 7 height 6
radio input "true"
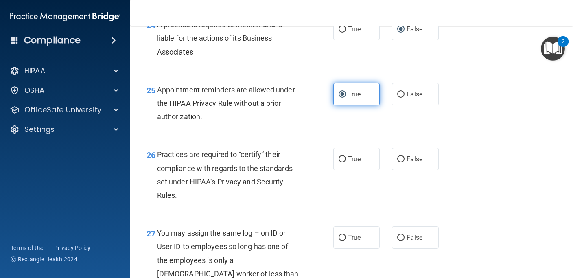
scroll to position [1828, 0]
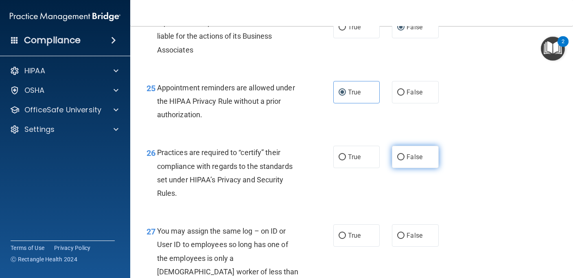
click at [417, 168] on label "False" at bounding box center [415, 157] width 46 height 22
click at [405, 160] on input "False" at bounding box center [401, 157] width 7 height 6
radio input "true"
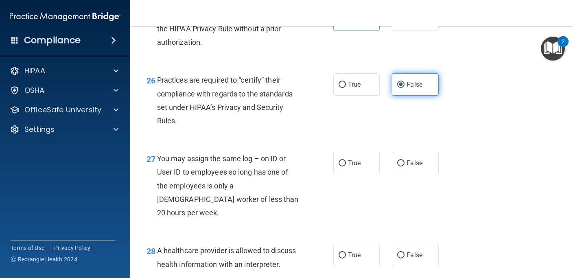
scroll to position [1904, 0]
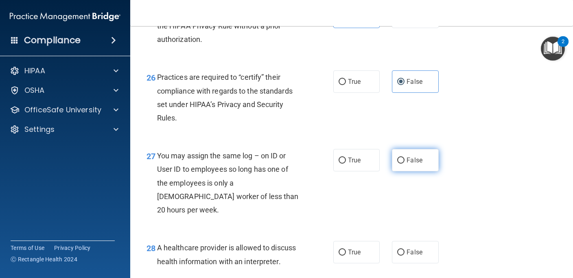
click at [417, 164] on span "False" at bounding box center [415, 160] width 16 height 8
click at [405, 164] on input "False" at bounding box center [401, 161] width 7 height 6
radio input "true"
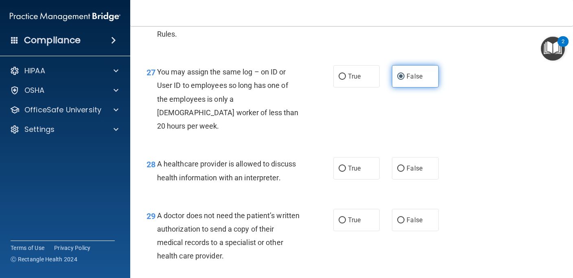
scroll to position [1988, 0]
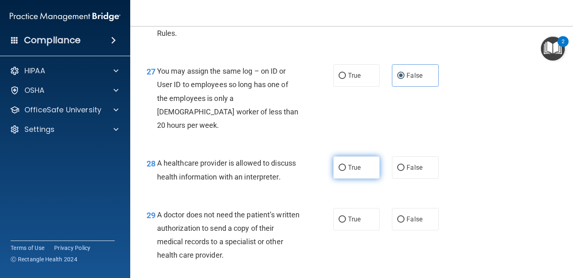
click at [362, 169] on label "True" at bounding box center [357, 167] width 46 height 22
click at [346, 169] on input "True" at bounding box center [342, 168] width 7 height 6
radio input "true"
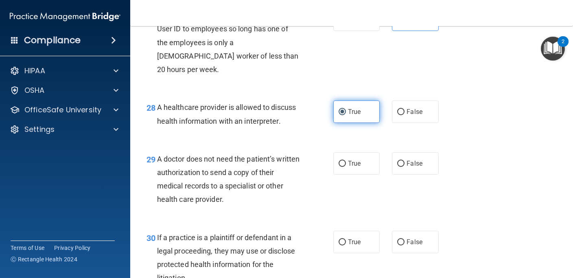
scroll to position [2045, 0]
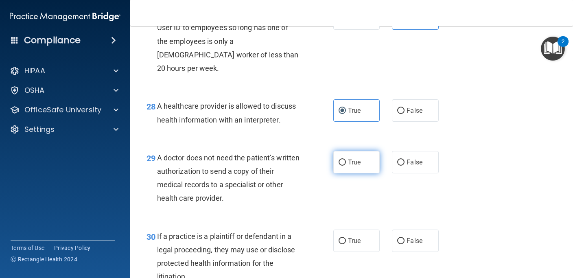
click at [360, 159] on span "True" at bounding box center [354, 162] width 13 height 8
click at [346, 160] on input "True" at bounding box center [342, 163] width 7 height 6
radio input "true"
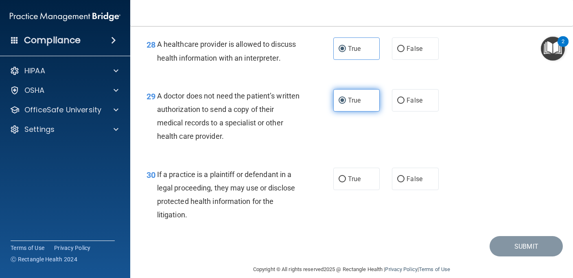
scroll to position [2108, 0]
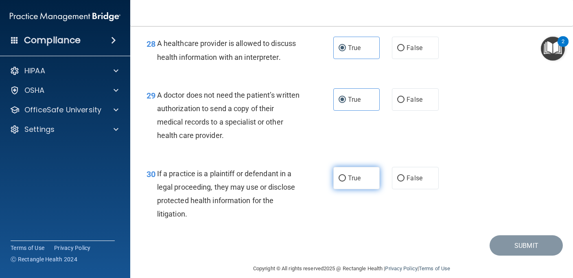
click at [367, 175] on label "True" at bounding box center [357, 178] width 46 height 22
click at [346, 176] on input "True" at bounding box center [342, 179] width 7 height 6
radio input "true"
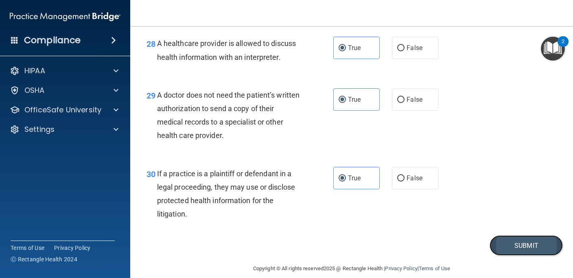
click at [518, 240] on button "Submit" at bounding box center [526, 245] width 73 height 21
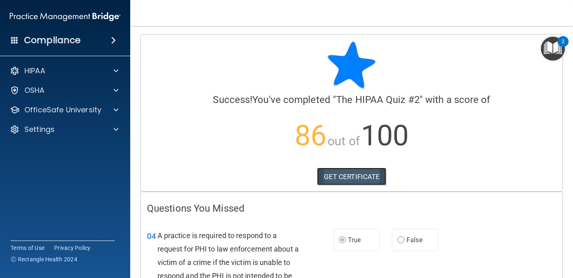
click at [338, 175] on link "GET CERTIFICATE" at bounding box center [352, 177] width 70 height 18
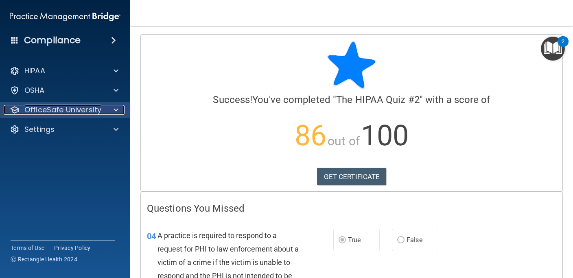
click at [101, 111] on div "OfficeSafe University" at bounding box center [54, 110] width 101 height 10
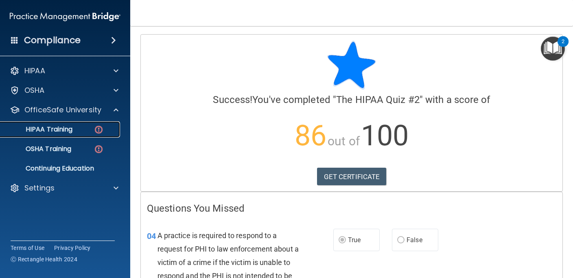
click at [81, 128] on div "HIPAA Training" at bounding box center [60, 129] width 111 height 8
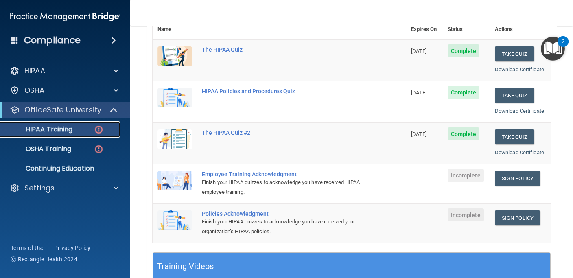
scroll to position [105, 0]
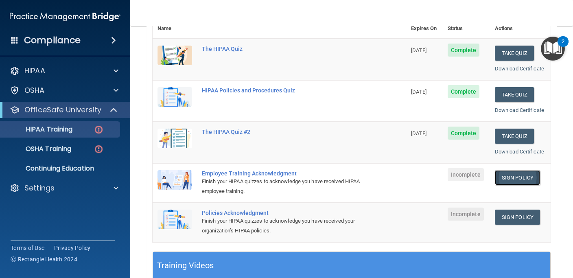
click at [516, 173] on link "Sign Policy" at bounding box center [517, 177] width 45 height 15
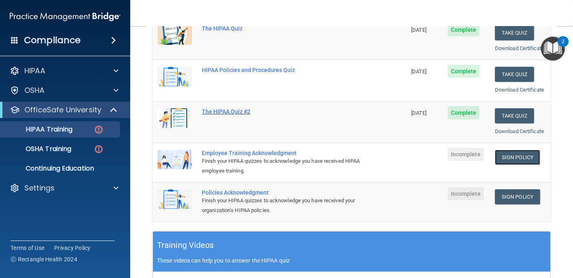
scroll to position [123, 0]
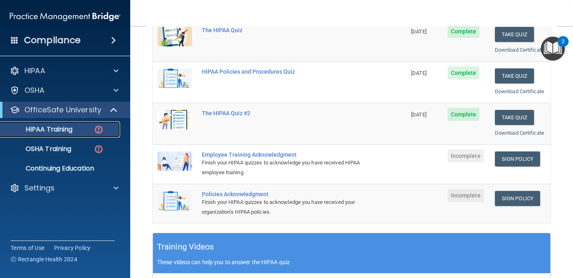
click at [68, 128] on p "HIPAA Training" at bounding box center [38, 129] width 67 height 8
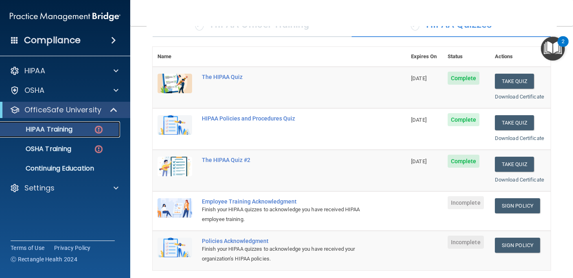
scroll to position [0, 0]
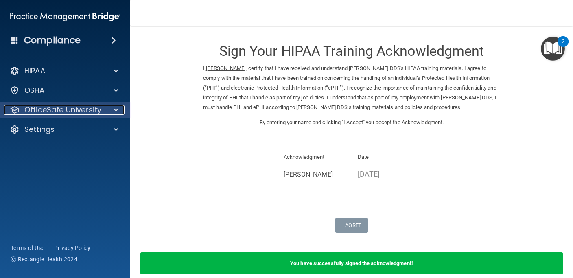
click at [76, 109] on p "OfficeSafe University" at bounding box center [62, 110] width 77 height 10
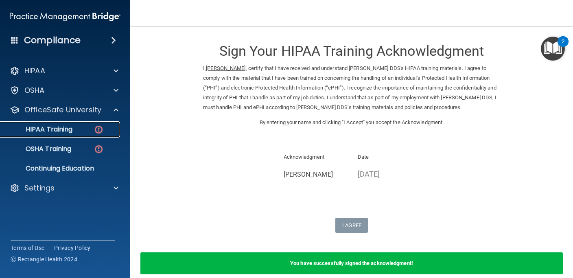
click at [81, 130] on div "HIPAA Training" at bounding box center [60, 129] width 111 height 8
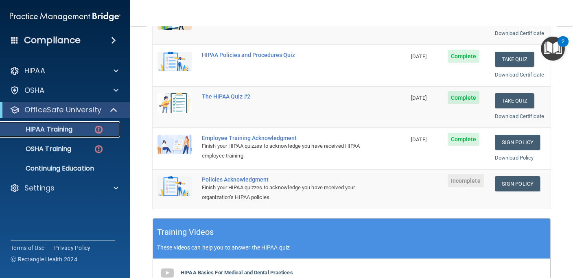
scroll to position [140, 0]
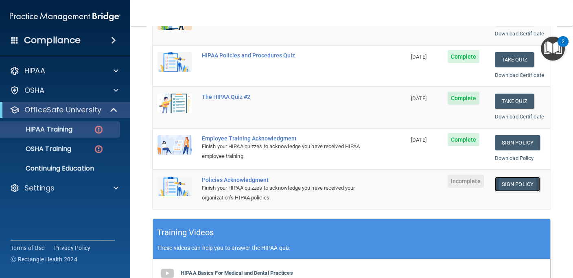
click at [519, 182] on link "Sign Policy" at bounding box center [517, 184] width 45 height 15
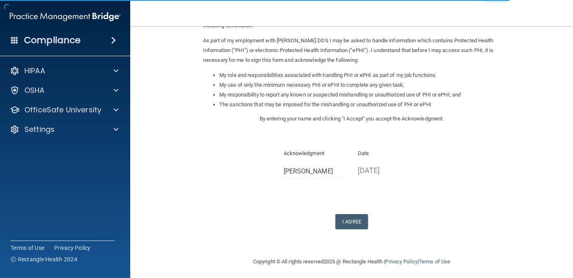
scroll to position [93, 0]
click at [349, 217] on button "I Agree" at bounding box center [352, 220] width 33 height 15
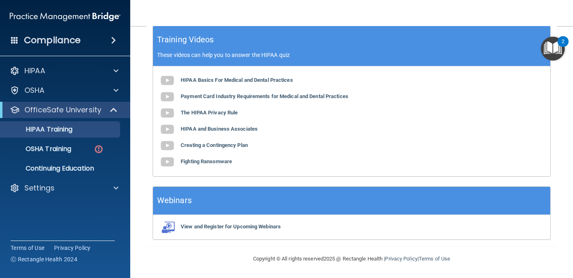
scroll to position [332, 0]
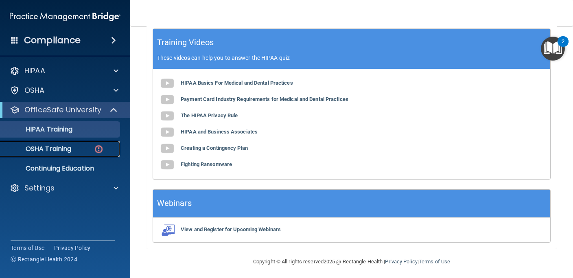
click at [78, 148] on div "OSHA Training" at bounding box center [60, 149] width 111 height 8
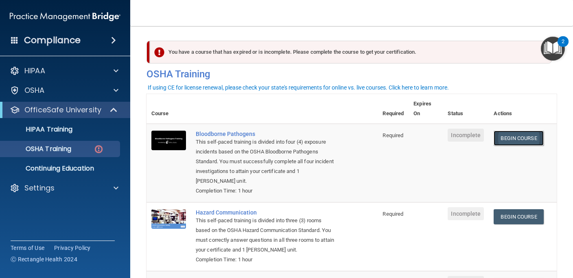
click at [516, 136] on link "Begin Course" at bounding box center [519, 138] width 50 height 15
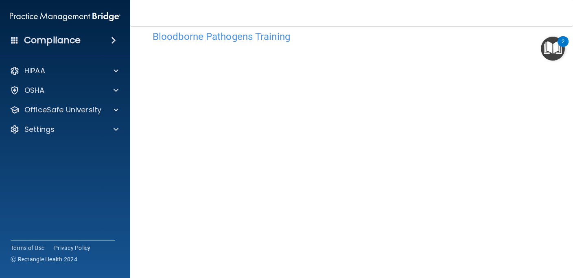
scroll to position [16, 0]
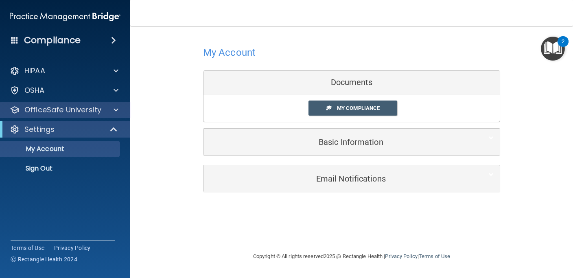
click at [102, 116] on div "OfficeSafe University" at bounding box center [65, 110] width 131 height 16
click at [63, 112] on p "OfficeSafe University" at bounding box center [62, 110] width 77 height 10
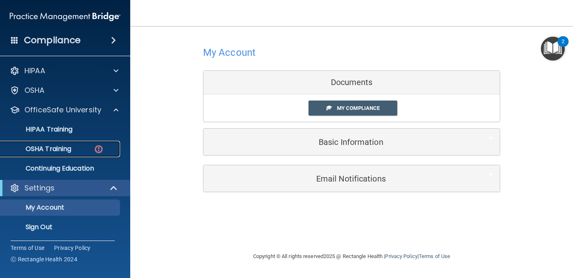
click at [62, 149] on p "OSHA Training" at bounding box center [38, 149] width 66 height 8
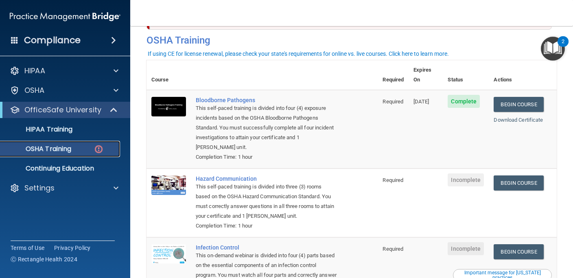
scroll to position [33, 0]
click at [518, 176] on link "Begin Course" at bounding box center [519, 183] width 50 height 15
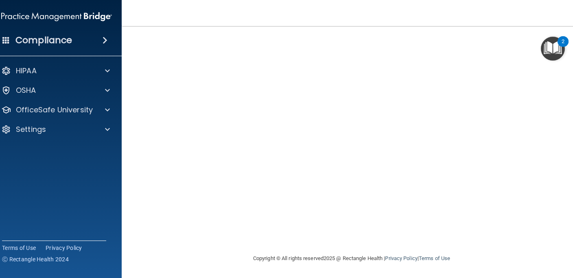
scroll to position [28, 0]
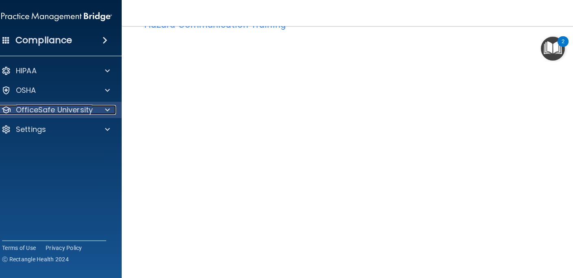
click at [57, 108] on p "OfficeSafe University" at bounding box center [54, 110] width 77 height 10
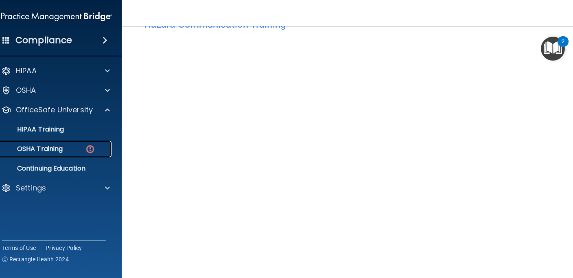
click at [49, 146] on p "OSHA Training" at bounding box center [30, 149] width 66 height 8
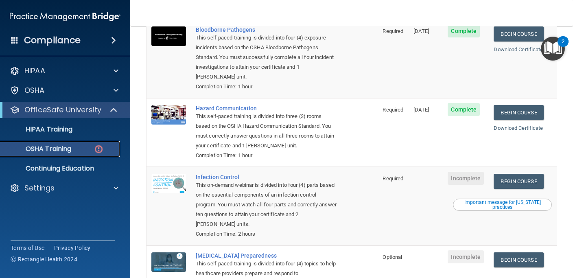
scroll to position [104, 0]
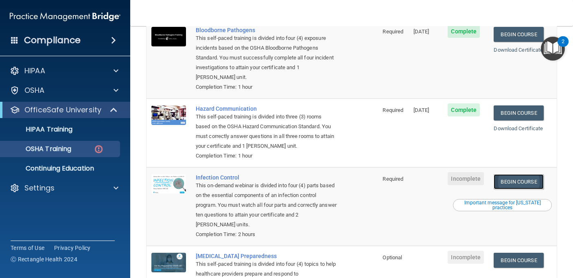
click at [521, 174] on link "Begin Course" at bounding box center [519, 181] width 50 height 15
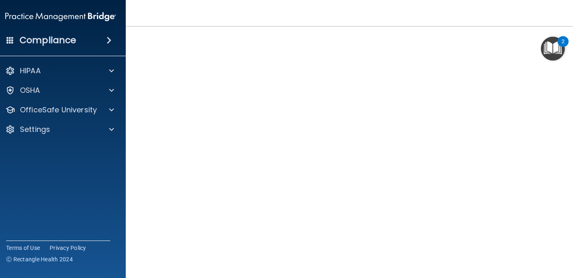
scroll to position [36, 0]
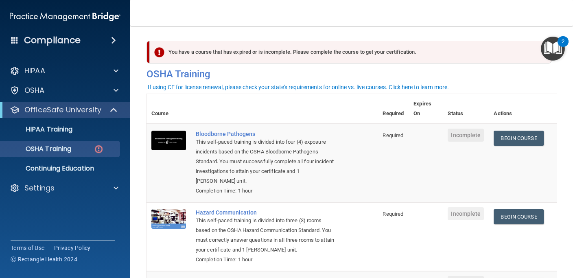
scroll to position [31, 0]
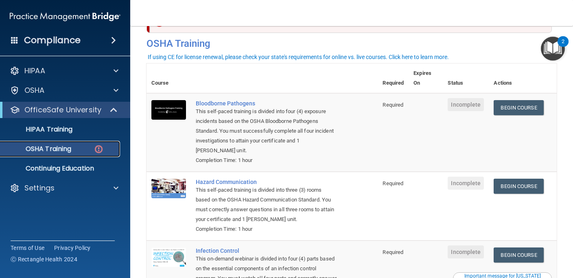
click at [71, 149] on p "OSHA Training" at bounding box center [38, 149] width 66 height 8
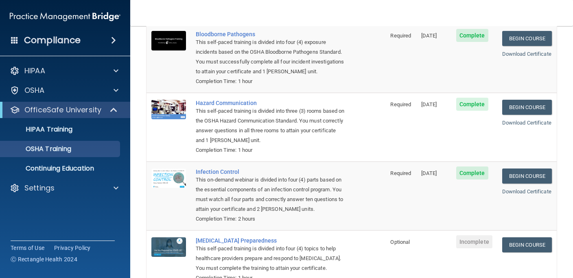
scroll to position [121, 0]
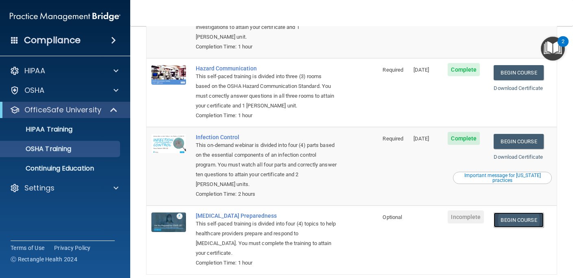
click at [520, 213] on link "Begin Course" at bounding box center [519, 220] width 50 height 15
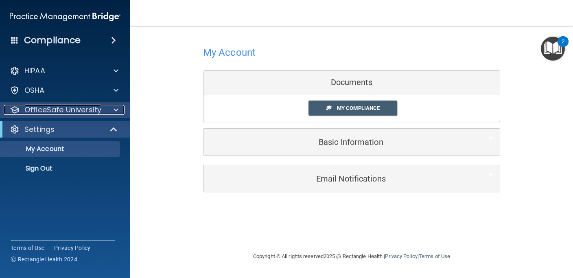
click at [93, 112] on p "OfficeSafe University" at bounding box center [62, 110] width 77 height 10
